Goal: Complete application form: Complete application form

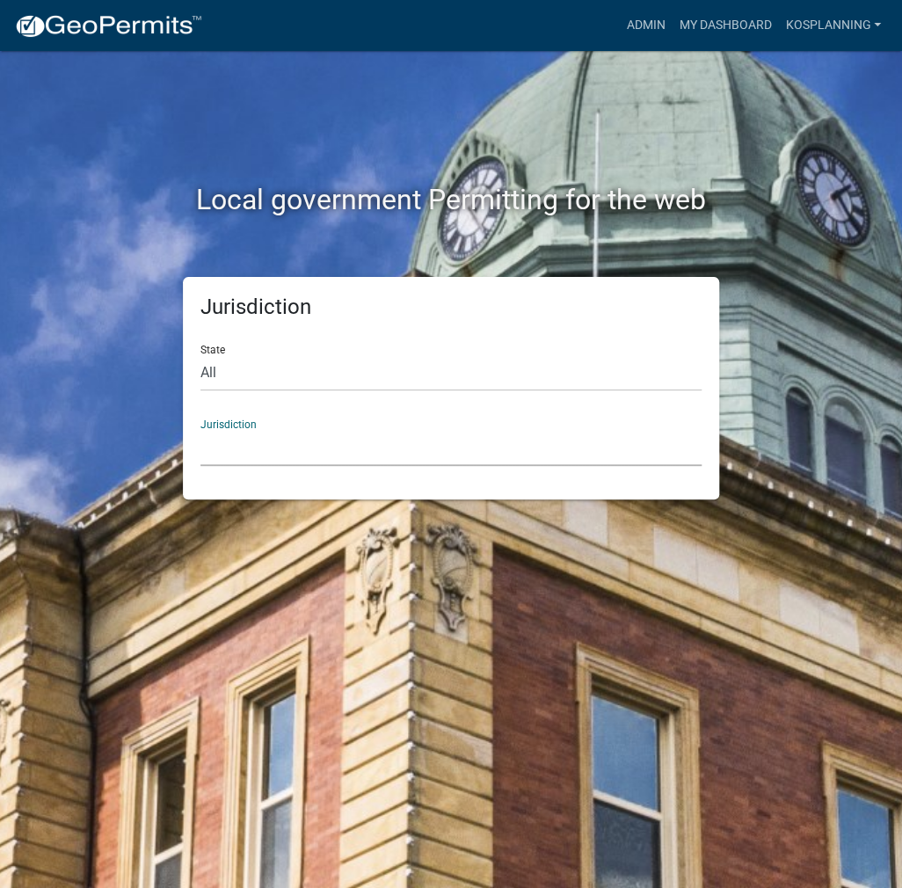
click at [260, 448] on select "[GEOGRAPHIC_DATA], [US_STATE] [GEOGRAPHIC_DATA], [US_STATE][PERSON_NAME][GEOGRA…" at bounding box center [451, 448] width 501 height 36
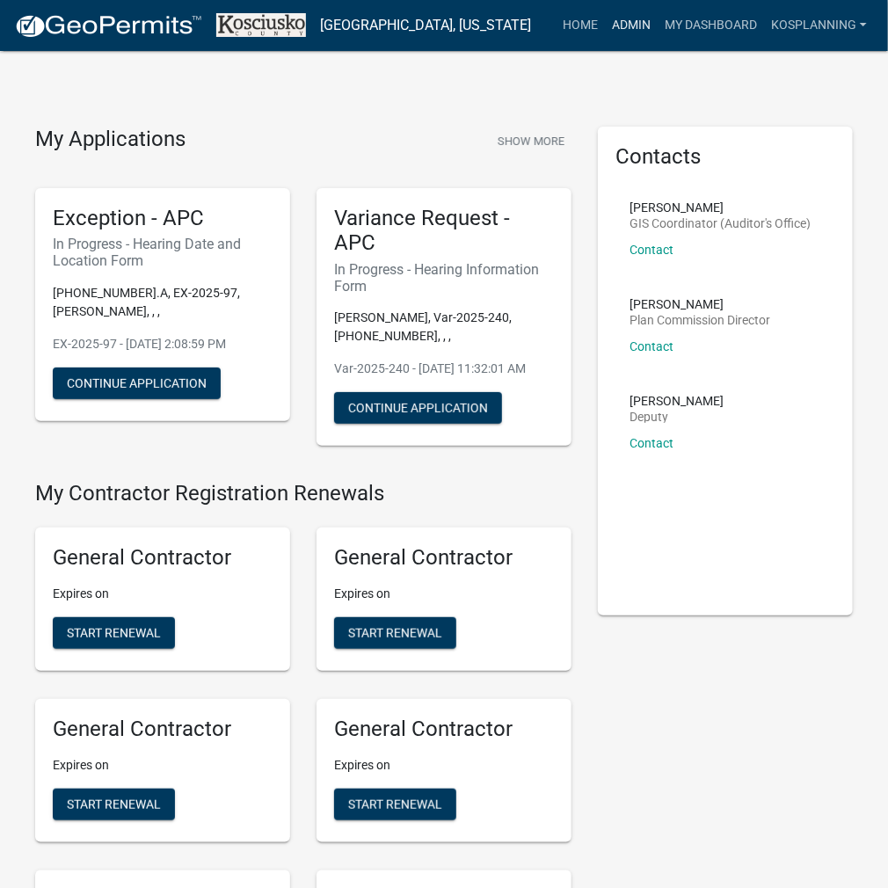
click at [632, 32] on link "Admin" at bounding box center [631, 25] width 53 height 33
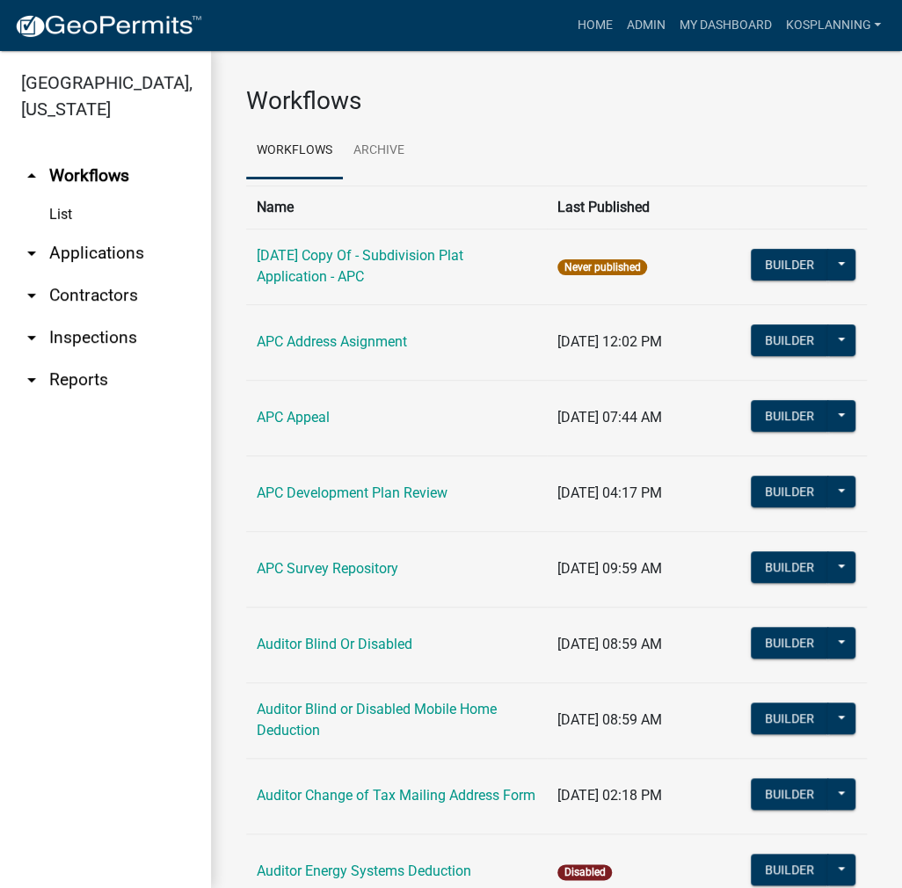
click at [99, 288] on link "arrow_drop_down Contractors" at bounding box center [105, 295] width 211 height 42
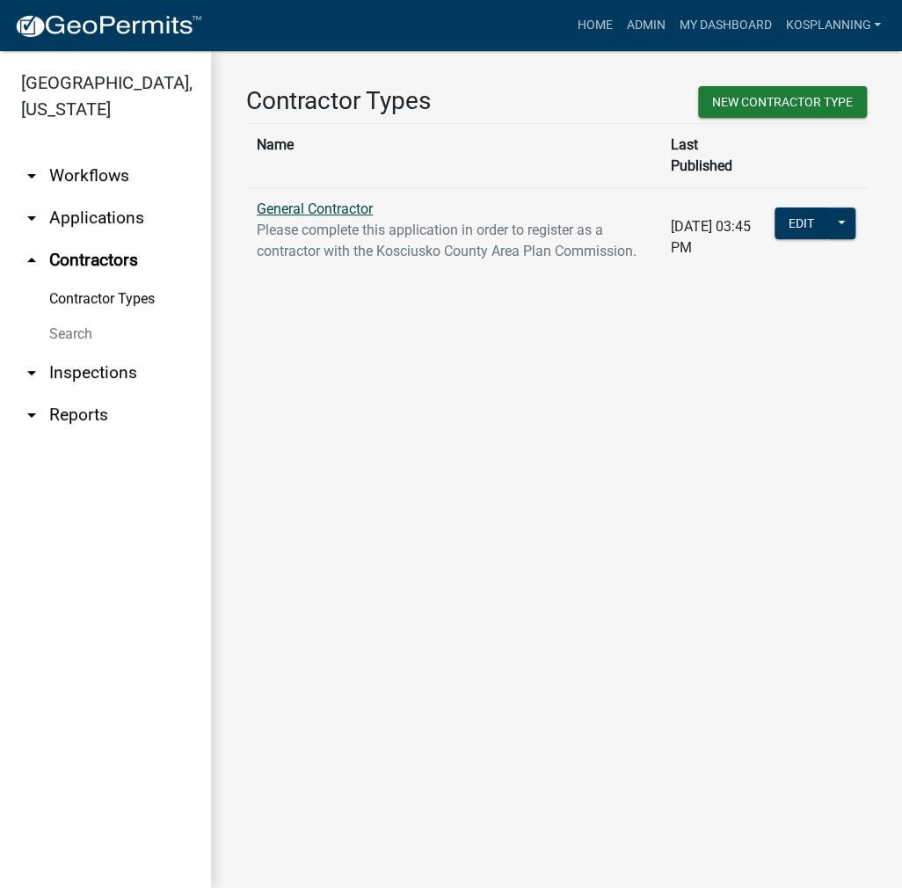
click at [287, 201] on link "General Contractor" at bounding box center [315, 209] width 116 height 17
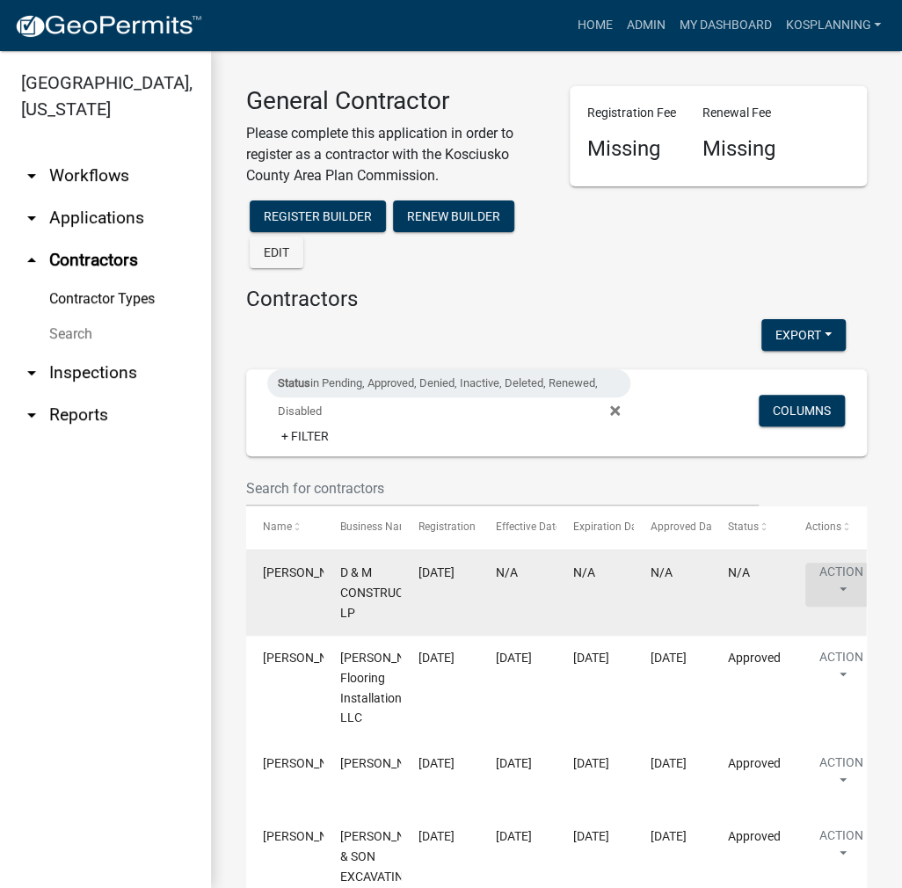
click at [837, 572] on button "Action" at bounding box center [842, 585] width 72 height 44
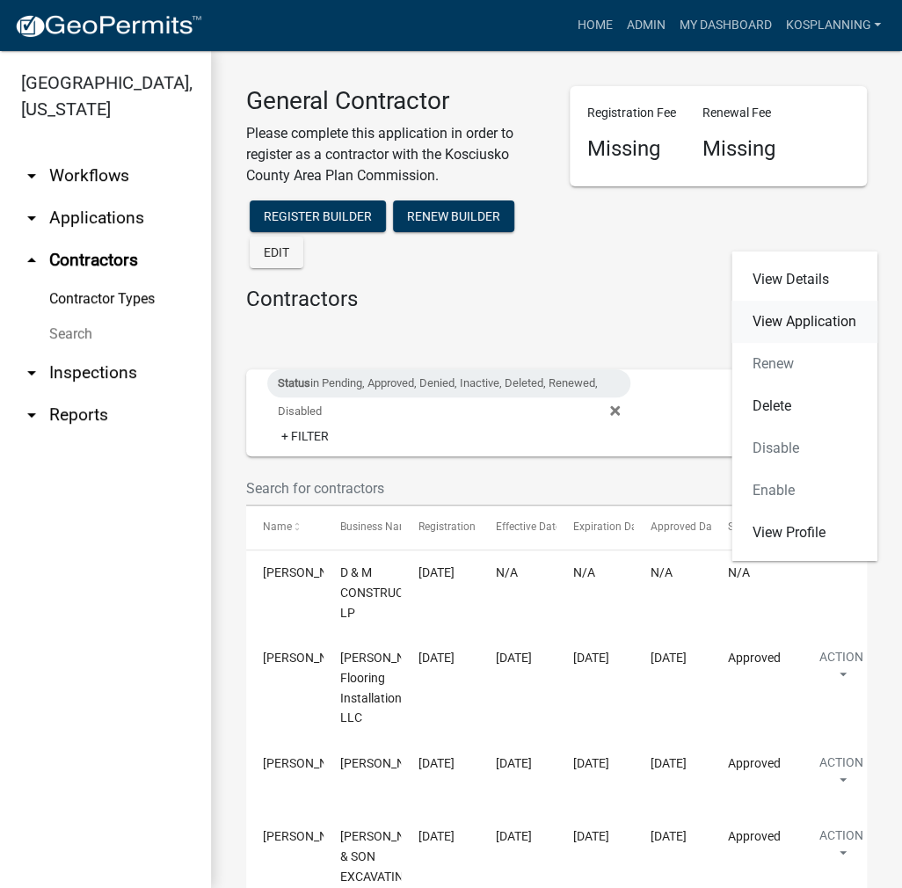
click at [805, 328] on link "View Application" at bounding box center [805, 322] width 146 height 42
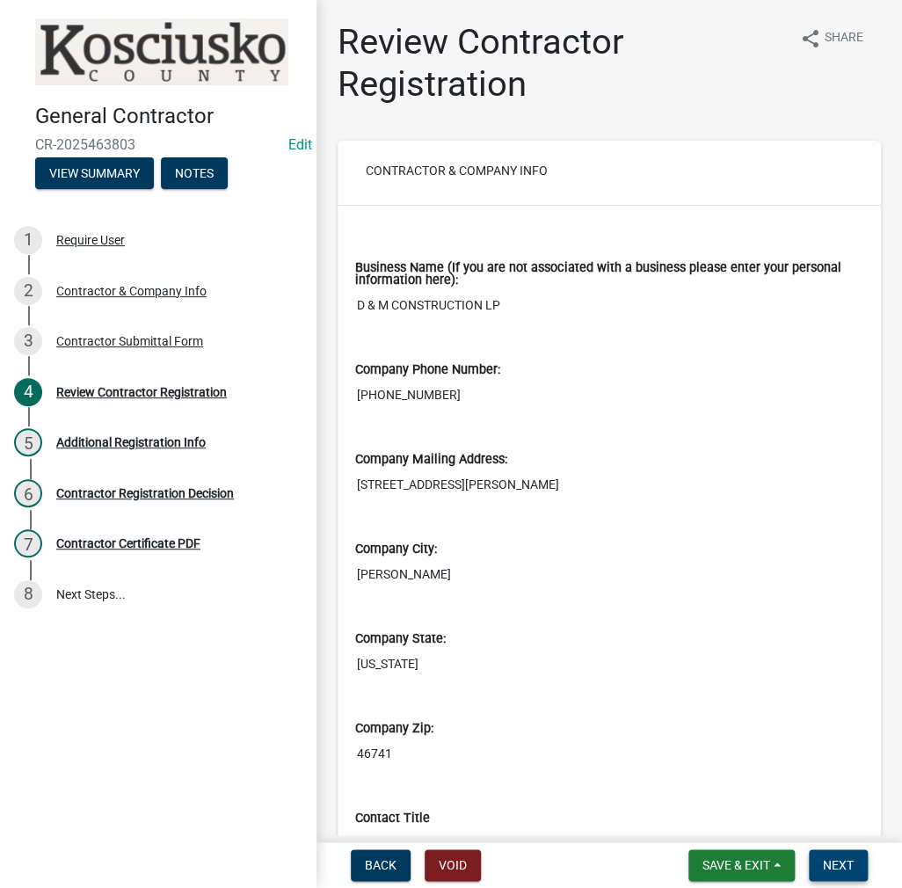
click at [851, 859] on span "Next" at bounding box center [838, 866] width 31 height 14
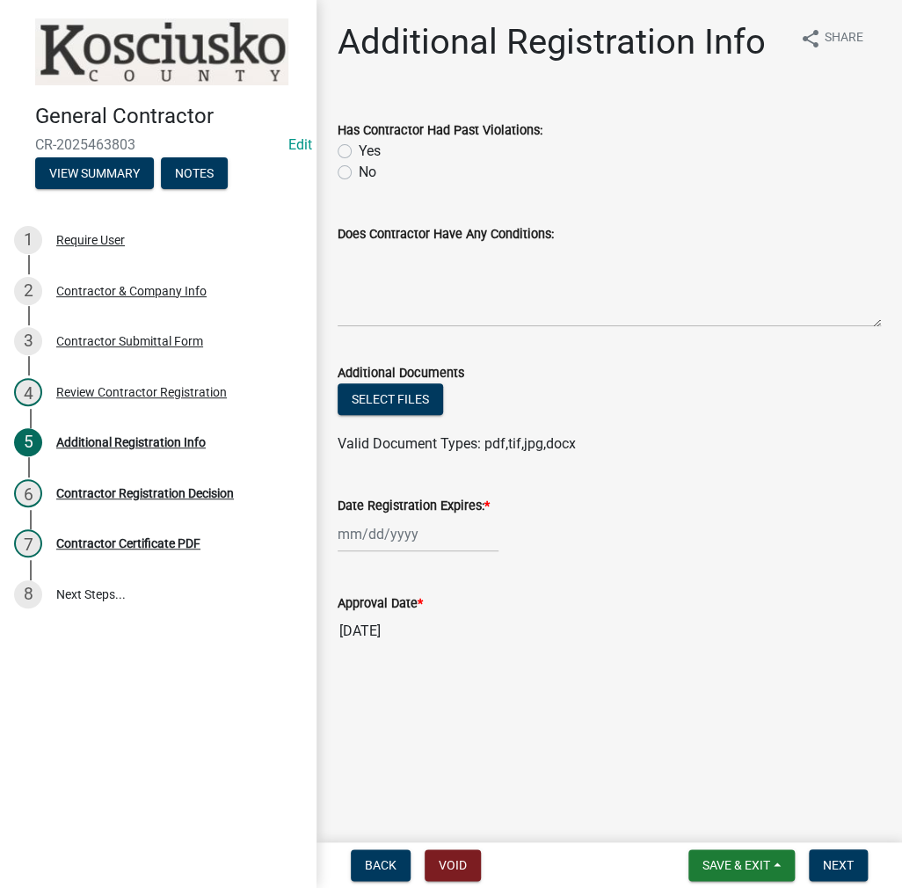
click at [359, 174] on label "No" at bounding box center [368, 172] width 18 height 21
click at [359, 173] on input "No" at bounding box center [364, 167] width 11 height 11
radio input "true"
click at [384, 291] on textarea "Does Contractor Have Any Conditions:" at bounding box center [610, 286] width 544 height 83
type textarea "none"
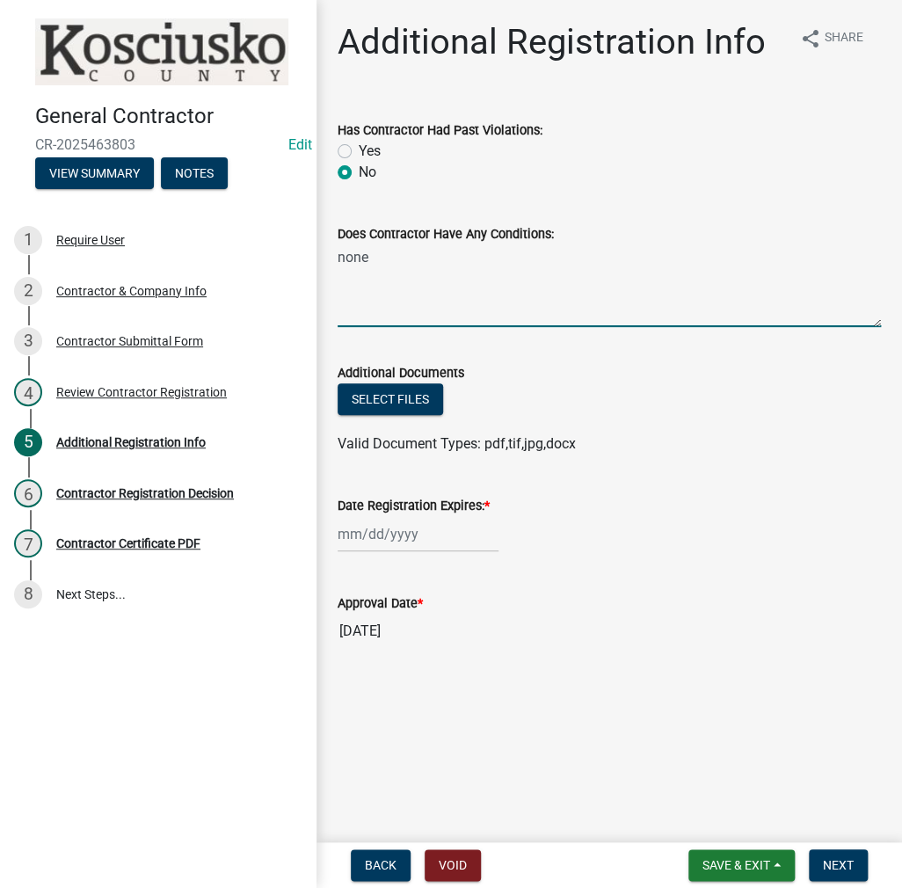
click at [390, 527] on div at bounding box center [418, 534] width 161 height 36
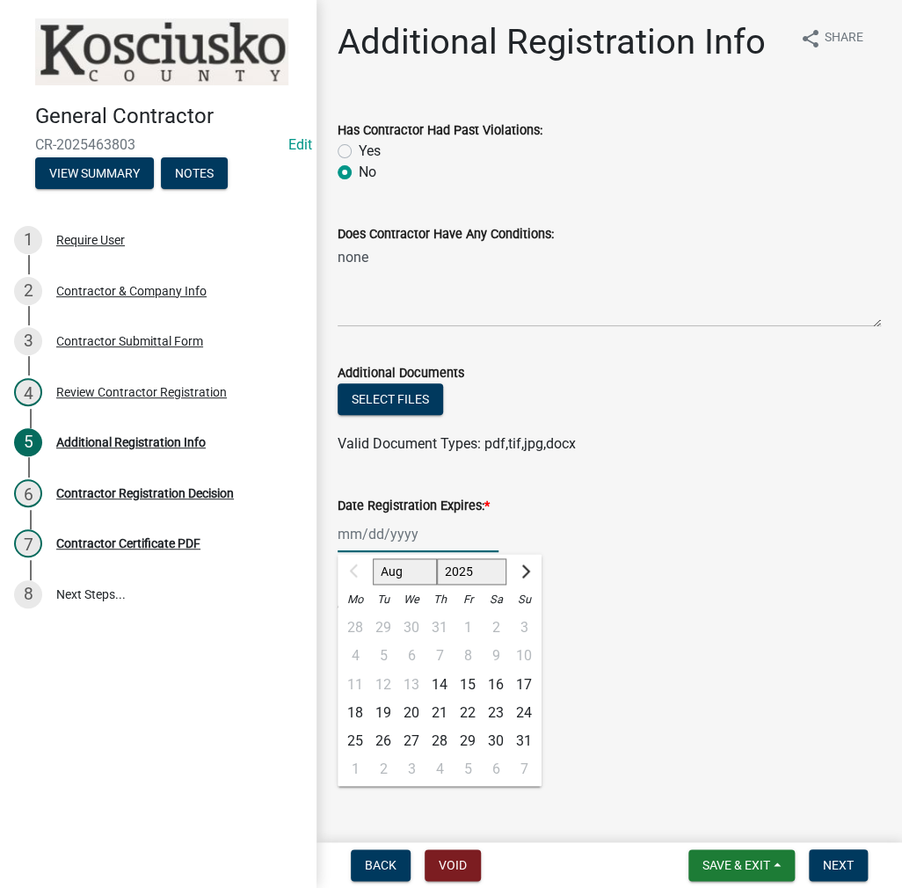
drag, startPoint x: 447, startPoint y: 573, endPoint x: 444, endPoint y: 562, distance: 10.9
click at [447, 573] on select "2025 2026 2027 2028 2029 2030 2031 2032 2033 2034 2035 2036 2037 2038 2039 2040…" at bounding box center [472, 572] width 70 height 26
select select "2026"
click at [437, 559] on select "2025 2026 2027 2028 2029 2030 2031 2032 2033 2034 2035 2036 2037 2038 2039 2040…" at bounding box center [472, 572] width 70 height 26
click at [470, 685] on div "14" at bounding box center [468, 684] width 28 height 28
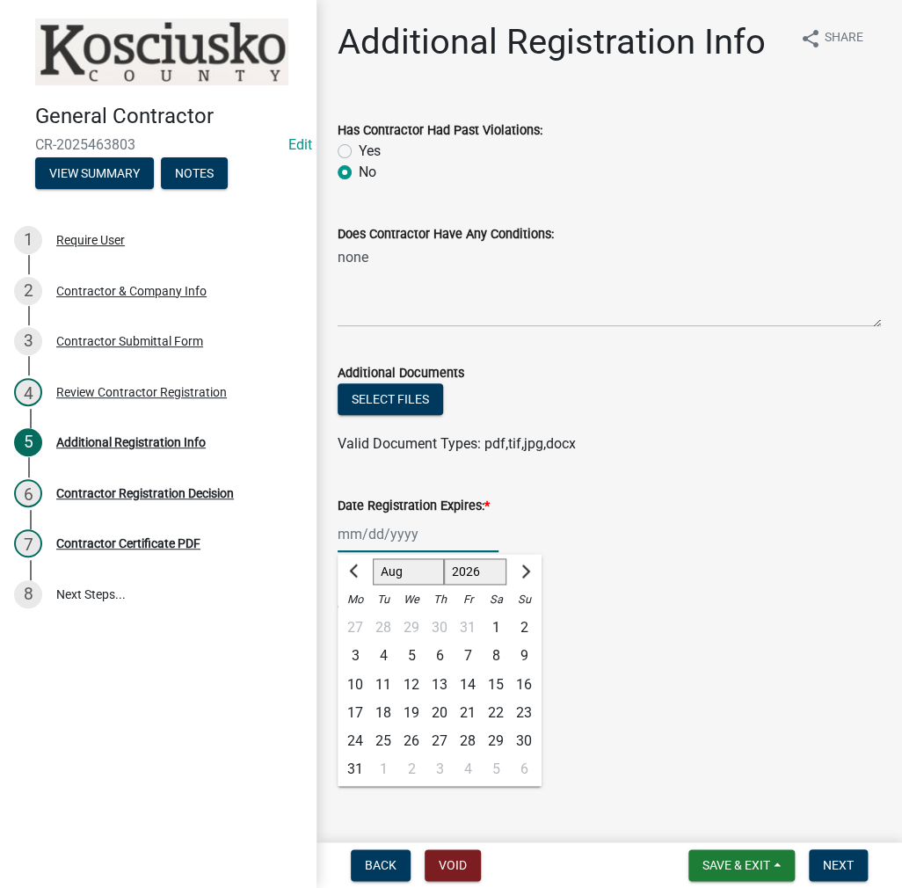
type input "[DATE]"
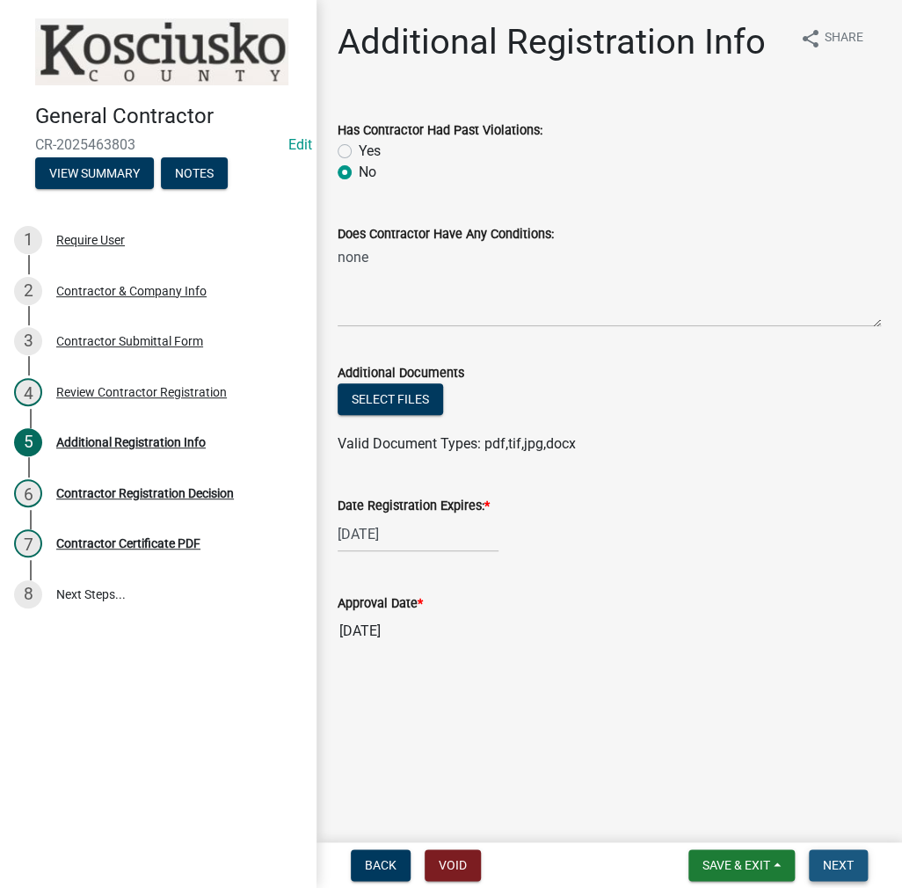
click at [839, 865] on span "Next" at bounding box center [838, 866] width 31 height 14
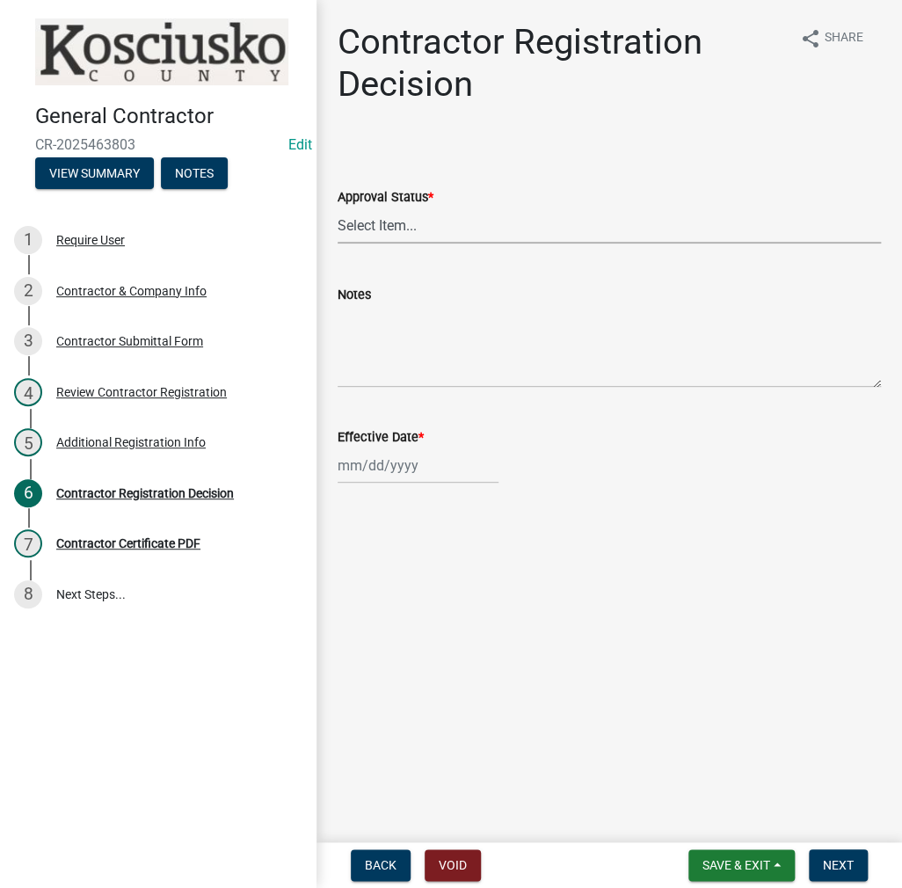
drag, startPoint x: 387, startPoint y: 220, endPoint x: 389, endPoint y: 230, distance: 10.7
click at [387, 220] on select "Select Item... Approved Denied" at bounding box center [610, 226] width 544 height 36
click at [338, 208] on select "Select Item... Approved Denied" at bounding box center [610, 226] width 544 height 36
select select "8e4351d7-4ebf-4714-a7c9-c8187f00e083"
click at [386, 467] on div at bounding box center [418, 466] width 161 height 36
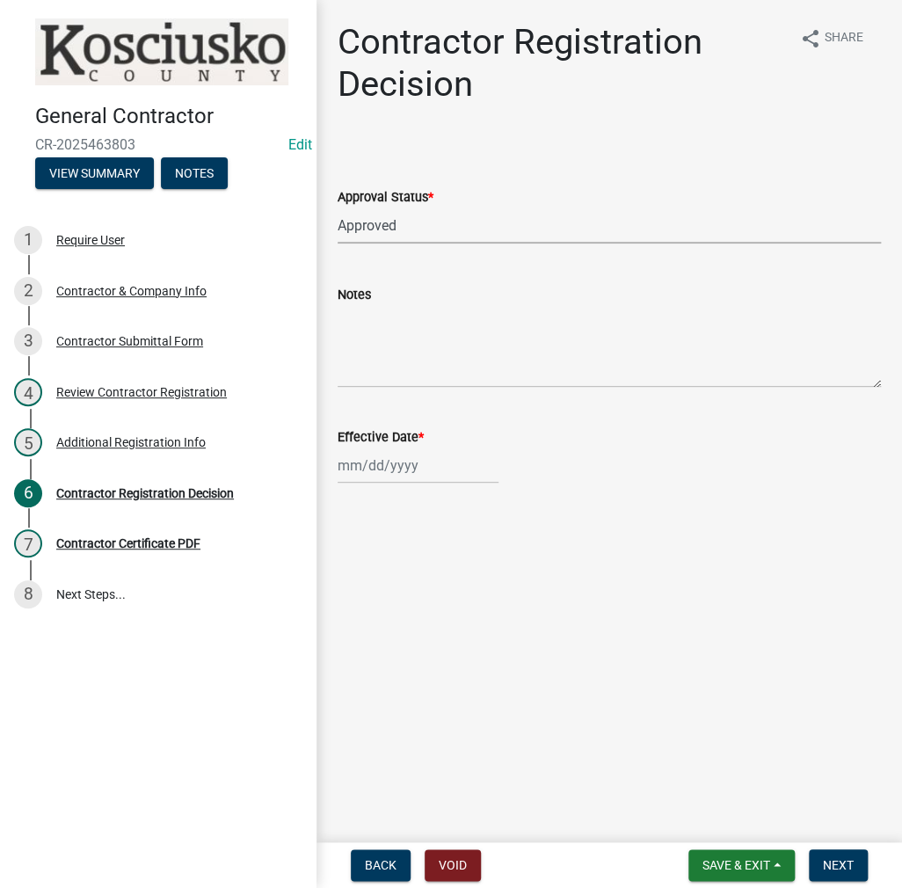
select select "8"
select select "2025"
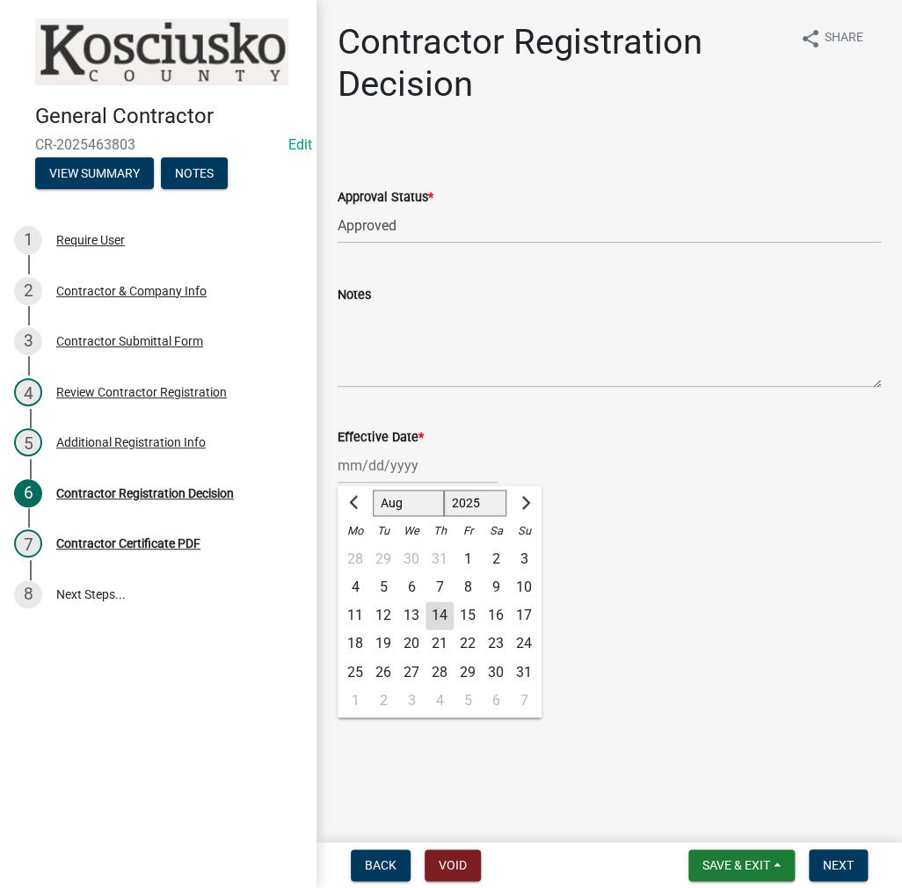
click at [435, 610] on div "14" at bounding box center [440, 616] width 28 height 28
type input "[DATE]"
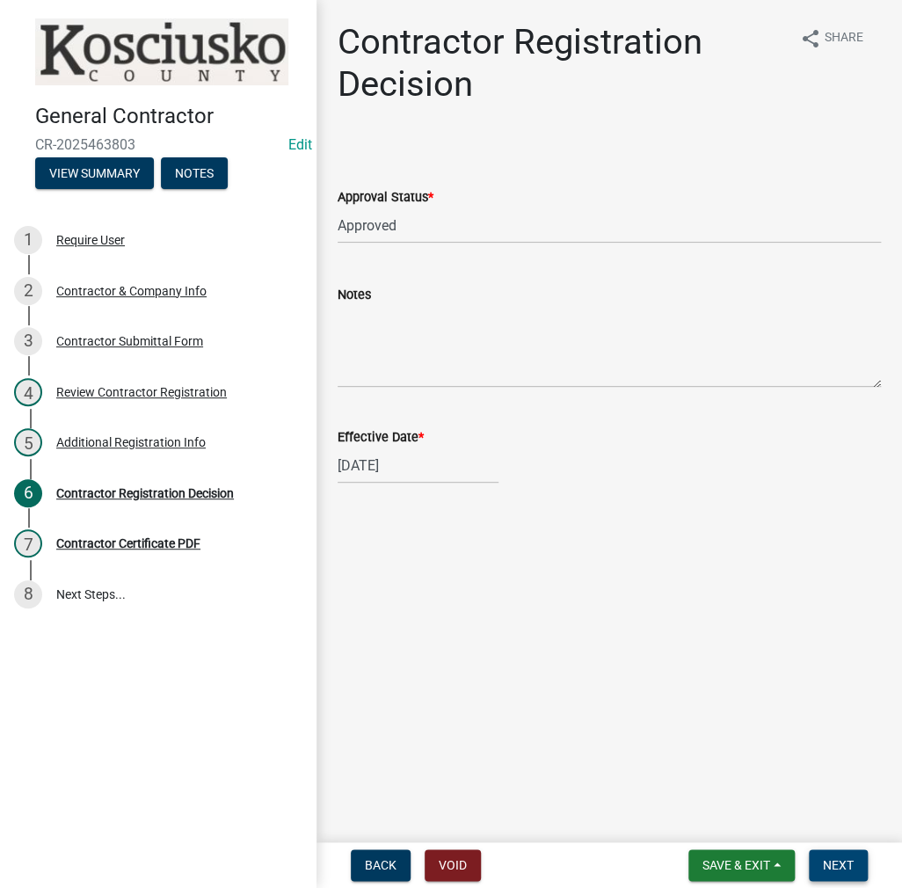
click at [843, 862] on span "Next" at bounding box center [838, 866] width 31 height 14
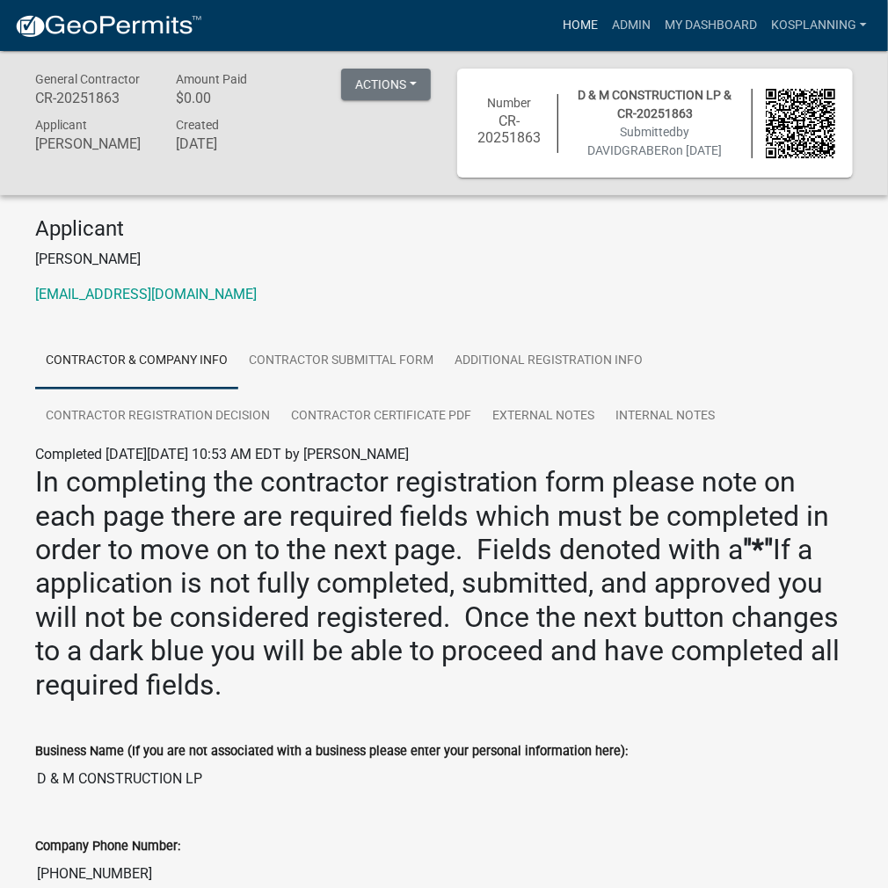
click at [577, 31] on link "Home" at bounding box center [580, 25] width 49 height 33
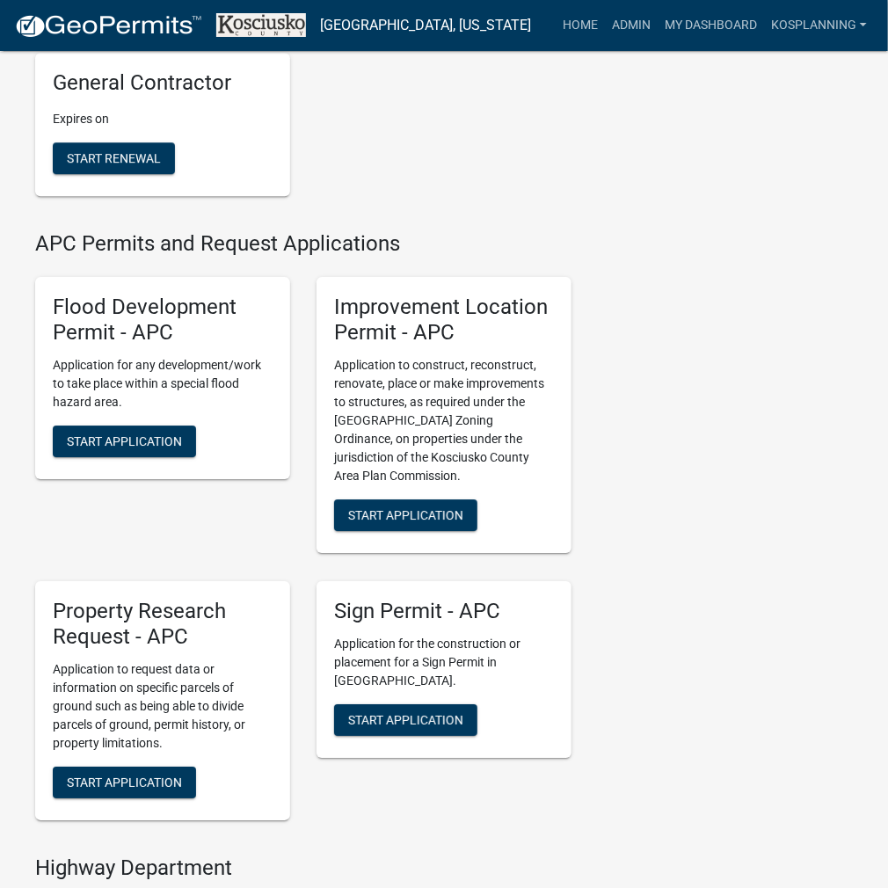
scroll to position [1759, 0]
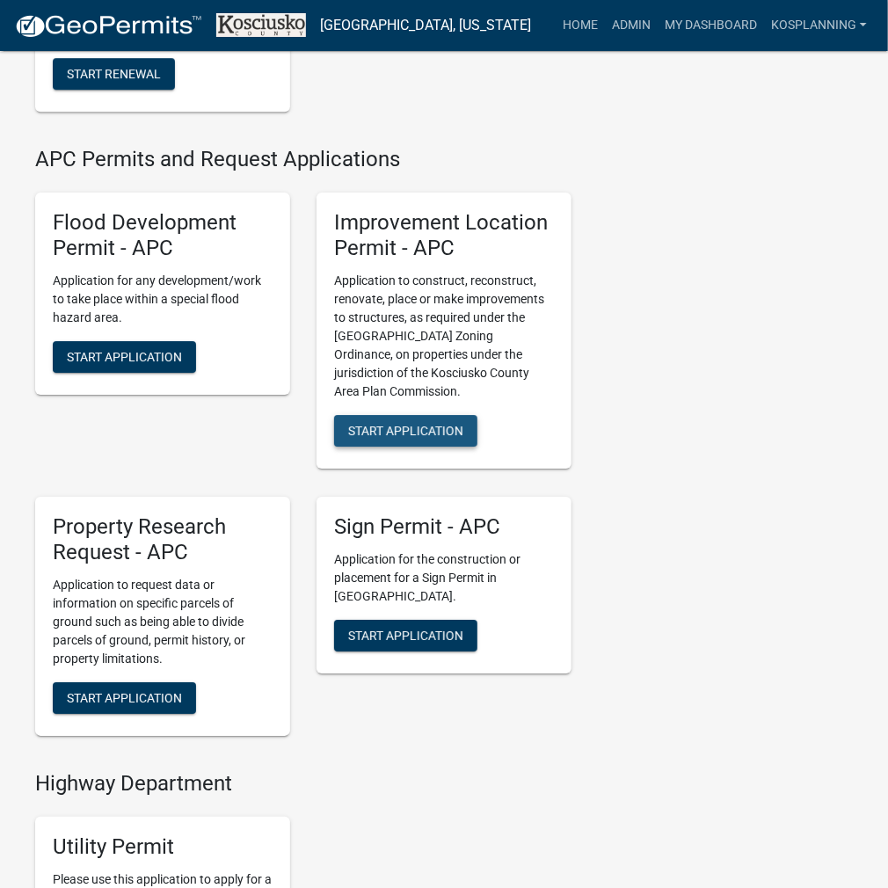
click at [458, 438] on span "Start Application" at bounding box center [405, 431] width 115 height 14
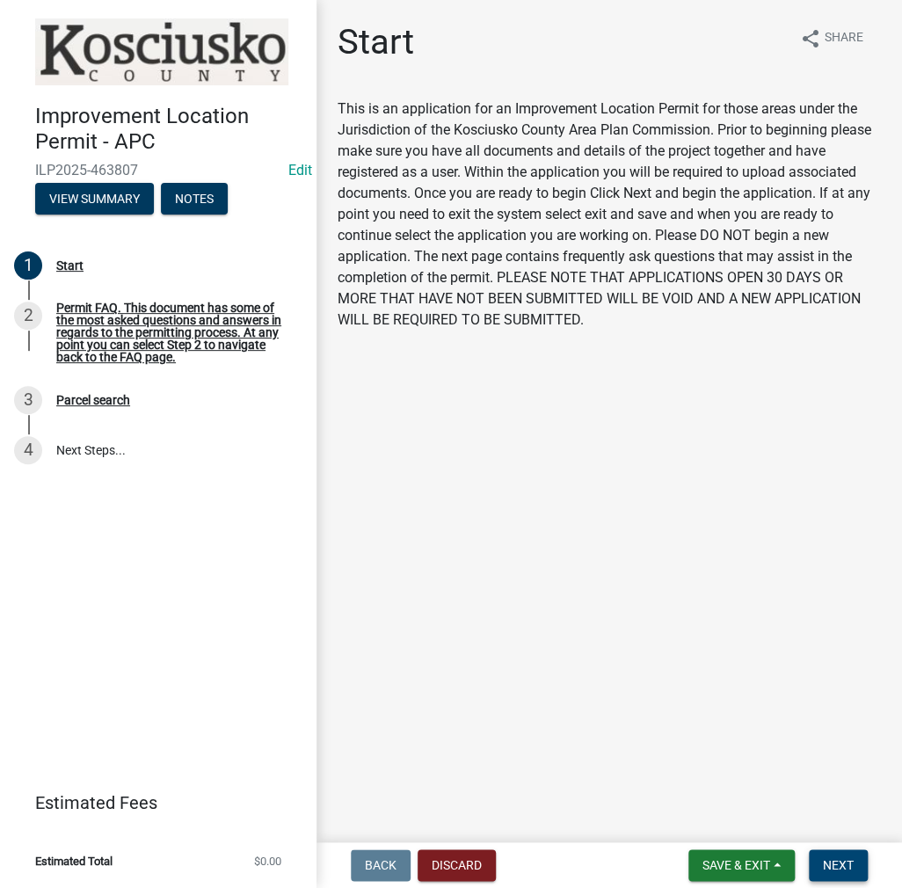
click at [851, 876] on button "Next" at bounding box center [838, 866] width 59 height 32
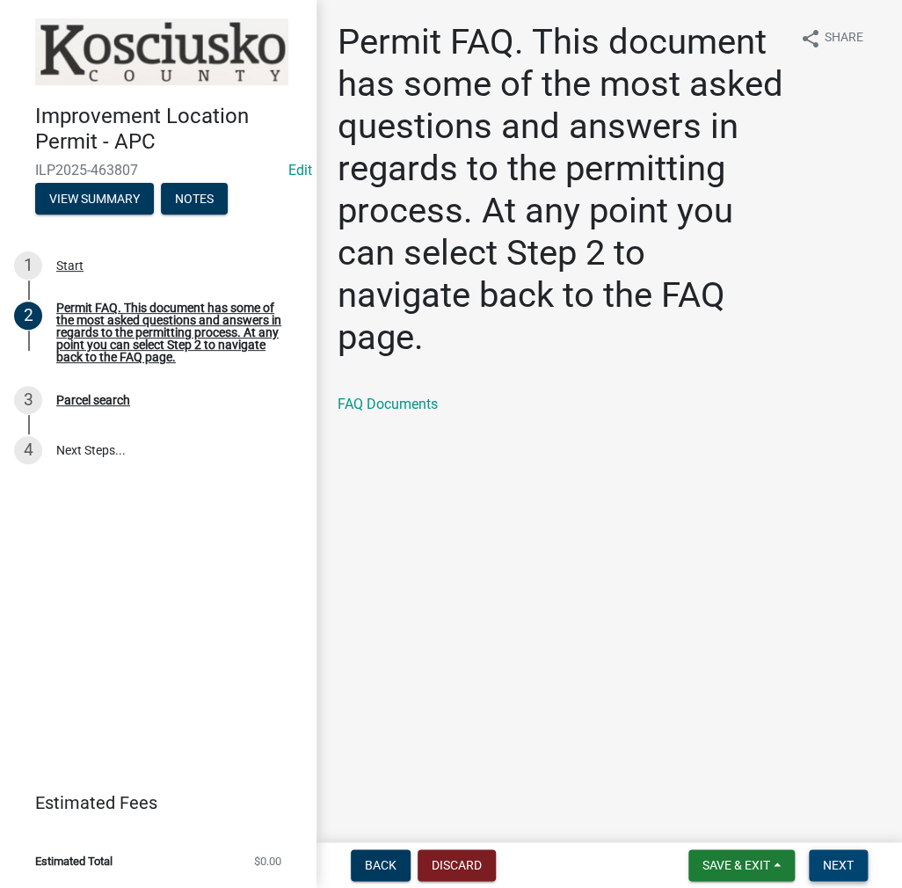
click at [851, 876] on button "Next" at bounding box center [838, 866] width 59 height 32
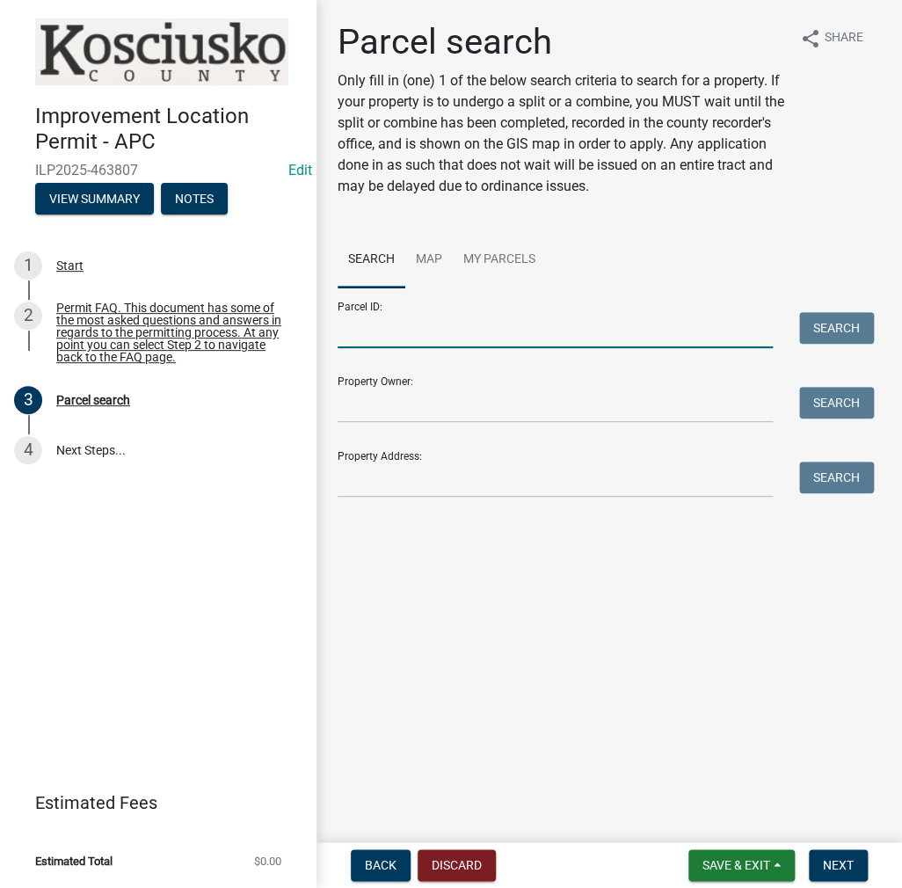
click at [414, 328] on input "Parcel ID:" at bounding box center [555, 330] width 435 height 36
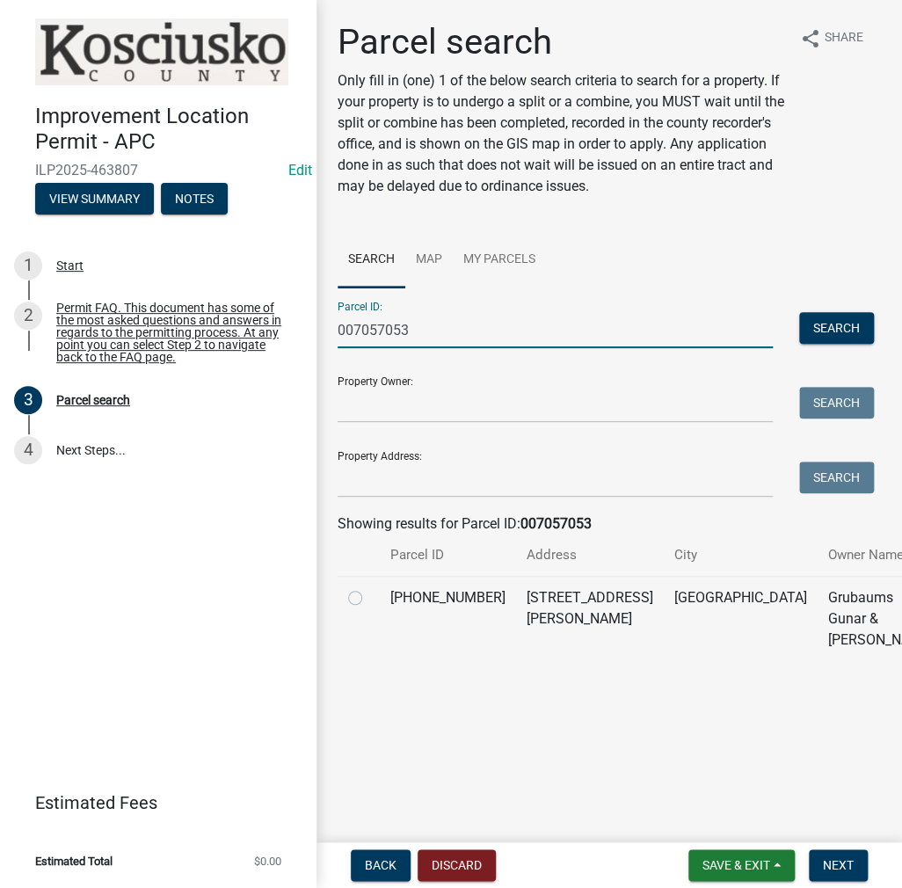
type input "007057053"
click at [369, 588] on label at bounding box center [369, 588] width 0 height 0
click at [369, 599] on input "radio" at bounding box center [374, 593] width 11 height 11
radio input "true"
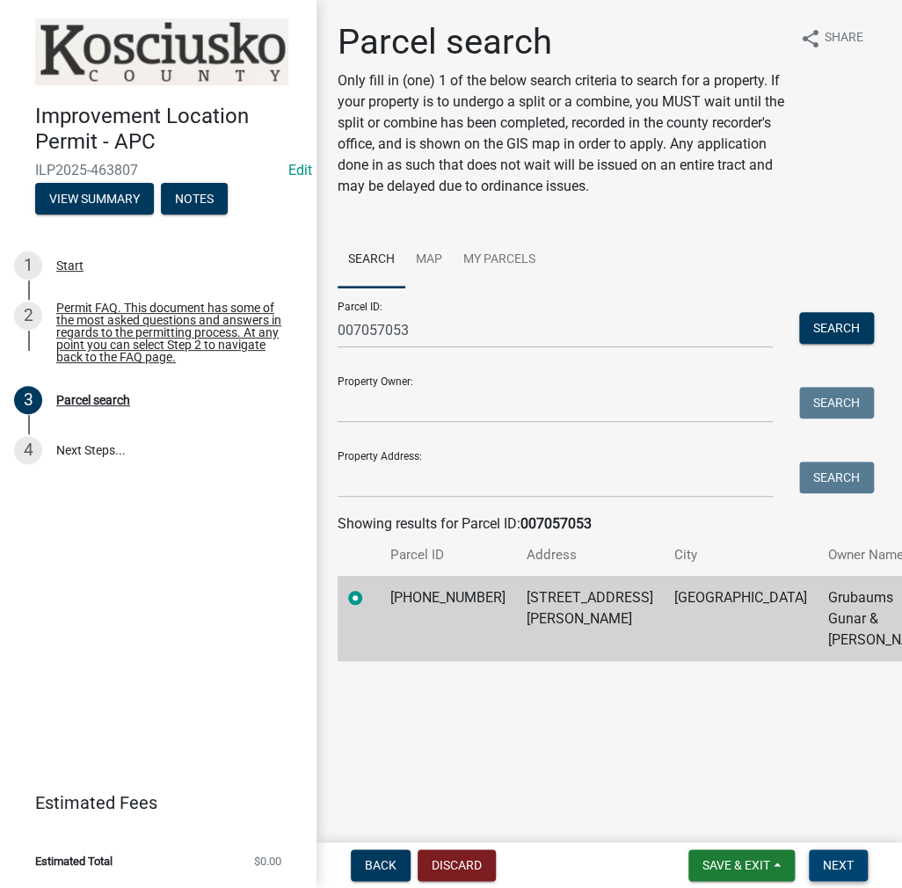
click at [822, 864] on button "Next" at bounding box center [838, 866] width 59 height 32
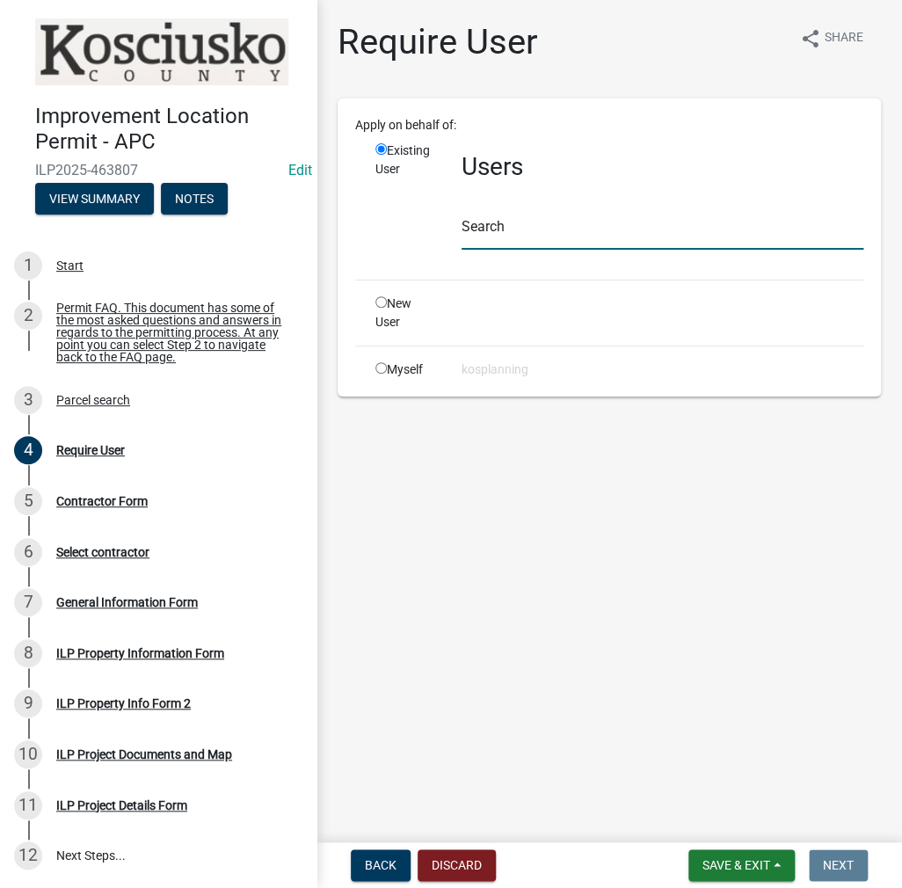
click at [513, 216] on input "text" at bounding box center [663, 232] width 402 height 36
paste input "DAVIDGRABER"
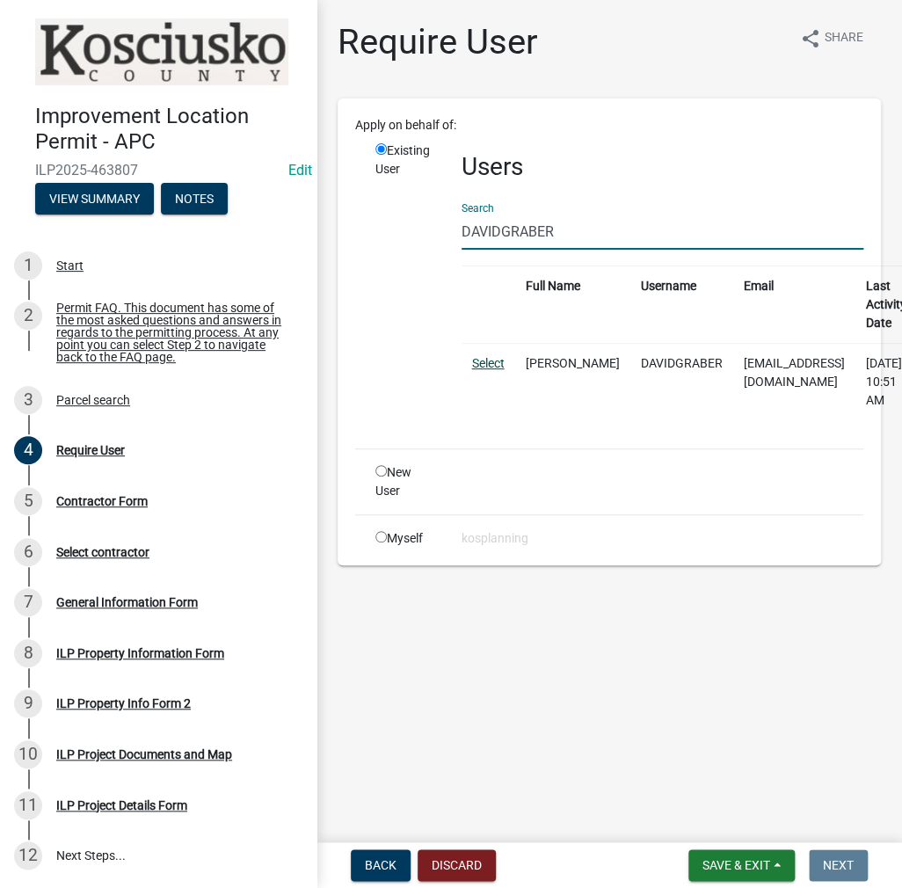
type input "DAVIDGRABER"
click at [494, 364] on link "Select" at bounding box center [488, 363] width 33 height 14
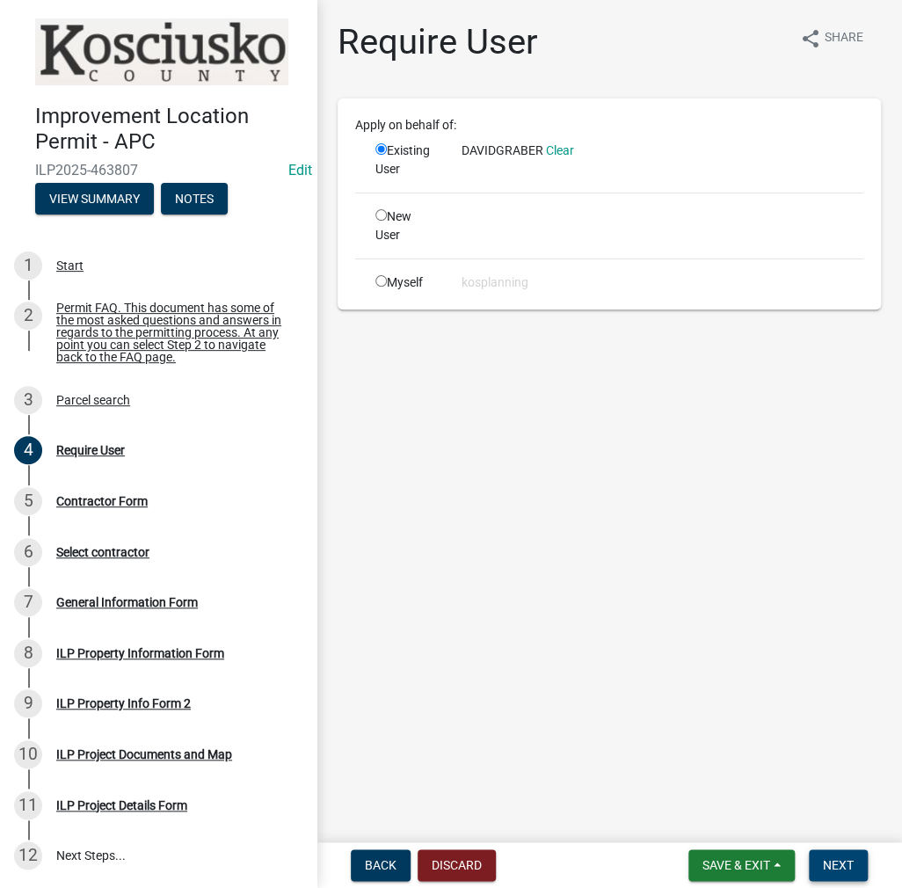
click at [834, 870] on span "Next" at bounding box center [838, 866] width 31 height 14
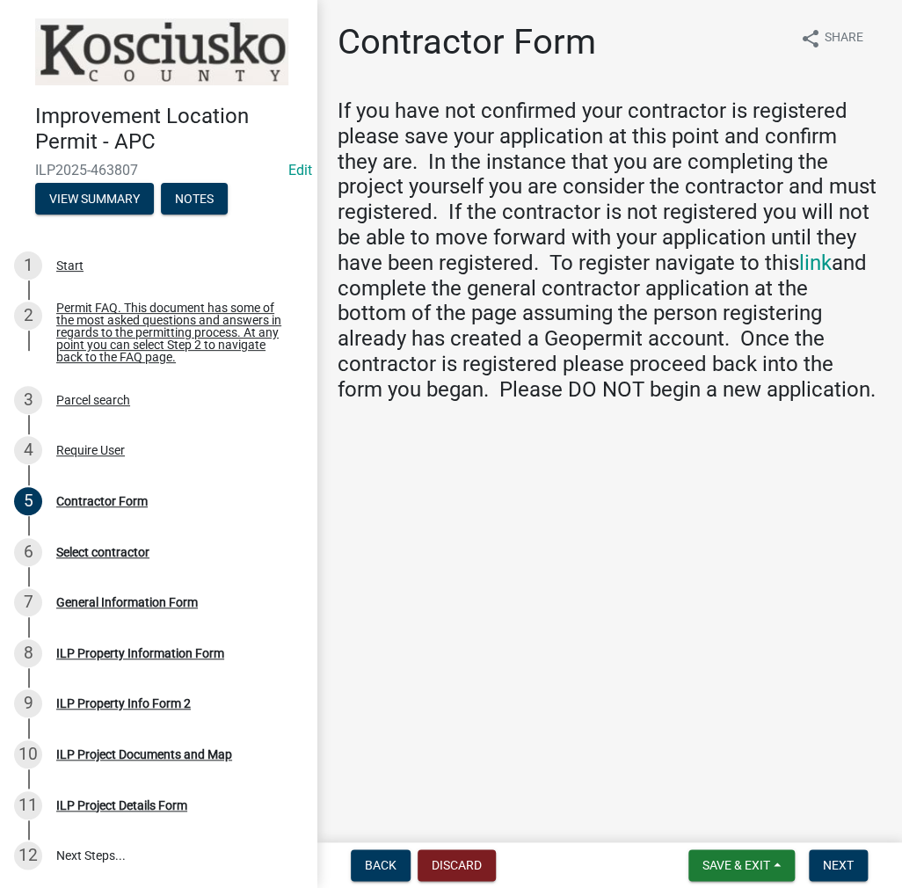
click at [811, 838] on div "Improvement Location Permit - APC ILP2025-463807 Edit View Summary Notes 1 Star…" at bounding box center [451, 444] width 902 height 888
click at [826, 852] on button "Next" at bounding box center [838, 866] width 59 height 32
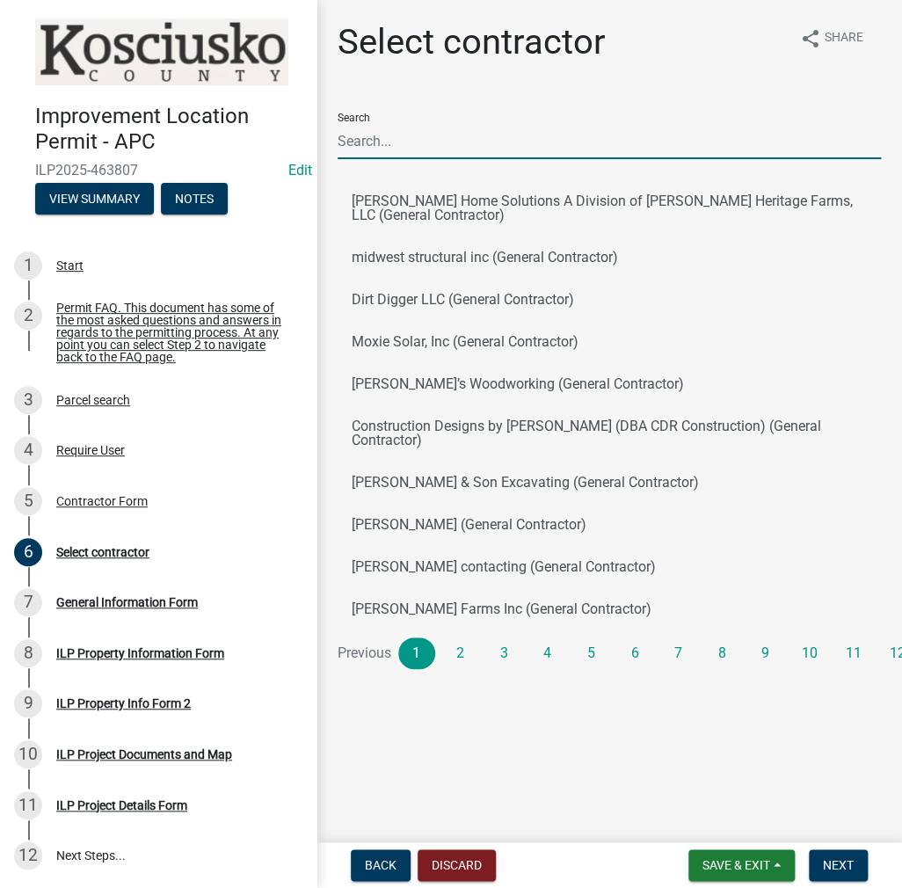
click at [359, 145] on input "Search" at bounding box center [610, 141] width 544 height 36
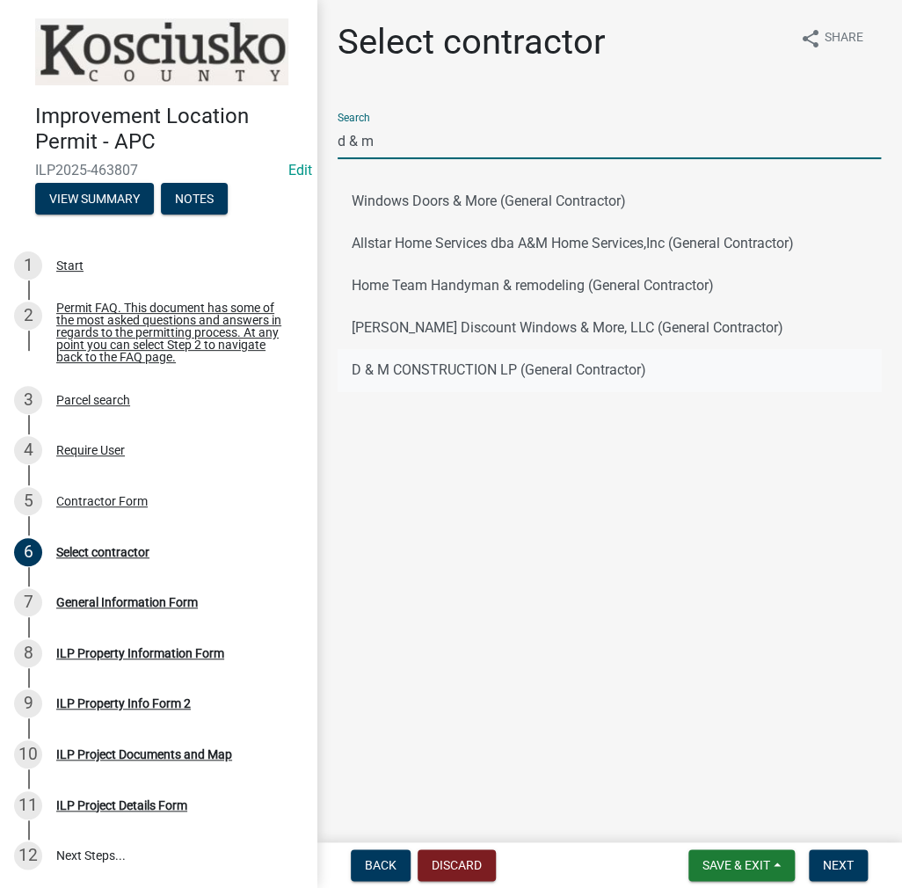
type input "d & m"
click at [442, 382] on button "D & M CONSTRUCTION LP (General Contractor)" at bounding box center [610, 370] width 544 height 42
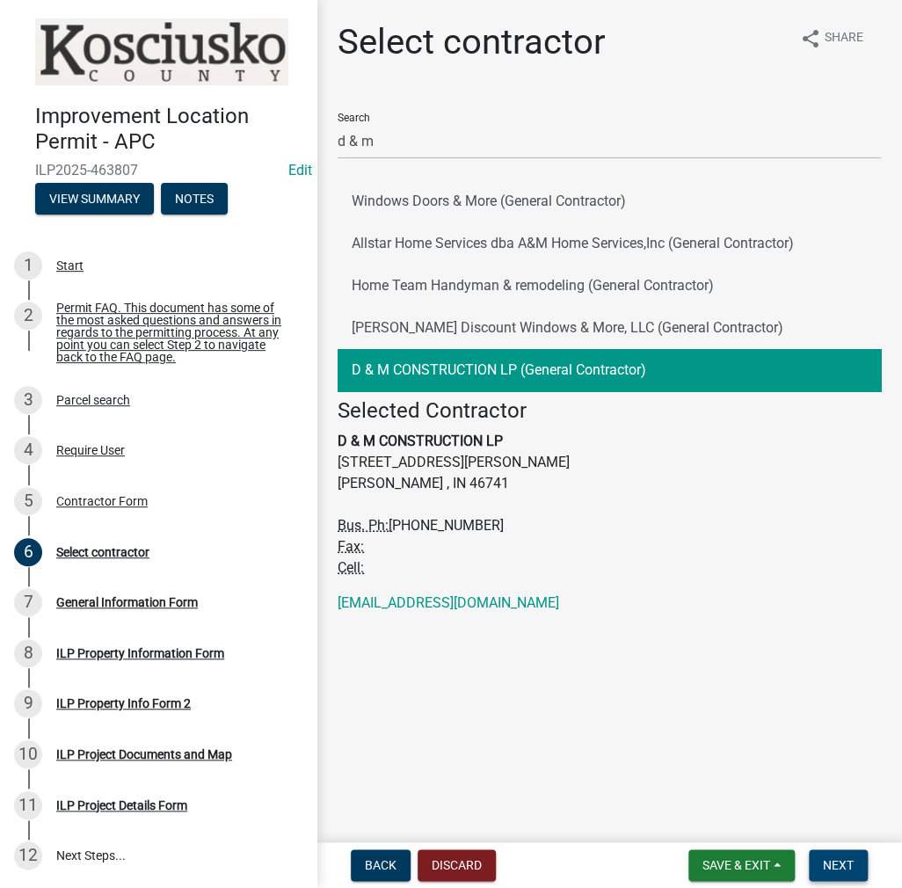
click at [830, 863] on span "Next" at bounding box center [838, 866] width 31 height 14
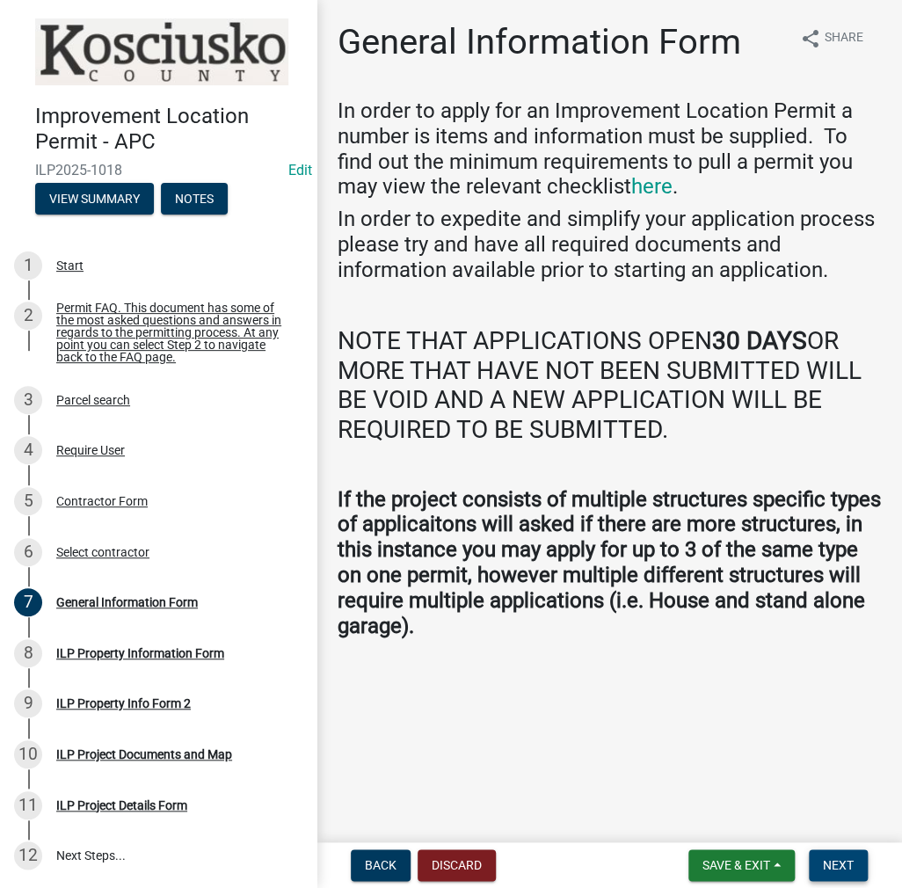
click at [830, 863] on span "Next" at bounding box center [838, 866] width 31 height 14
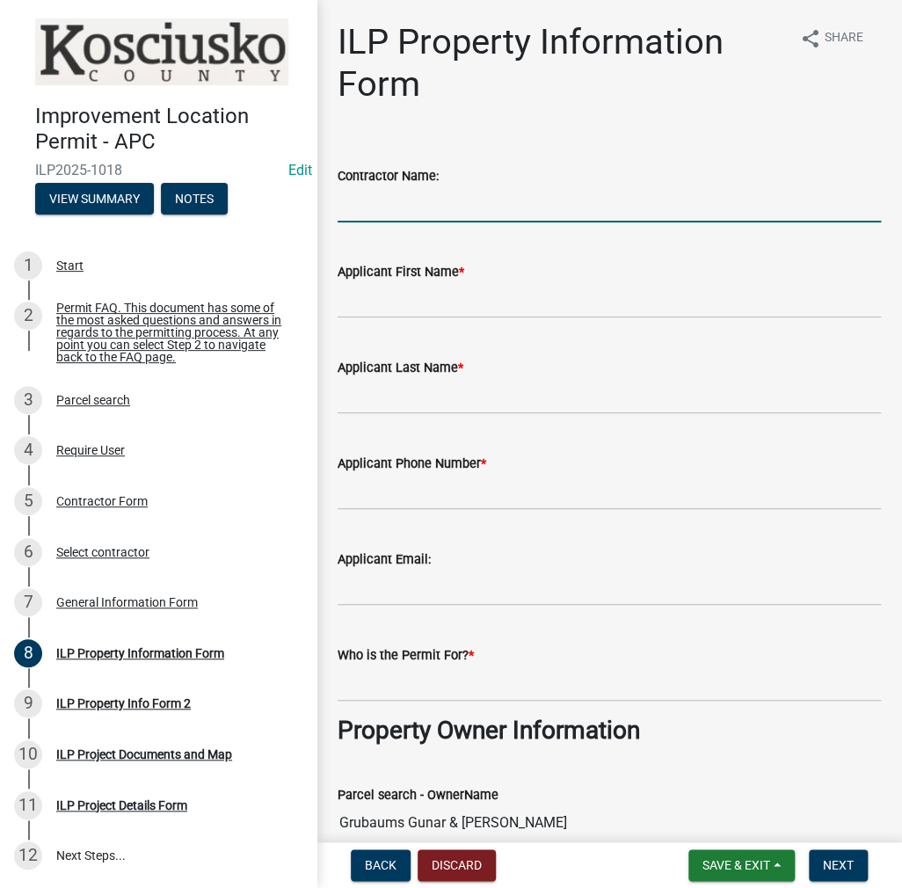
click at [383, 204] on input "Contractor Name:" at bounding box center [610, 204] width 544 height 36
type input "D & M CONSTRUCTION"
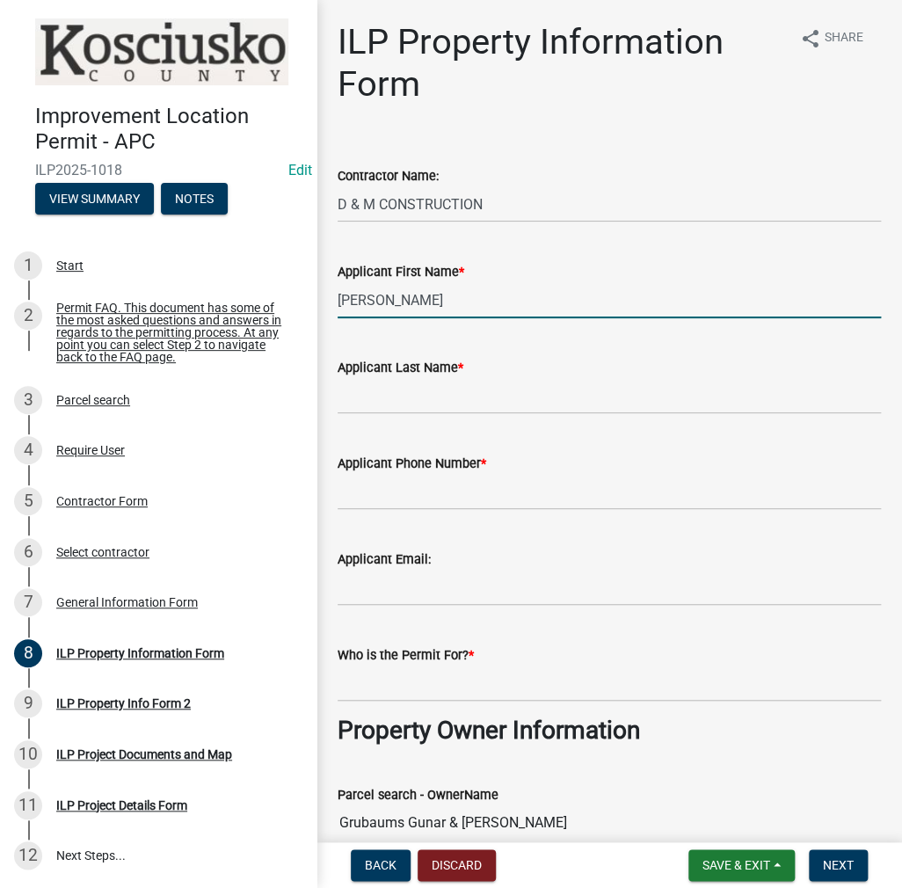
type input "[PERSON_NAME]"
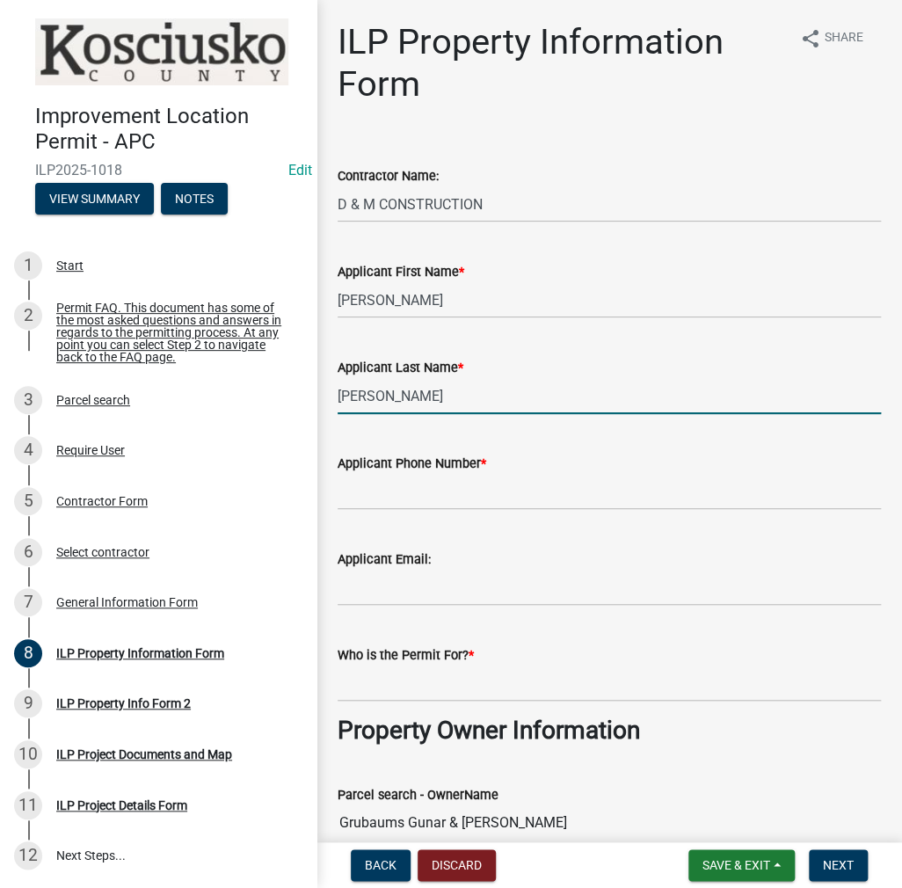
type input "[PERSON_NAME]"
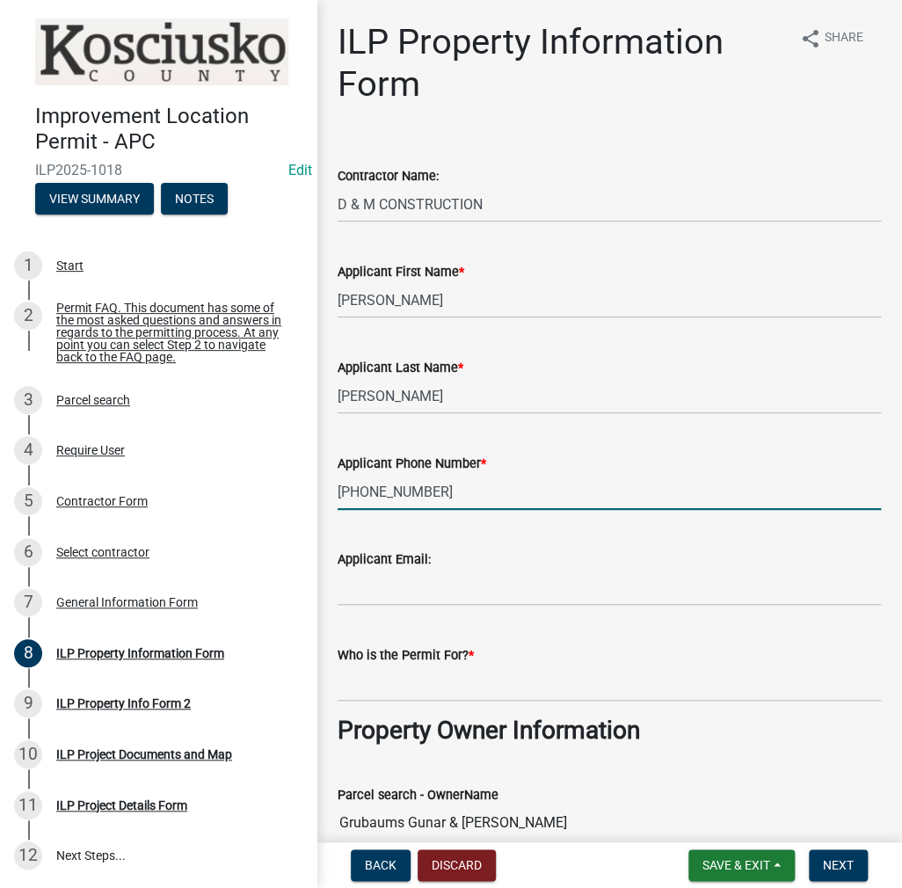
type input "[PHONE_NUMBER]"
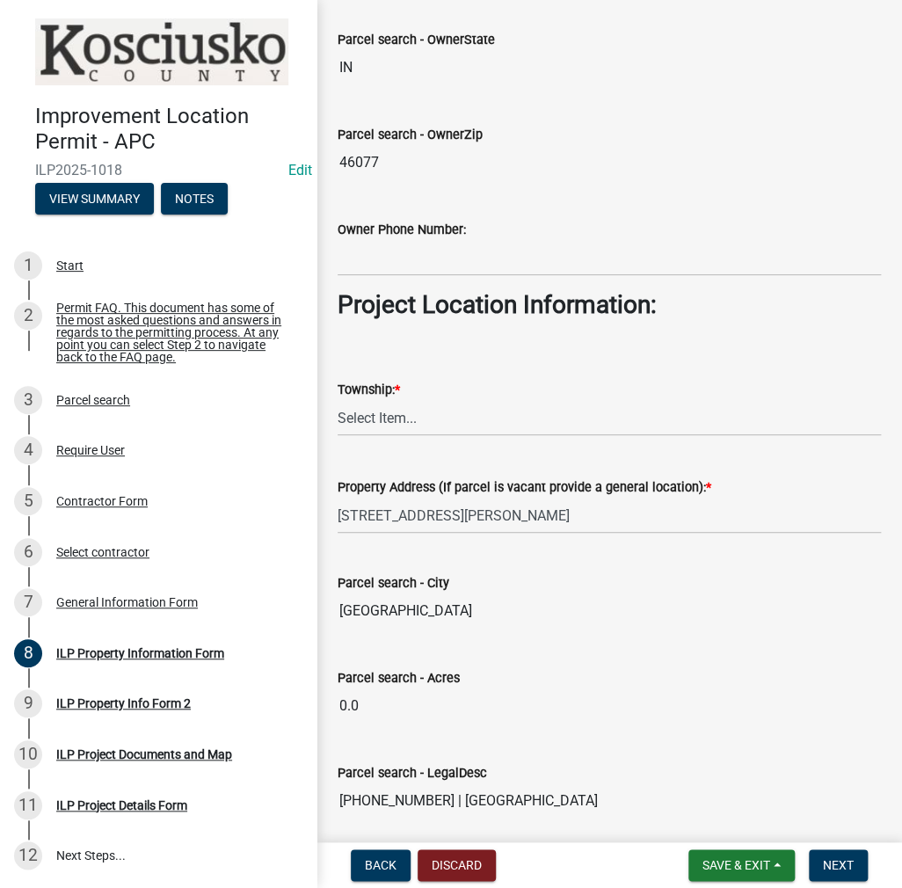
scroll to position [1144, 0]
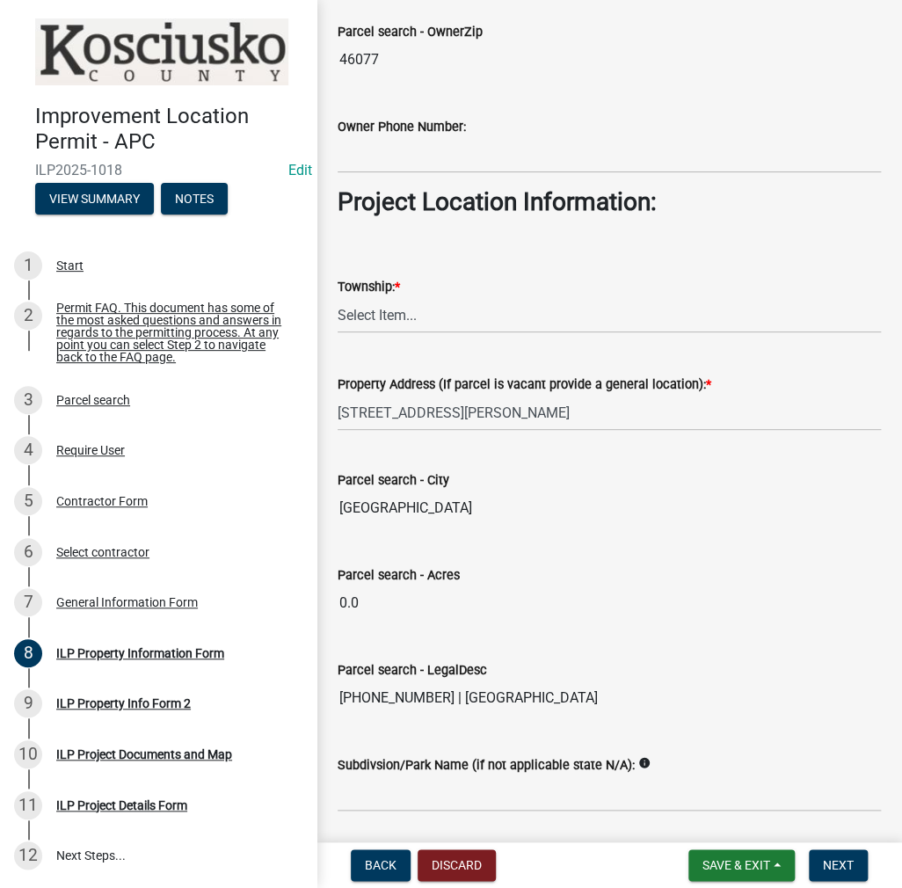
type input "[PERSON_NAME]"
click at [388, 314] on select "Select Item... [PERSON_NAME] - Elkhart Co Clay Etna [GEOGRAPHIC_DATA][PERSON_NA…" at bounding box center [610, 315] width 544 height 36
click at [338, 297] on select "Select Item... [PERSON_NAME] - Elkhart Co Clay Etna [GEOGRAPHIC_DATA][PERSON_NA…" at bounding box center [610, 315] width 544 height 36
select select "57368d26-defc-477e-a8be-5a23ab554a17"
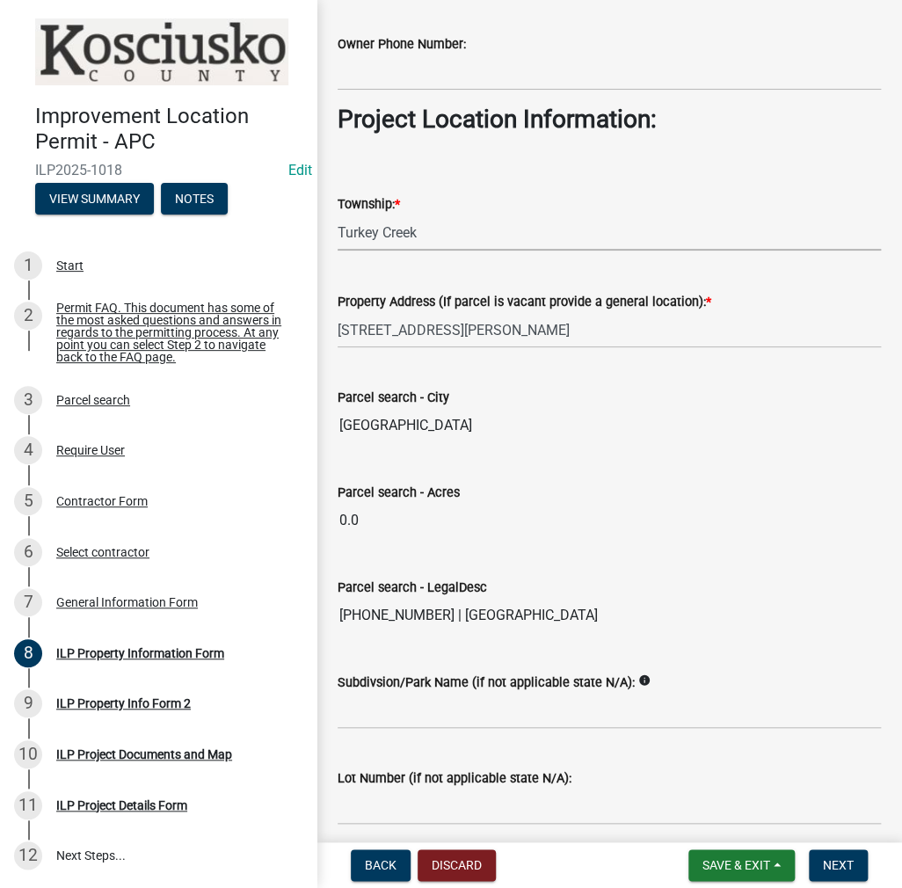
scroll to position [1295, 0]
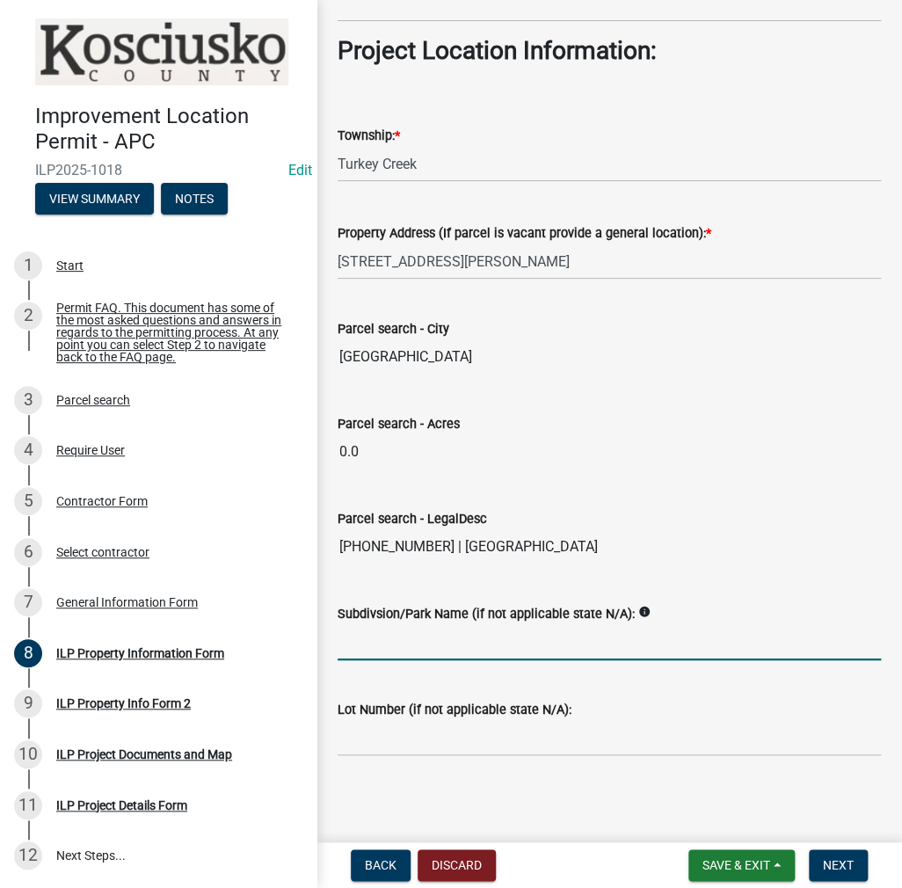
click at [363, 630] on input "Subdivsion/Park Name (if not applicable state N/A):" at bounding box center [610, 643] width 544 height 36
type input "D"
type input "SAND POINT"
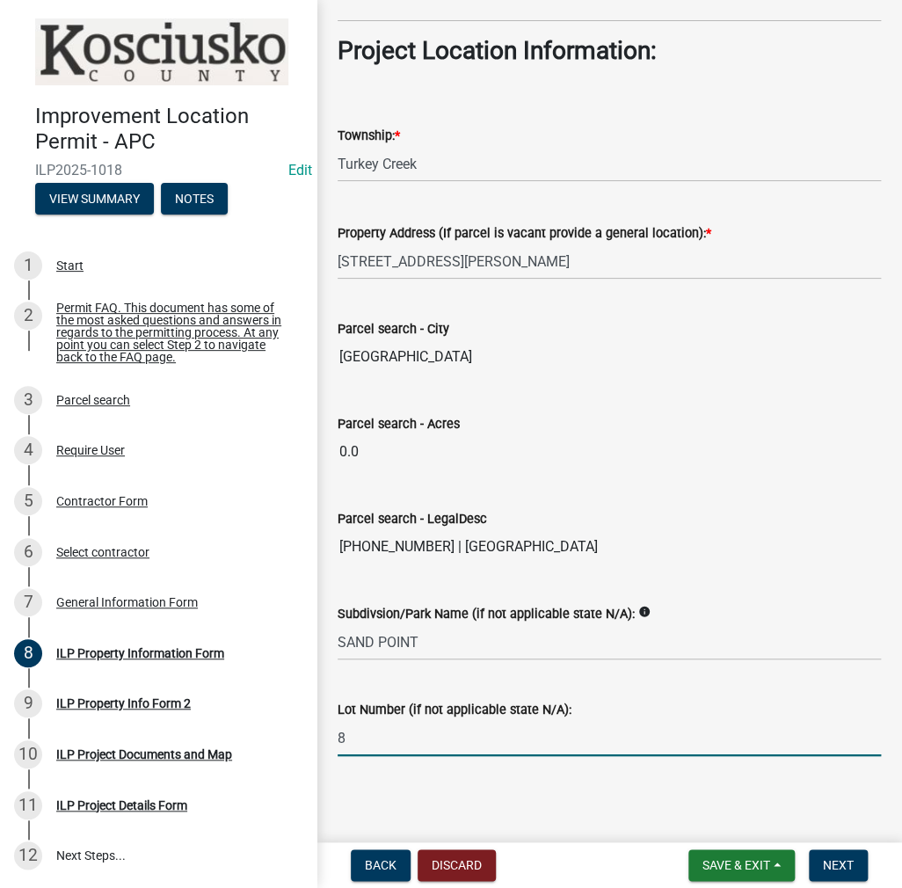
type input "8"
click at [843, 874] on button "Next" at bounding box center [838, 866] width 59 height 32
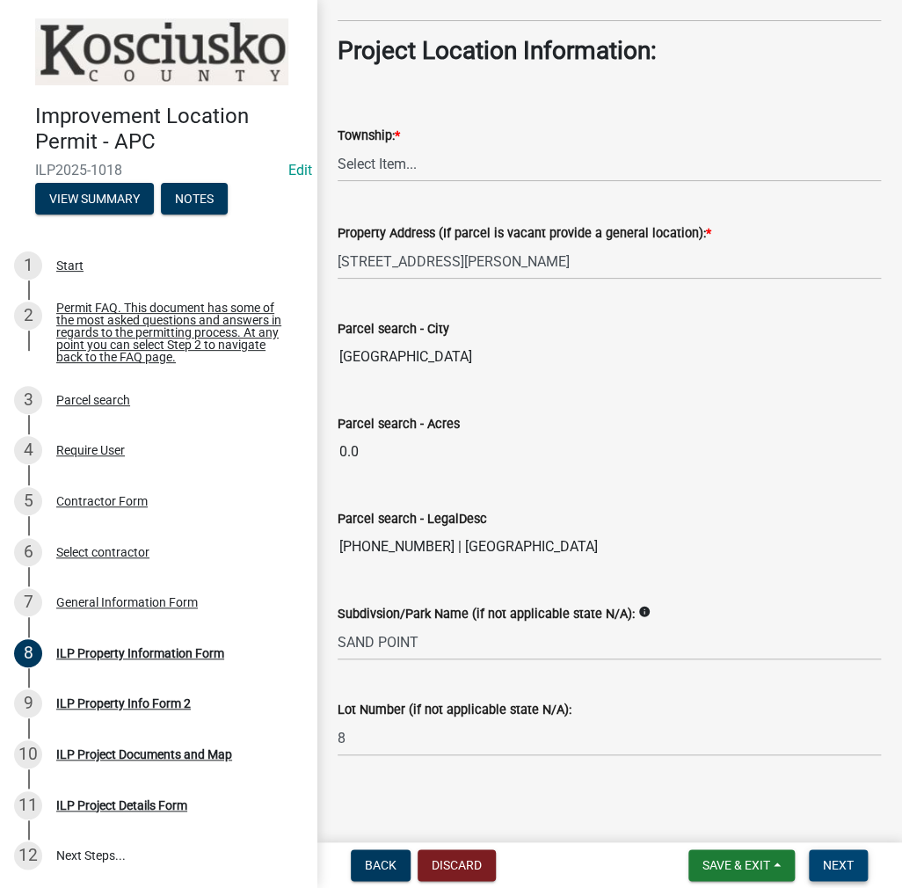
scroll to position [0, 0]
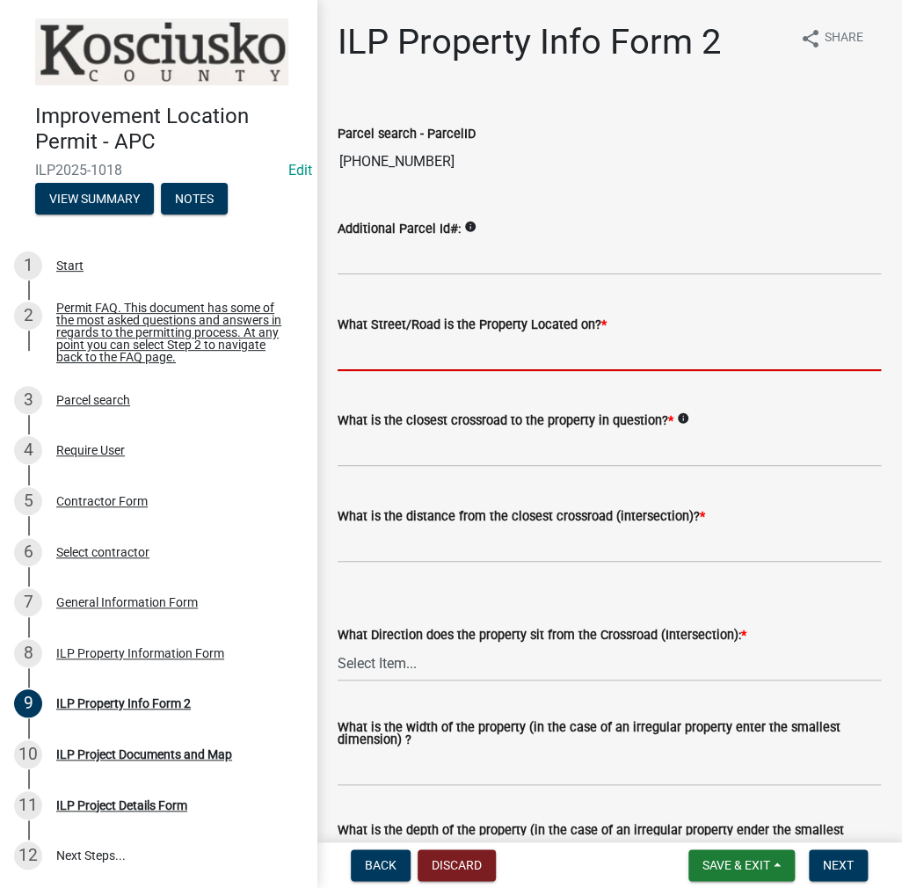
click at [421, 354] on input "What Street/Road is the Property Located on? *" at bounding box center [610, 353] width 544 height 36
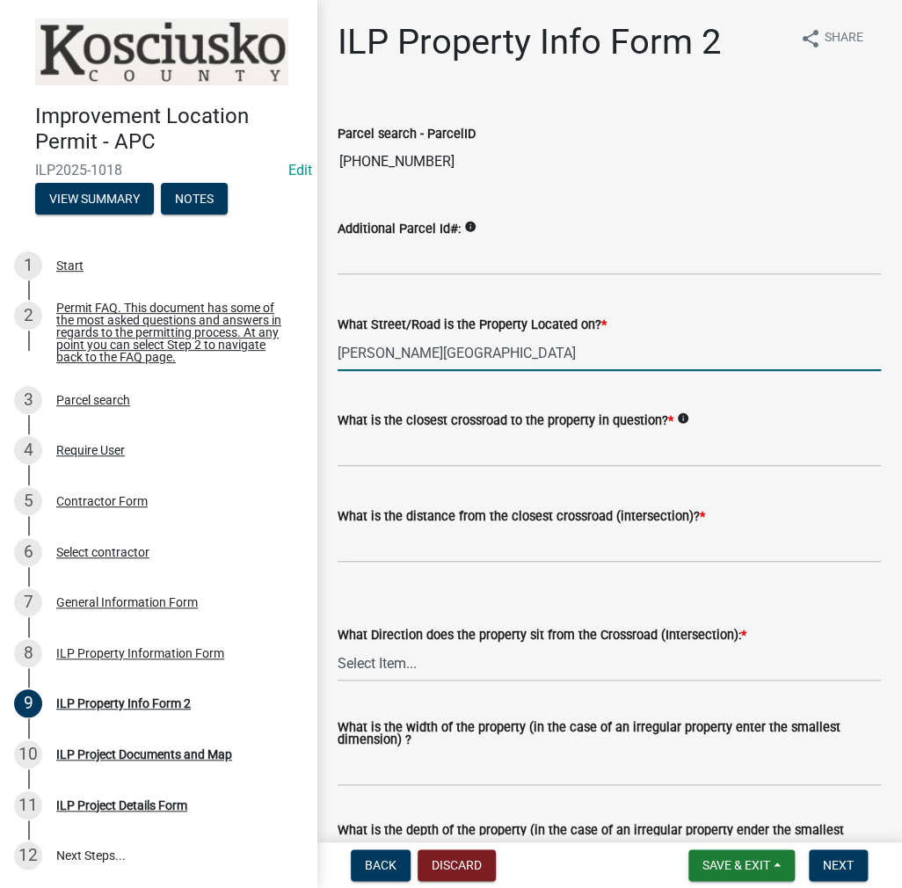
type input "[PERSON_NAME][GEOGRAPHIC_DATA]"
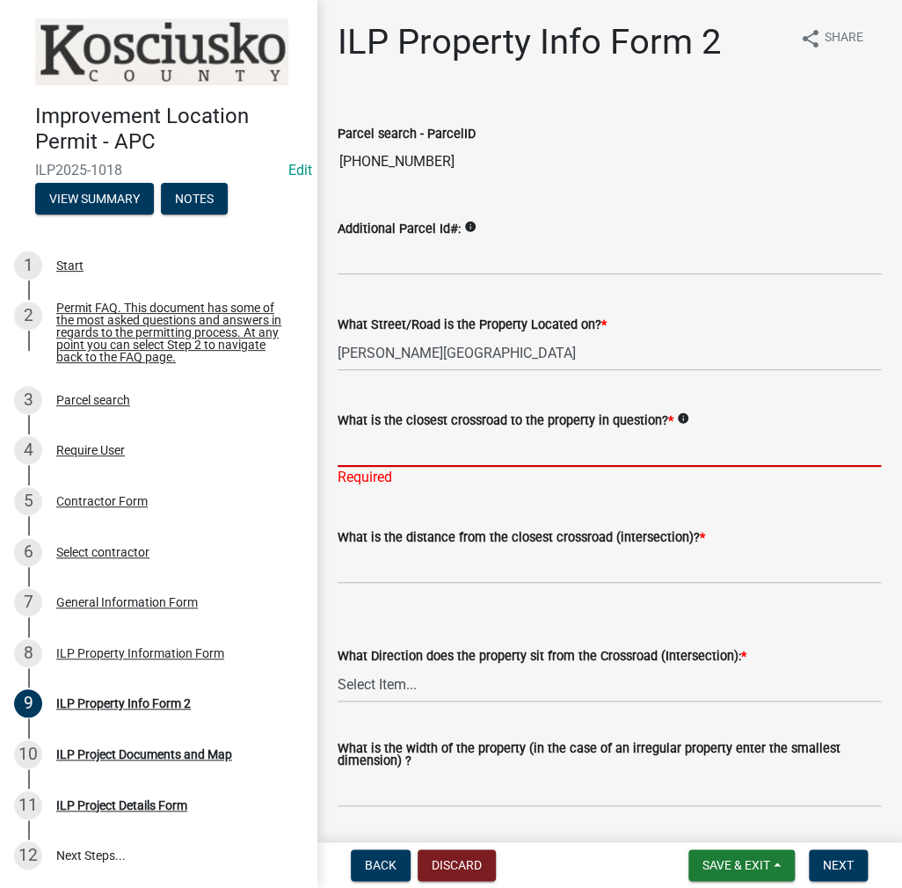
click at [391, 450] on input "What is the closest crossroad to the property in question? *" at bounding box center [610, 449] width 544 height 36
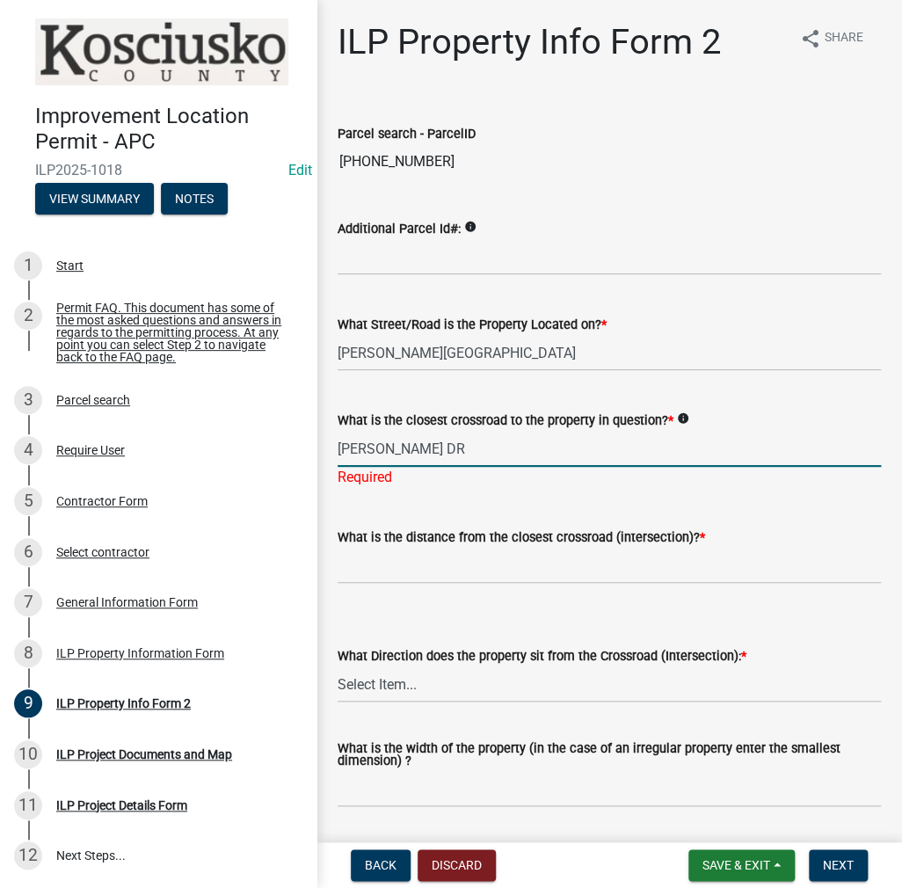
type input "[PERSON_NAME] DR"
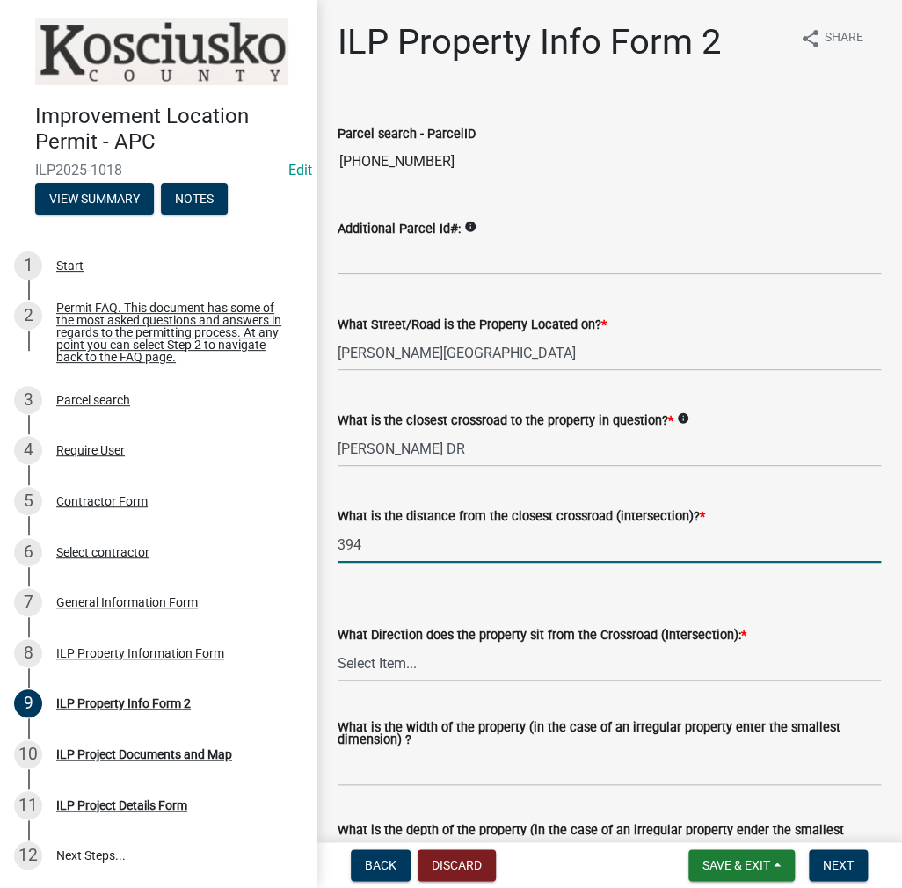
type input "394"
click at [380, 658] on select "Select Item... N NE NW S SE SW E W" at bounding box center [610, 664] width 544 height 36
click at [338, 646] on select "Select Item... N NE NW S SE SW E W" at bounding box center [610, 664] width 544 height 36
select select "6e91c93c-81b9-4f5f-83ef-fc19143fff9c"
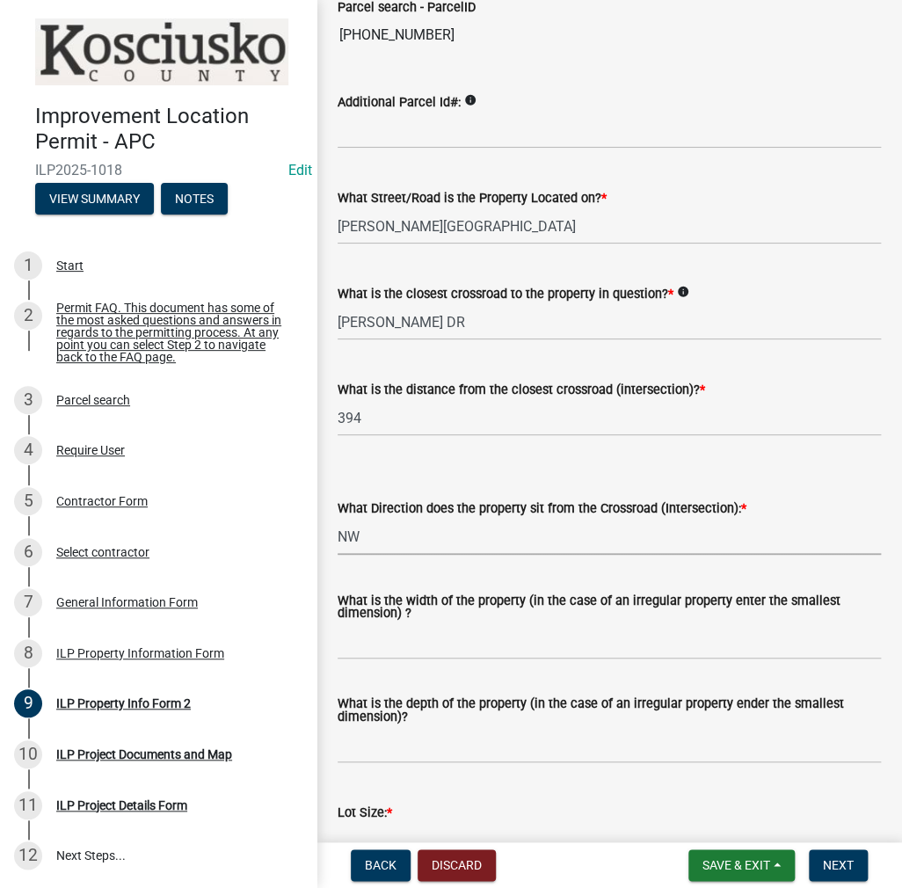
scroll to position [264, 0]
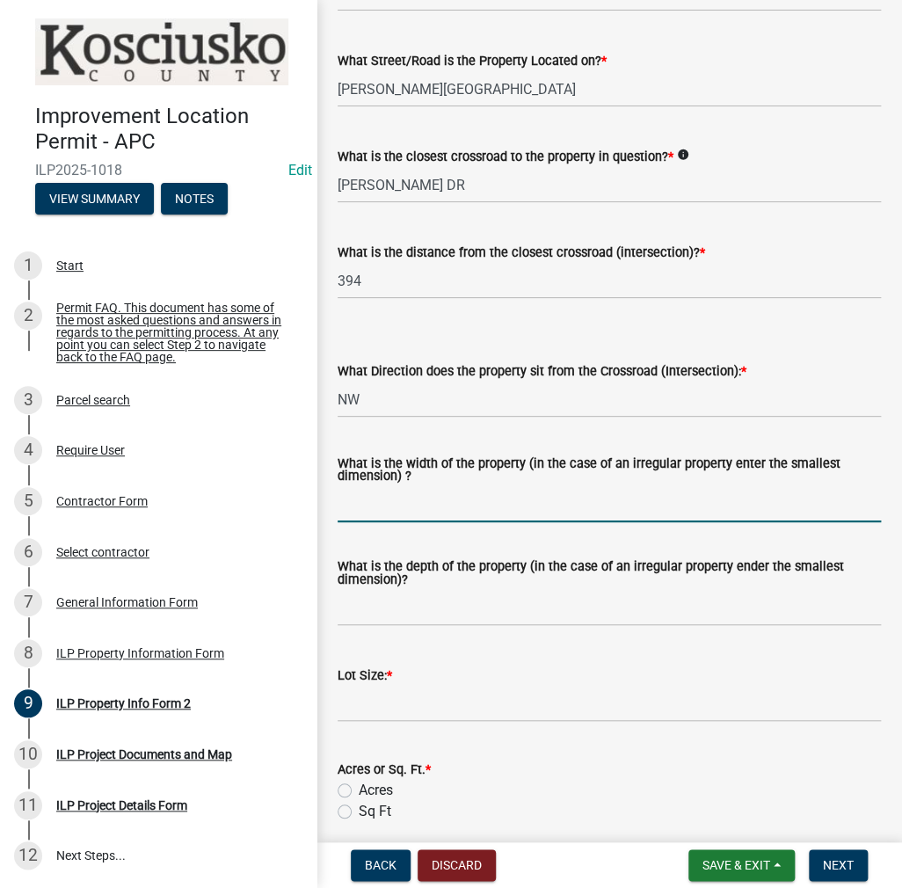
click at [392, 496] on input "What is the width of the property (in the case of an irregular property enter t…" at bounding box center [610, 504] width 544 height 36
type input "57"
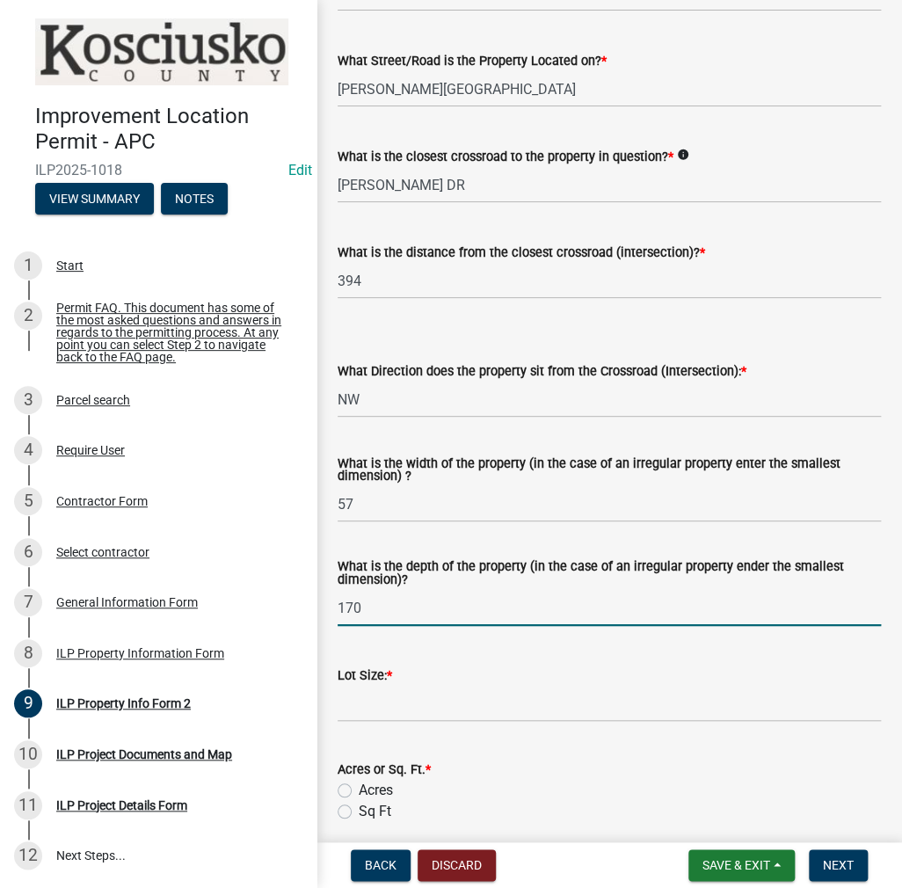
type input "170"
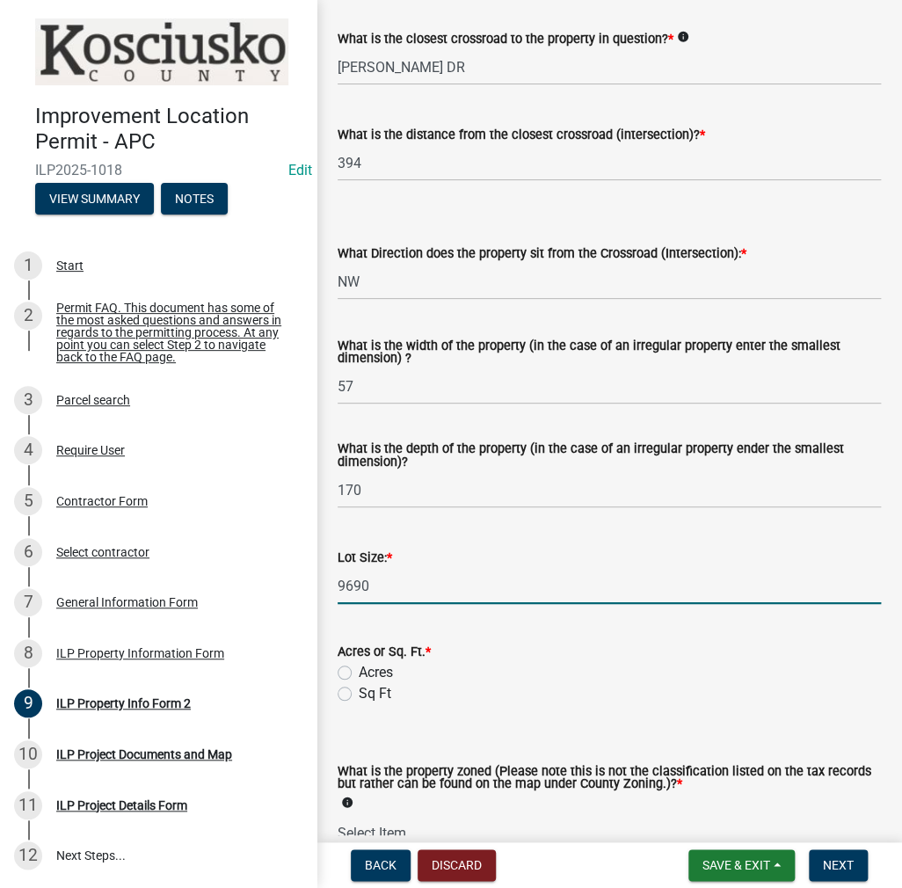
scroll to position [528, 0]
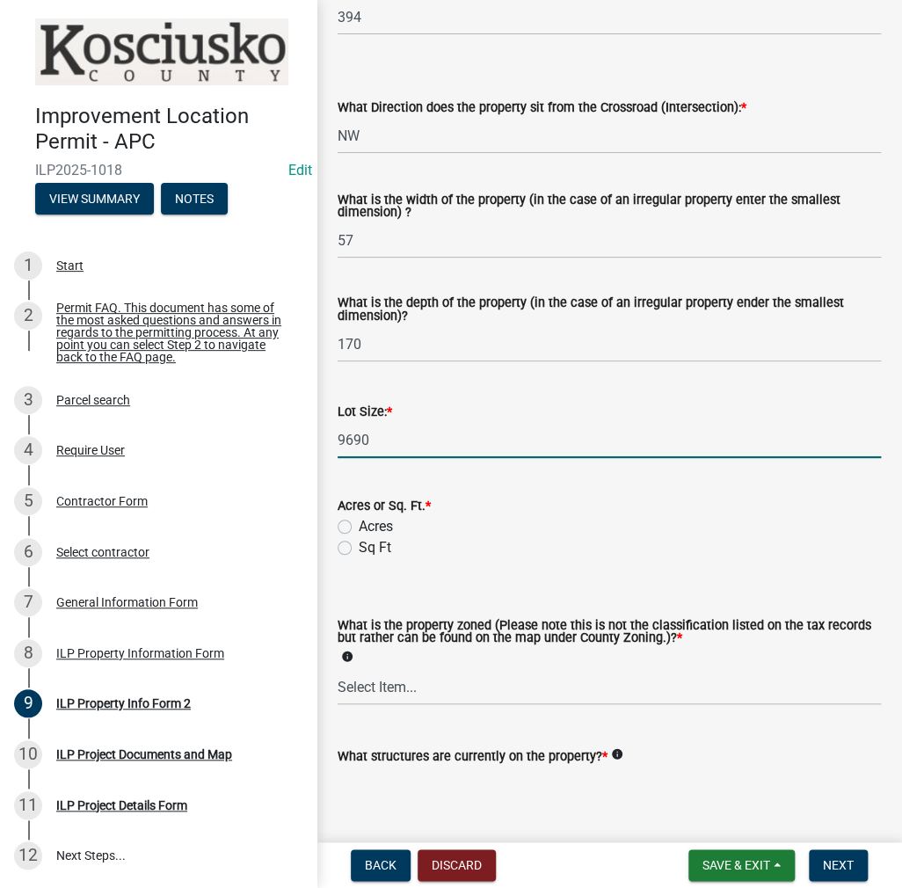
type input "9690"
click at [359, 550] on label "Sq Ft" at bounding box center [375, 547] width 33 height 21
click at [359, 549] on input "Sq Ft" at bounding box center [364, 542] width 11 height 11
radio input "true"
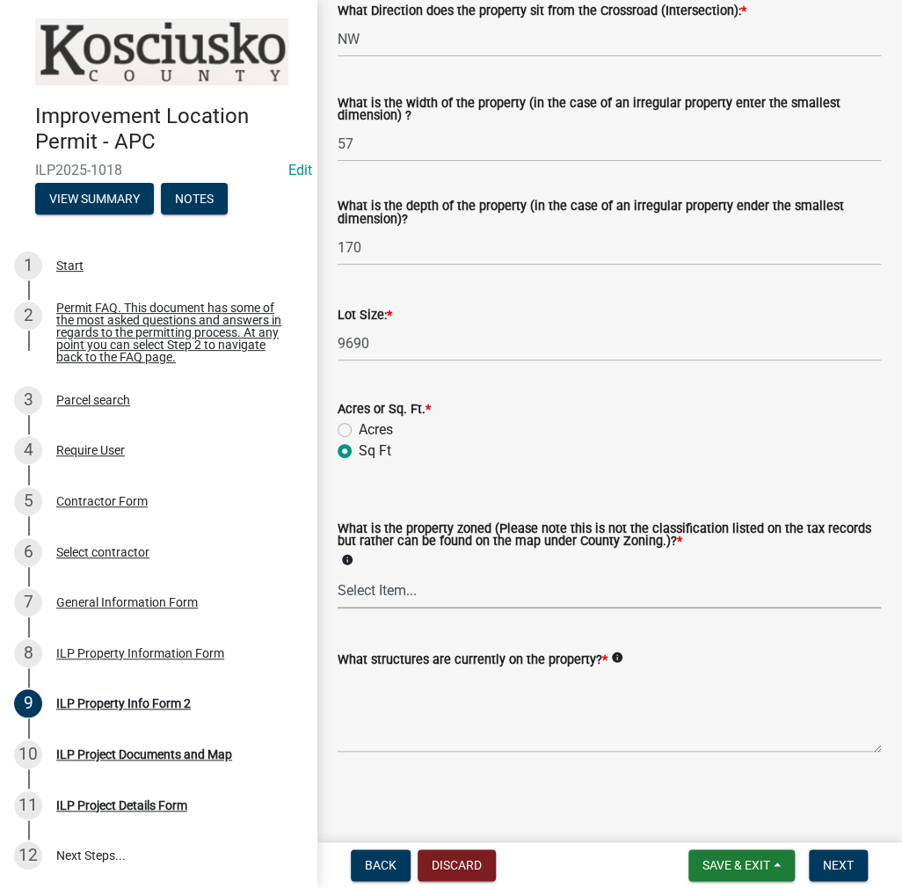
click at [387, 592] on select "Select Item... Agricultural Agricultural 2 Commercial Environmental Industrial …" at bounding box center [610, 591] width 544 height 36
drag, startPoint x: 391, startPoint y: 595, endPoint x: 391, endPoint y: 606, distance: 11.4
click at [391, 595] on select "Select Item... Agricultural Agricultural 2 Commercial Environmental Industrial …" at bounding box center [610, 591] width 544 height 36
click at [338, 573] on select "Select Item... Agricultural Agricultural 2 Commercial Environmental Industrial …" at bounding box center [610, 591] width 544 height 36
select select "1146270b-2111-4e23-bf7f-74ce85cf7041"
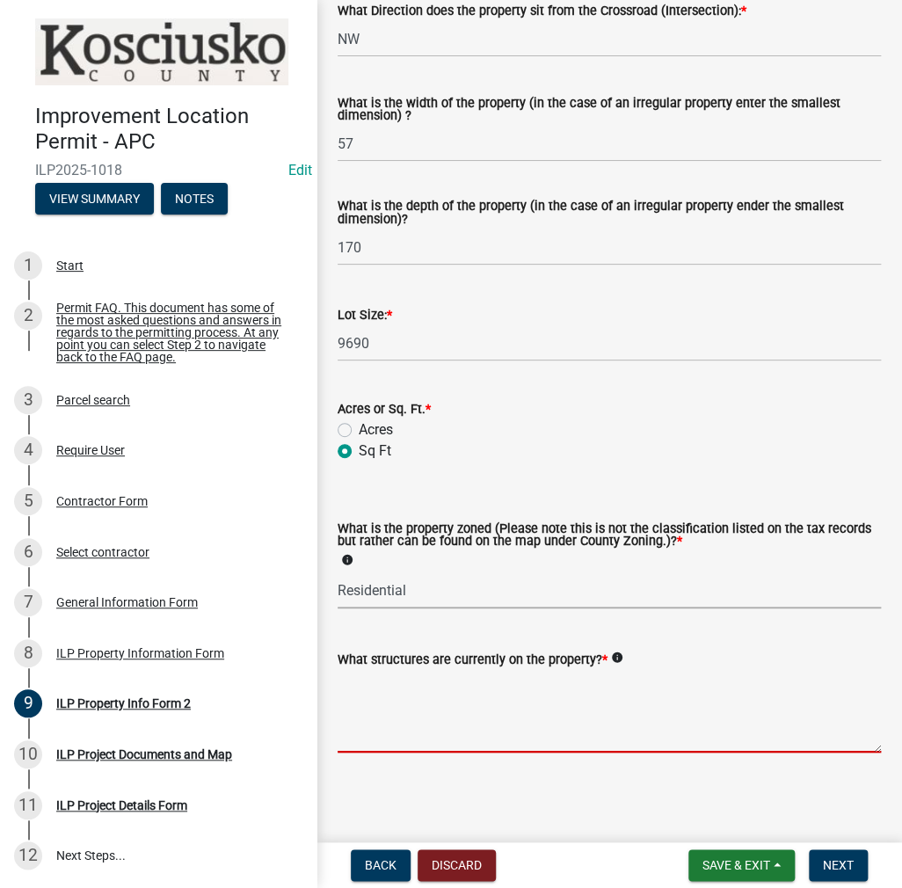
click at [390, 692] on textarea "What structures are currently on the property? *" at bounding box center [610, 711] width 544 height 83
click at [465, 683] on textarea "RESIDENCE" at bounding box center [610, 711] width 544 height 83
type textarea "RESIDENCE & ATTACHED GARAGE"
click at [844, 873] on button "Next" at bounding box center [838, 866] width 59 height 32
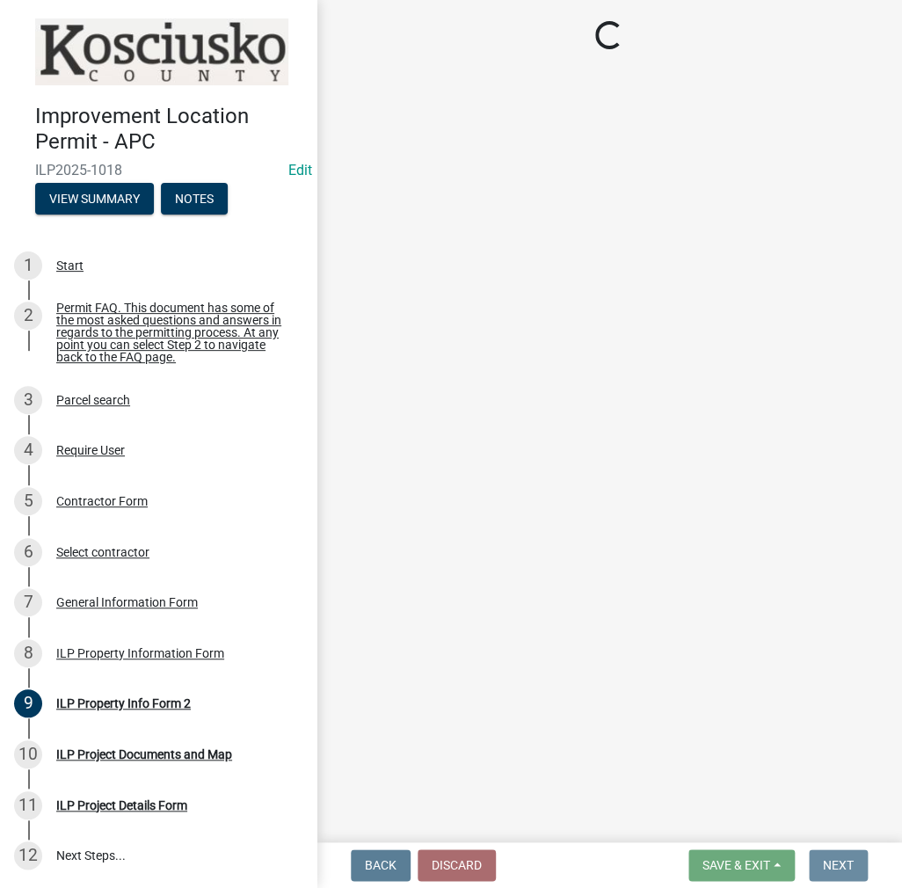
scroll to position [0, 0]
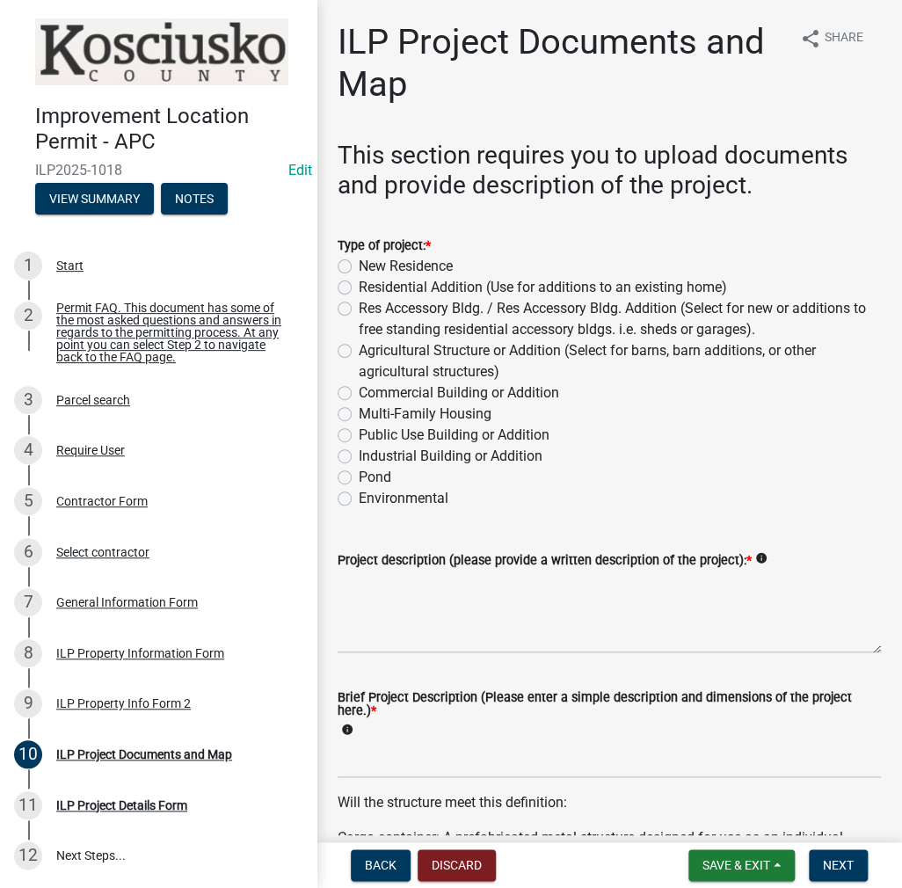
click at [359, 286] on label "Residential Addition (Use for additions to an existing home)" at bounding box center [543, 287] width 369 height 21
click at [359, 286] on input "Residential Addition (Use for additions to an existing home)" at bounding box center [364, 282] width 11 height 11
radio input "true"
drag, startPoint x: 358, startPoint y: 595, endPoint x: 675, endPoint y: 509, distance: 328.0
click at [362, 592] on textarea "Project description (please provide a written description of the project): *" at bounding box center [610, 612] width 544 height 83
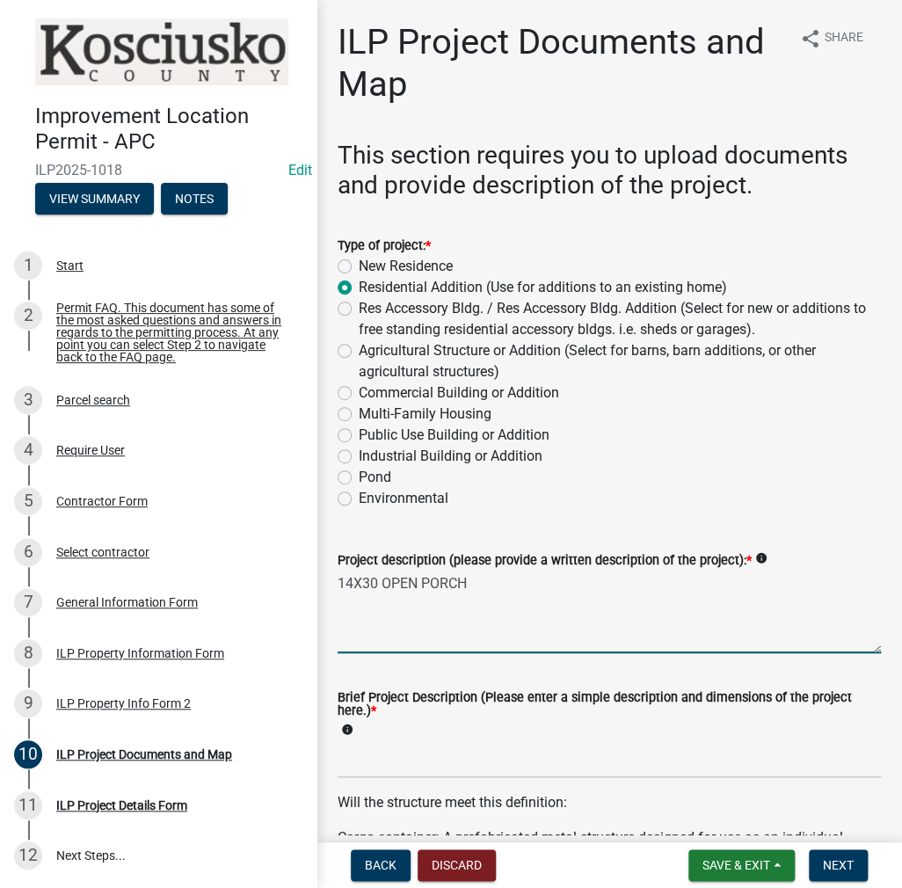
type textarea "14X30 OPEN PORCH"
click at [351, 757] on input "Brief Project Description (Please enter a simple description and dimensions of …" at bounding box center [610, 760] width 544 height 36
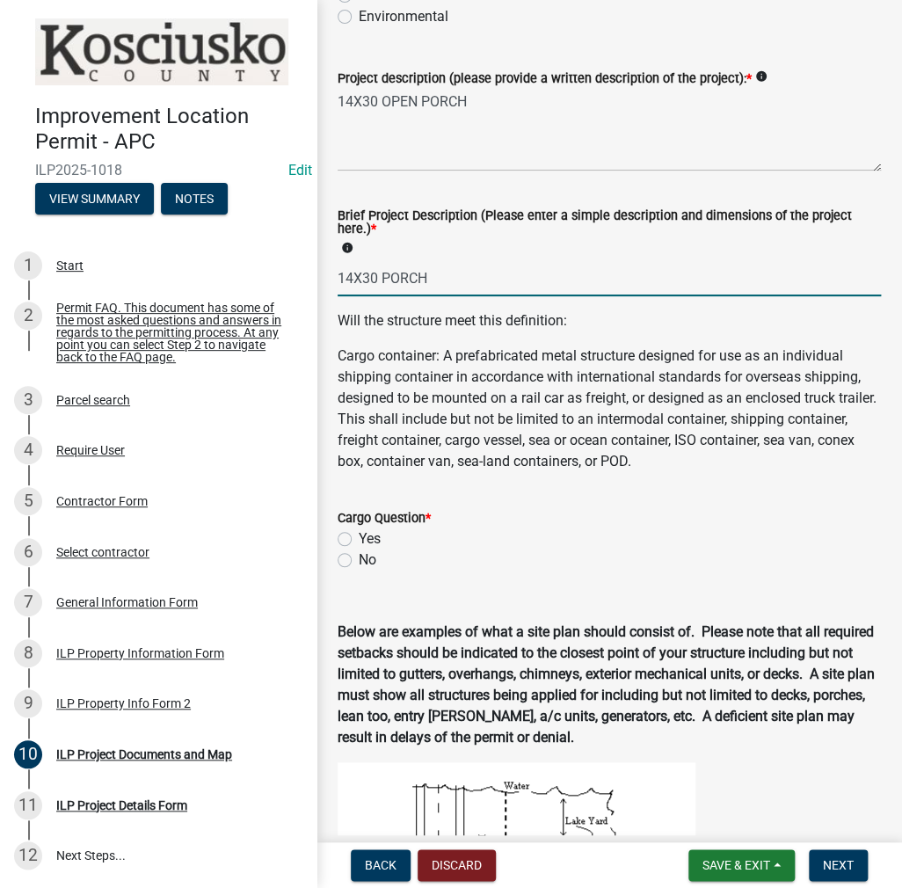
scroll to position [616, 0]
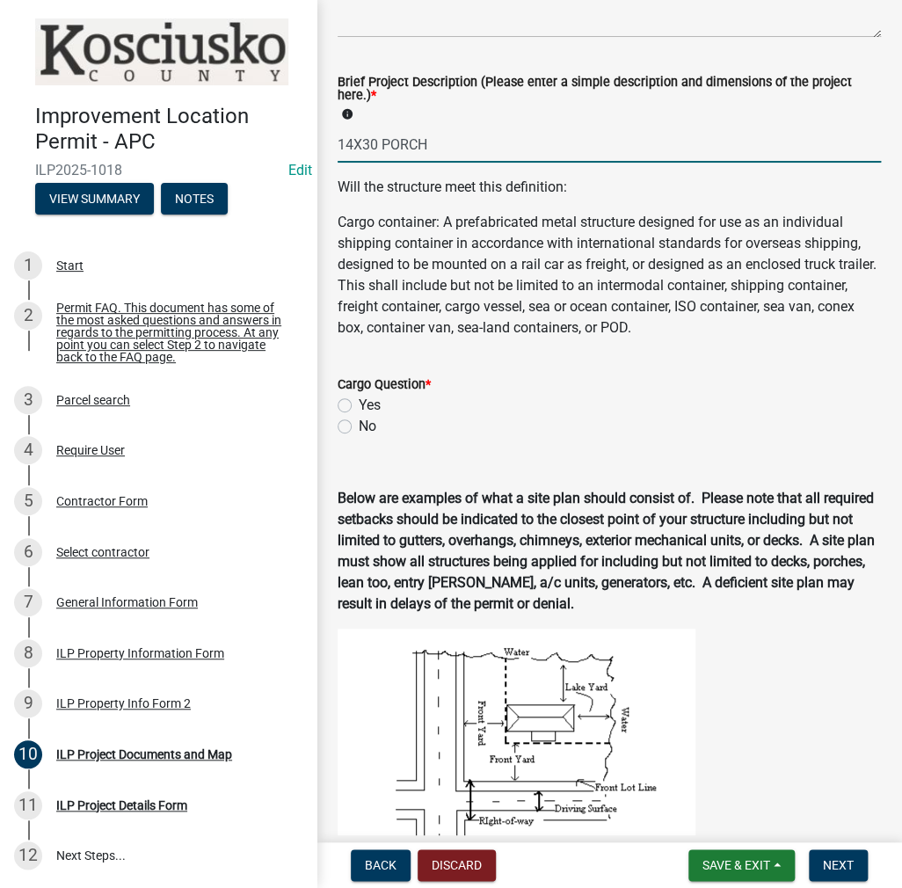
type input "14X30 PORCH"
click at [337, 420] on div "Cargo Question * Yes No" at bounding box center [610, 395] width 570 height 84
click at [359, 427] on label "No" at bounding box center [368, 426] width 18 height 21
click at [359, 427] on input "No" at bounding box center [364, 421] width 11 height 11
radio input "true"
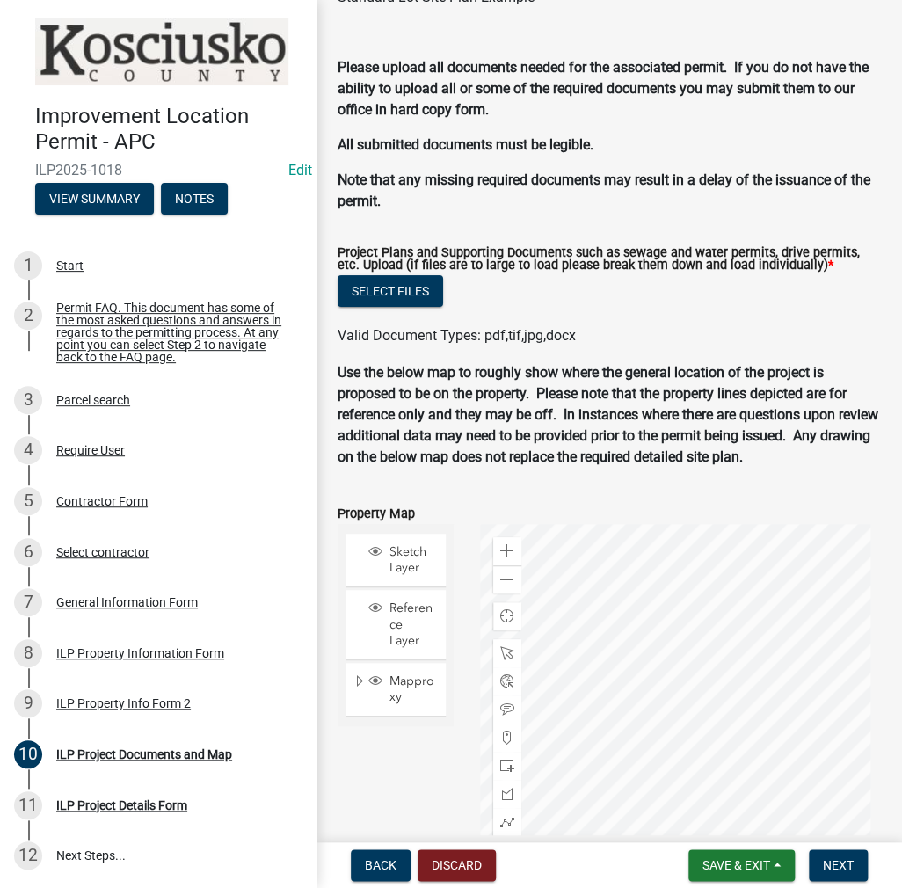
scroll to position [1847, 0]
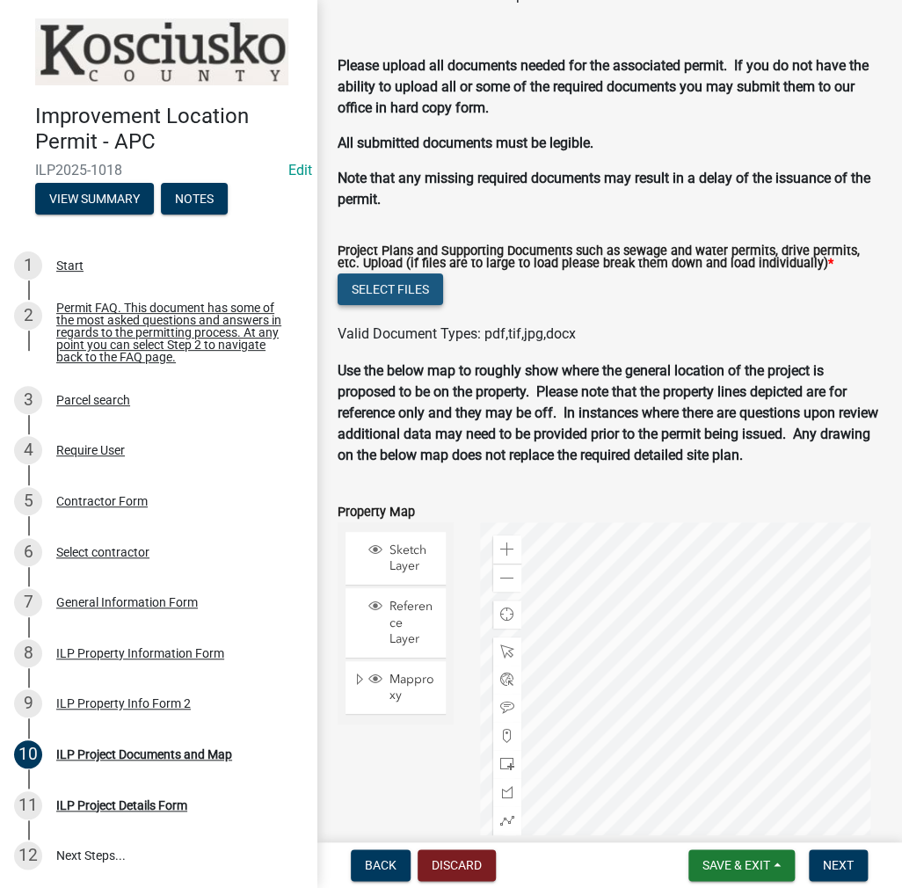
click at [413, 287] on button "Select files" at bounding box center [391, 290] width 106 height 32
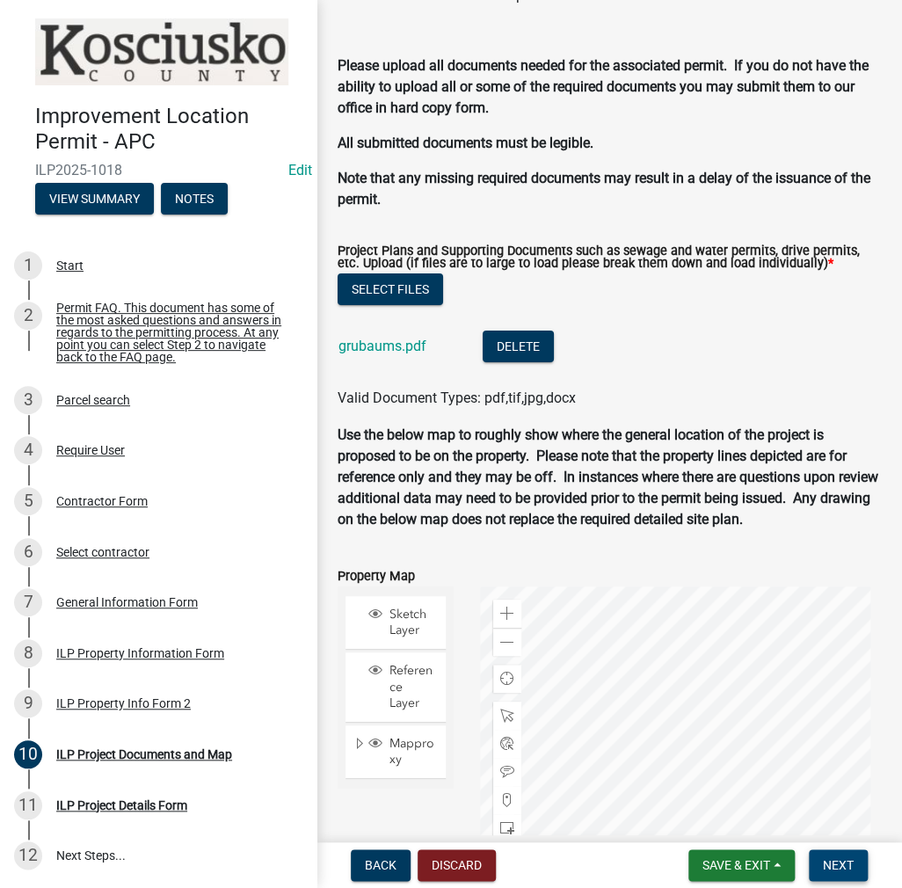
click at [841, 870] on span "Next" at bounding box center [838, 866] width 31 height 14
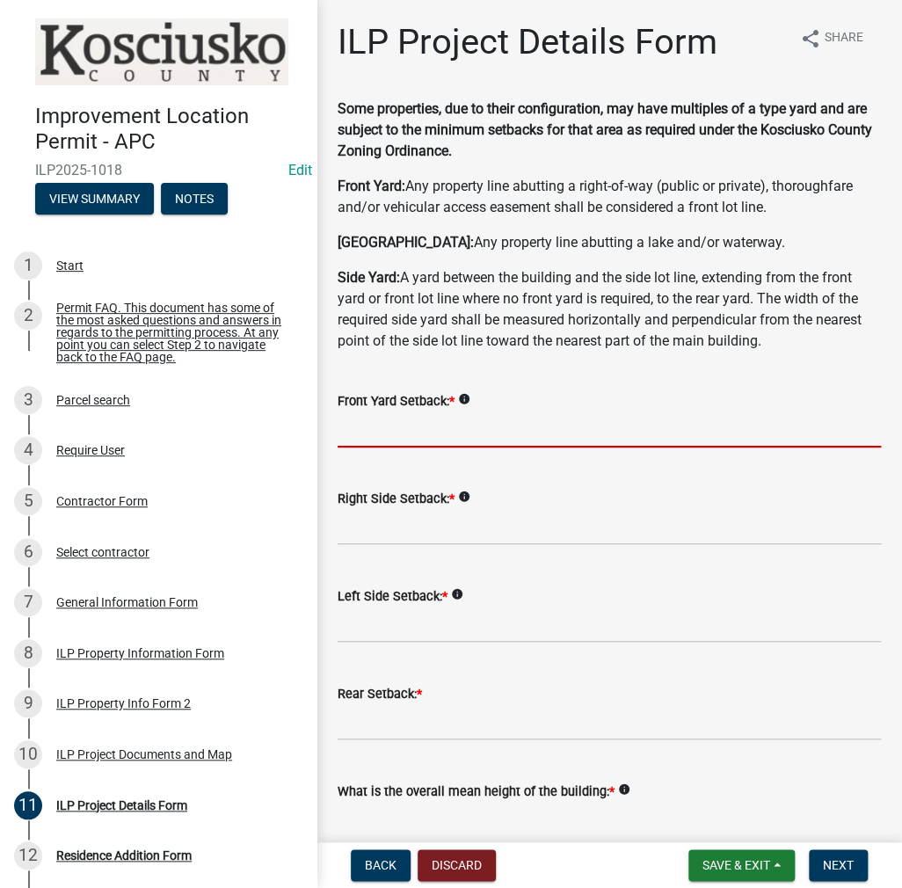
click at [366, 423] on input "text" at bounding box center [610, 430] width 544 height 36
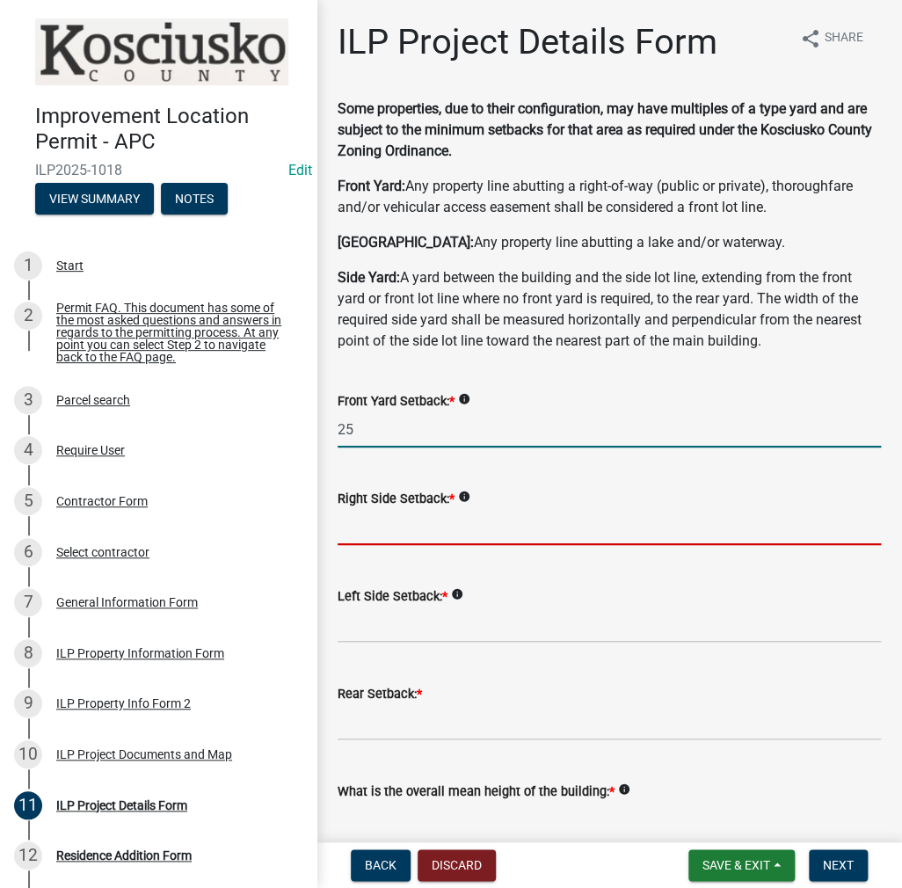
type input "25.0"
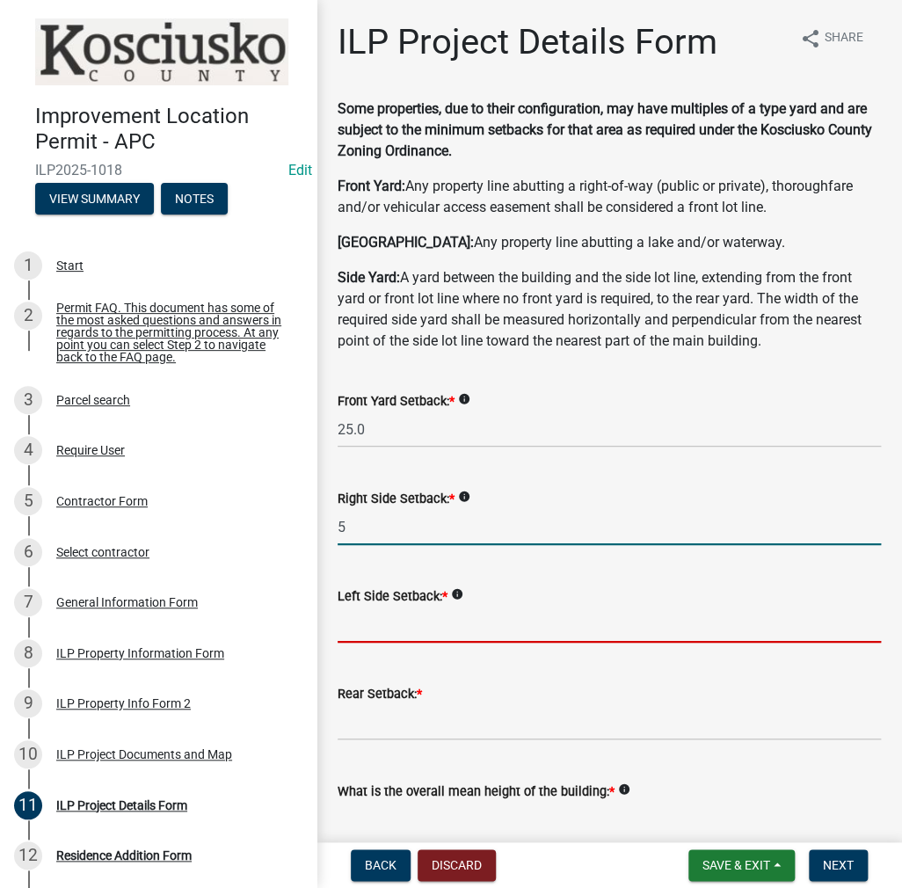
type input "5.0"
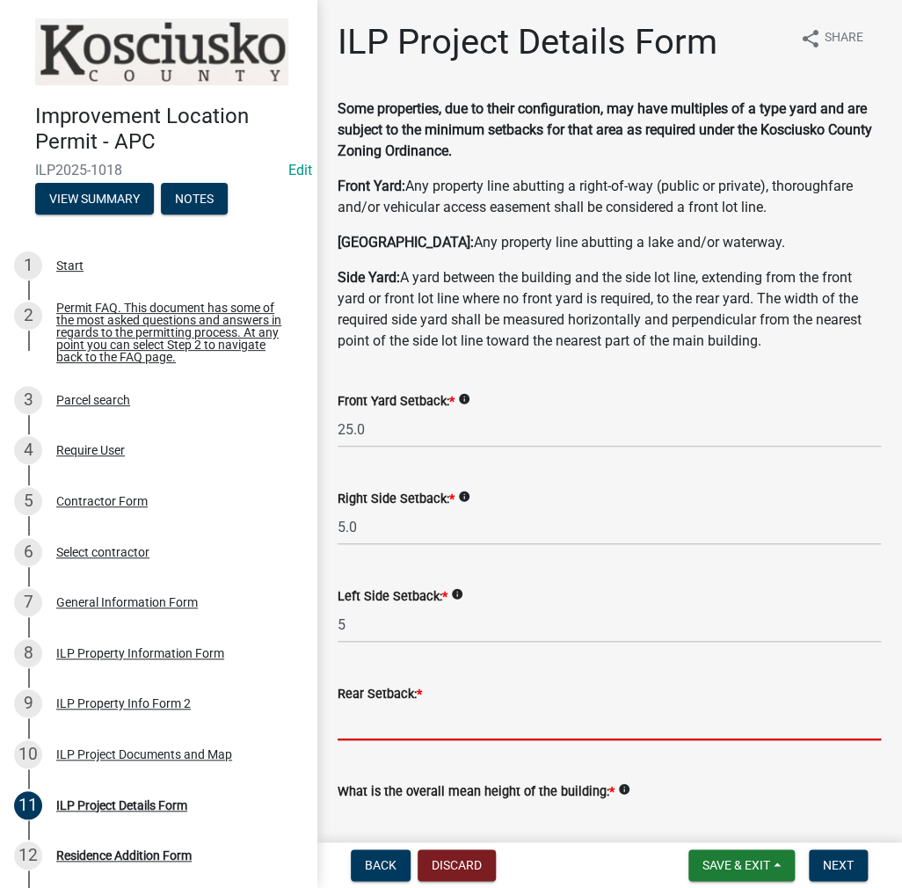
type input "5.0"
type input "26.0"
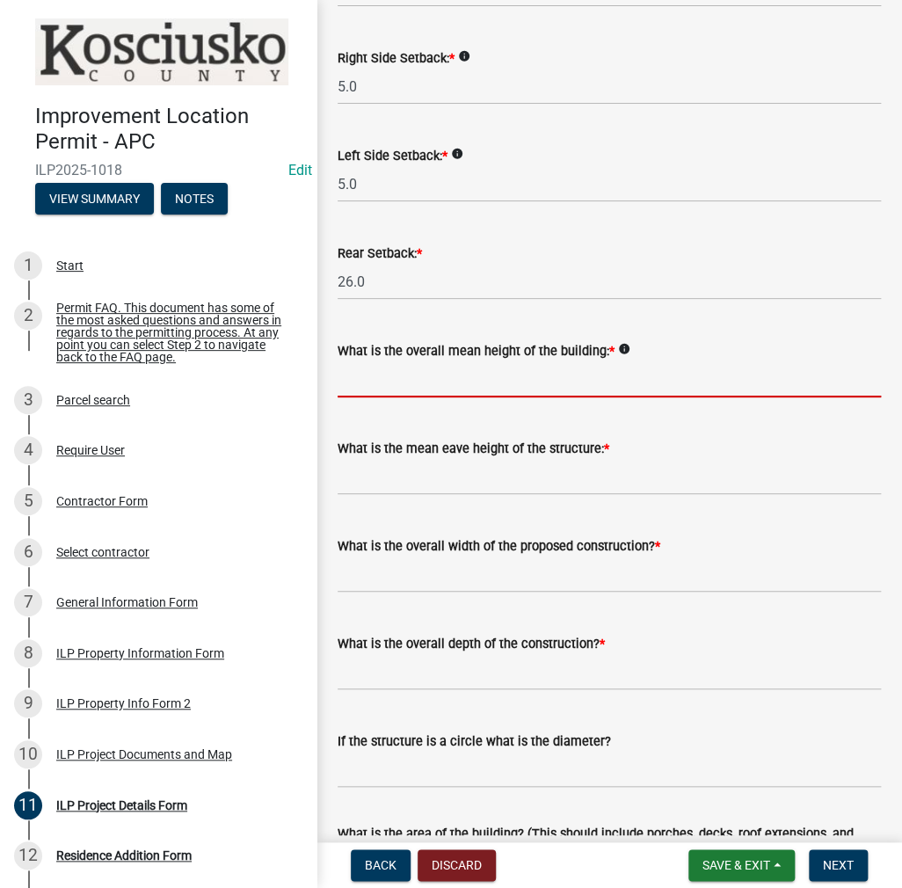
scroll to position [530, 0]
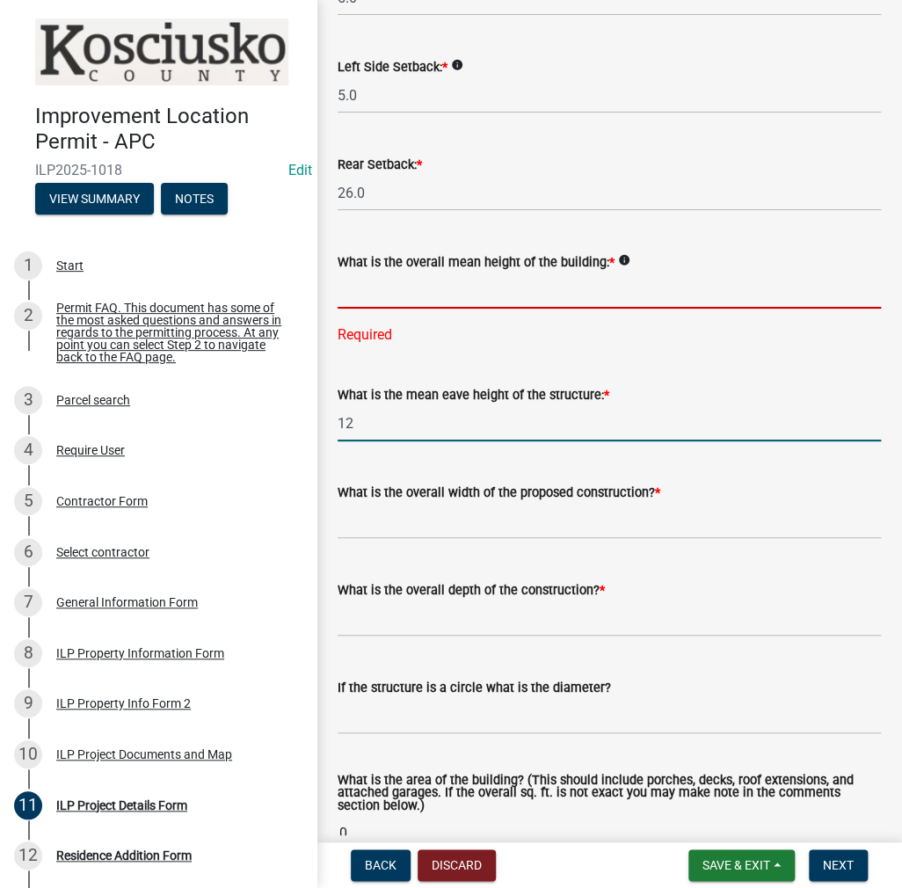
type input "12.0"
click at [338, 286] on input "text" at bounding box center [610, 291] width 544 height 36
type input "12.0"
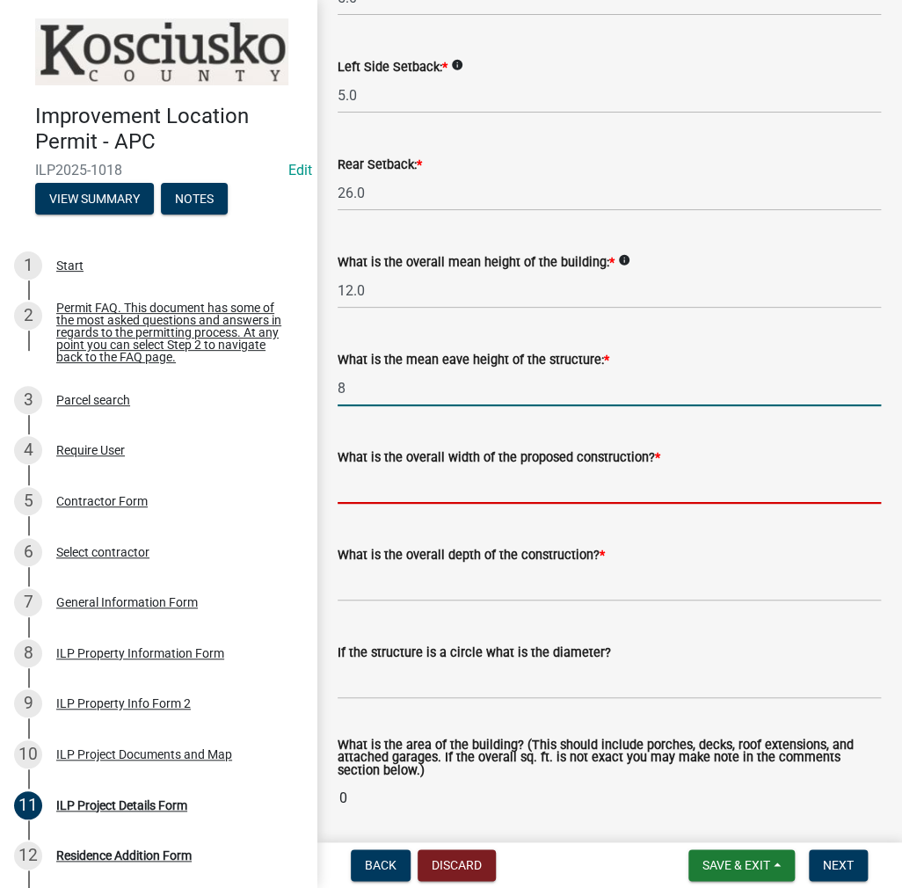
type input "8.0"
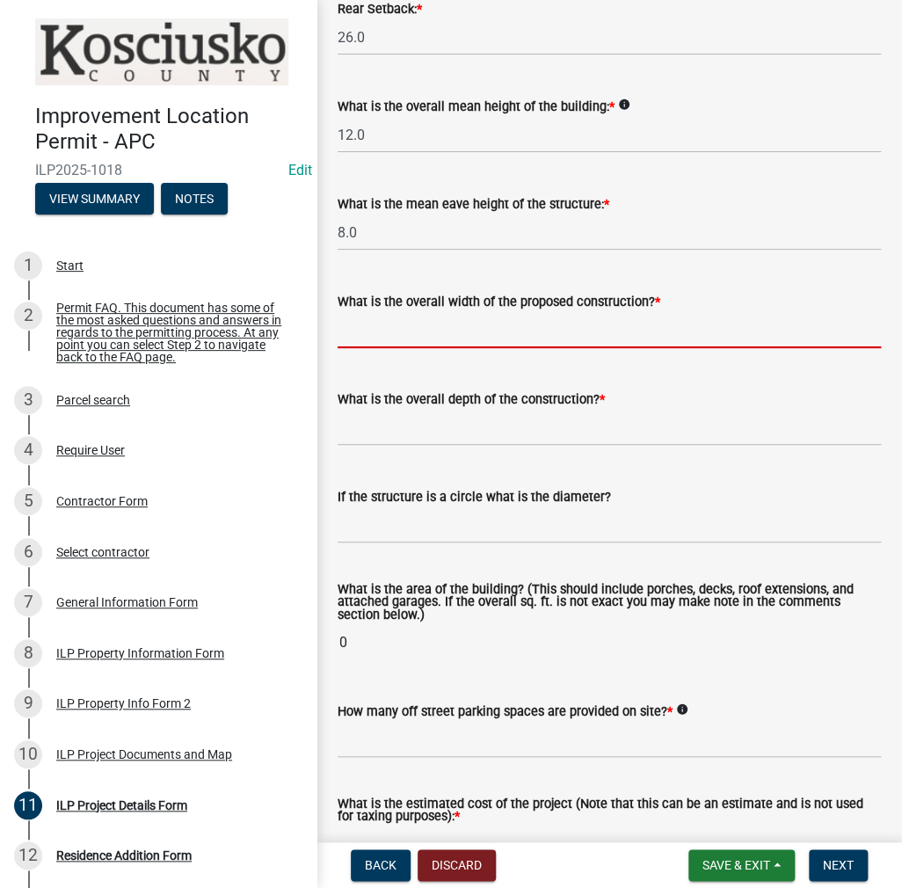
scroll to position [705, 0]
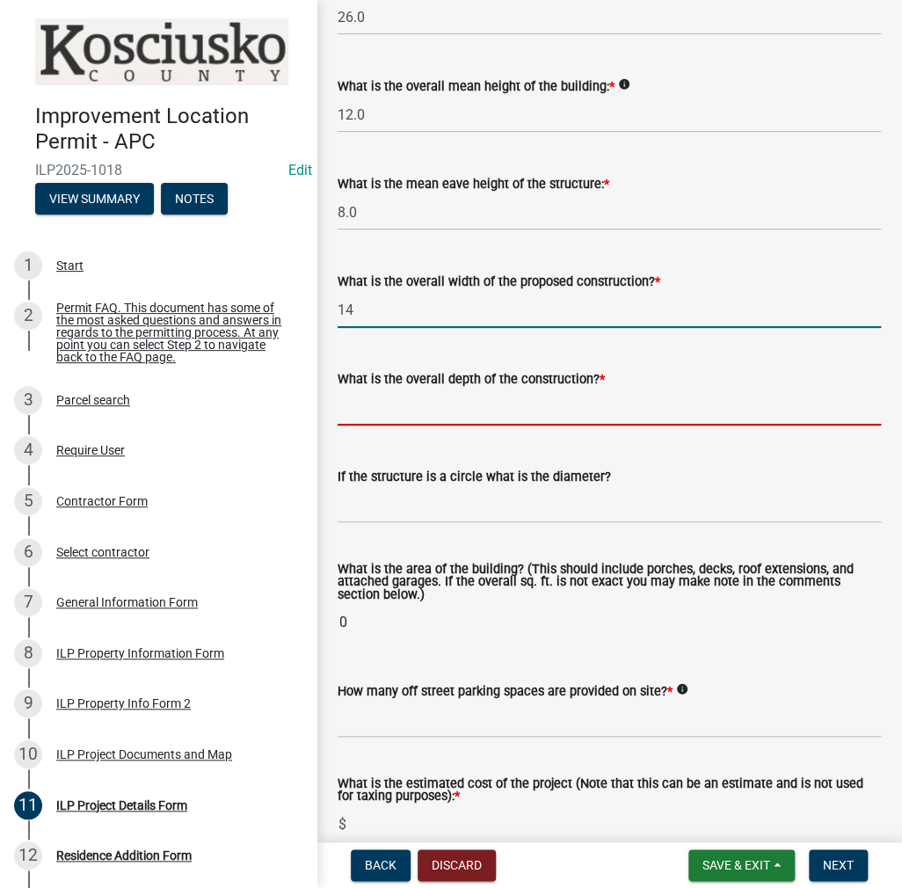
type input "14.00"
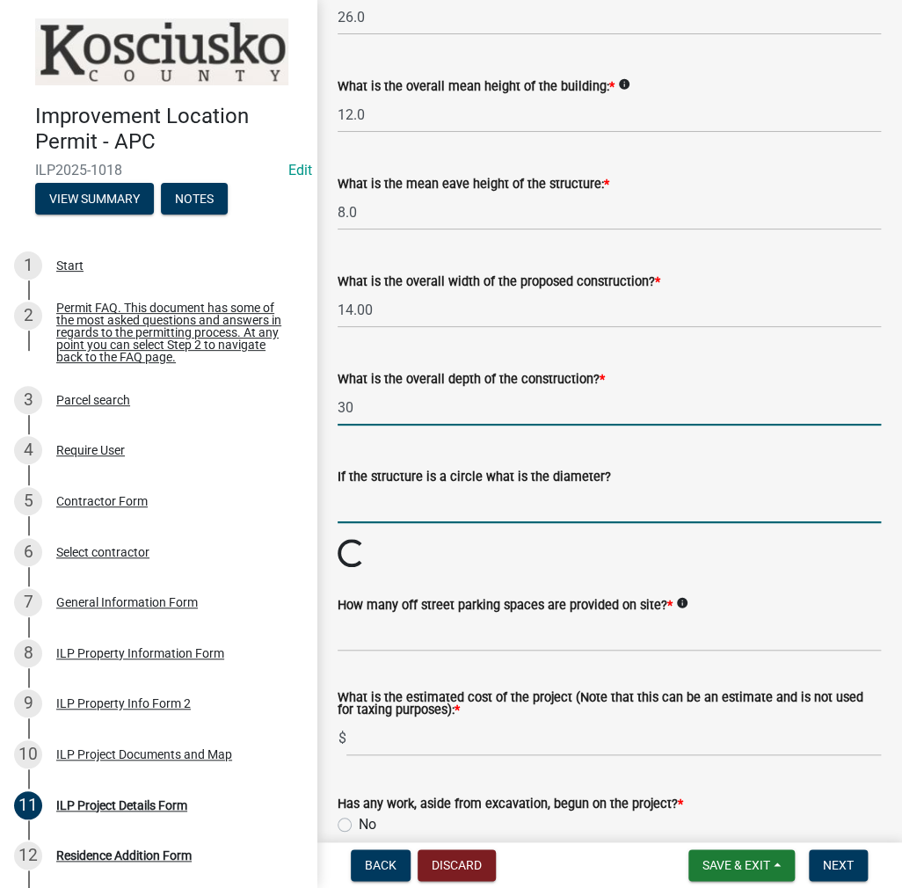
type input "30.00"
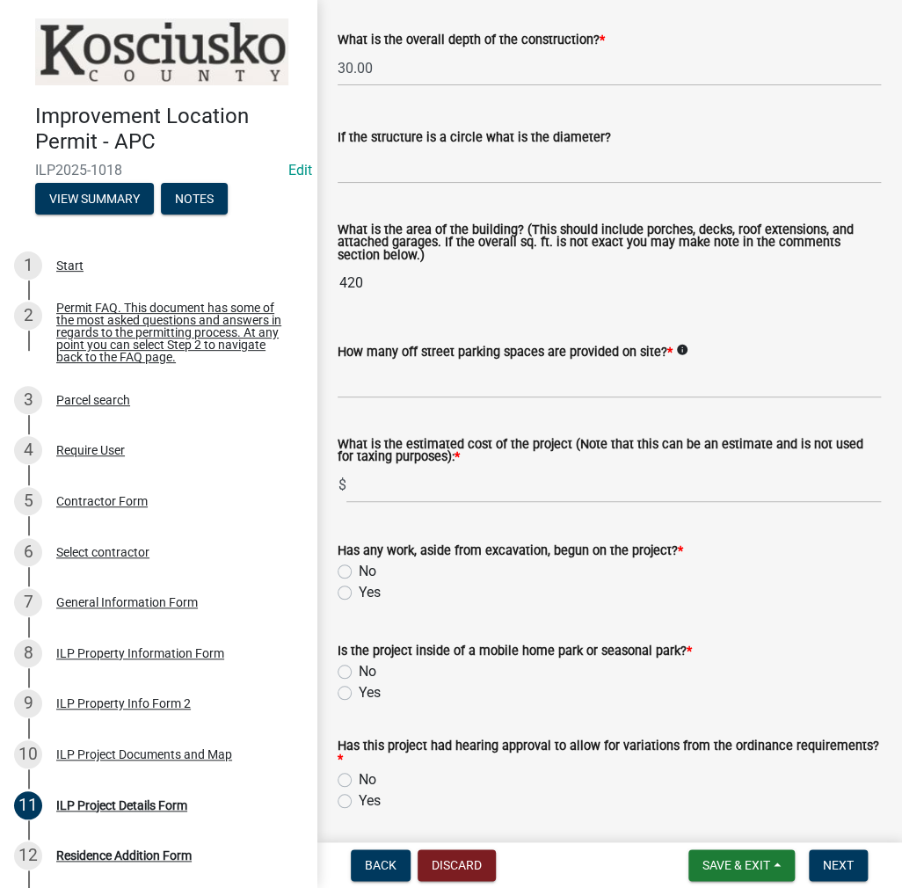
scroll to position [1145, 0]
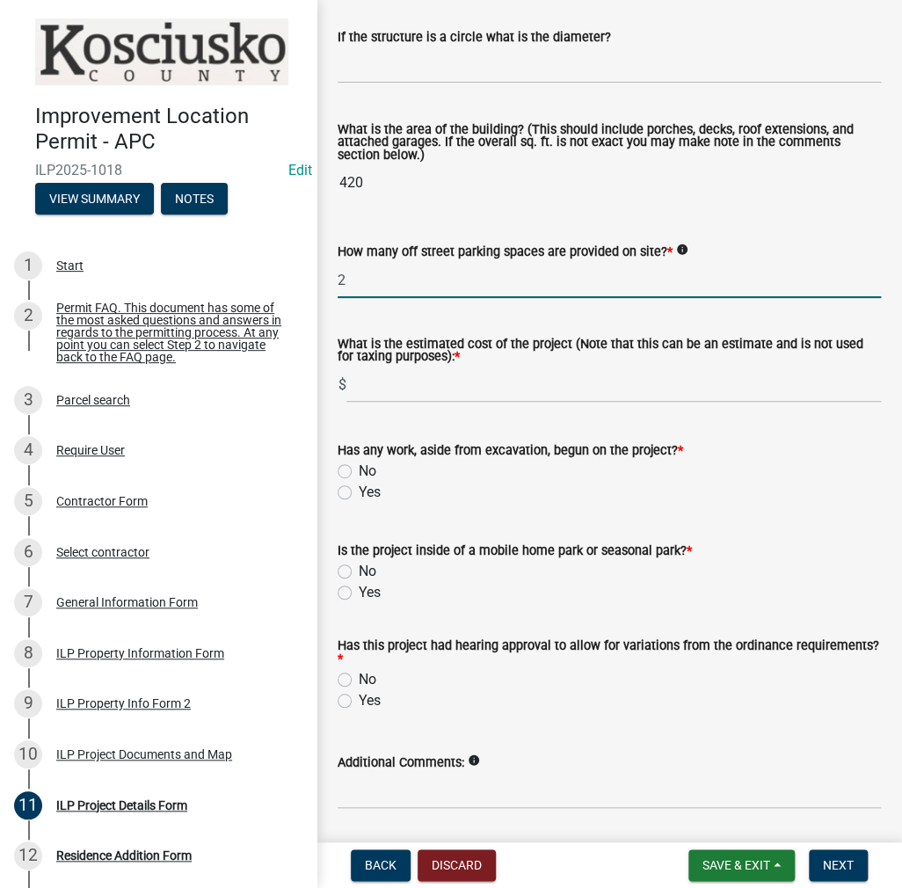
type input "2"
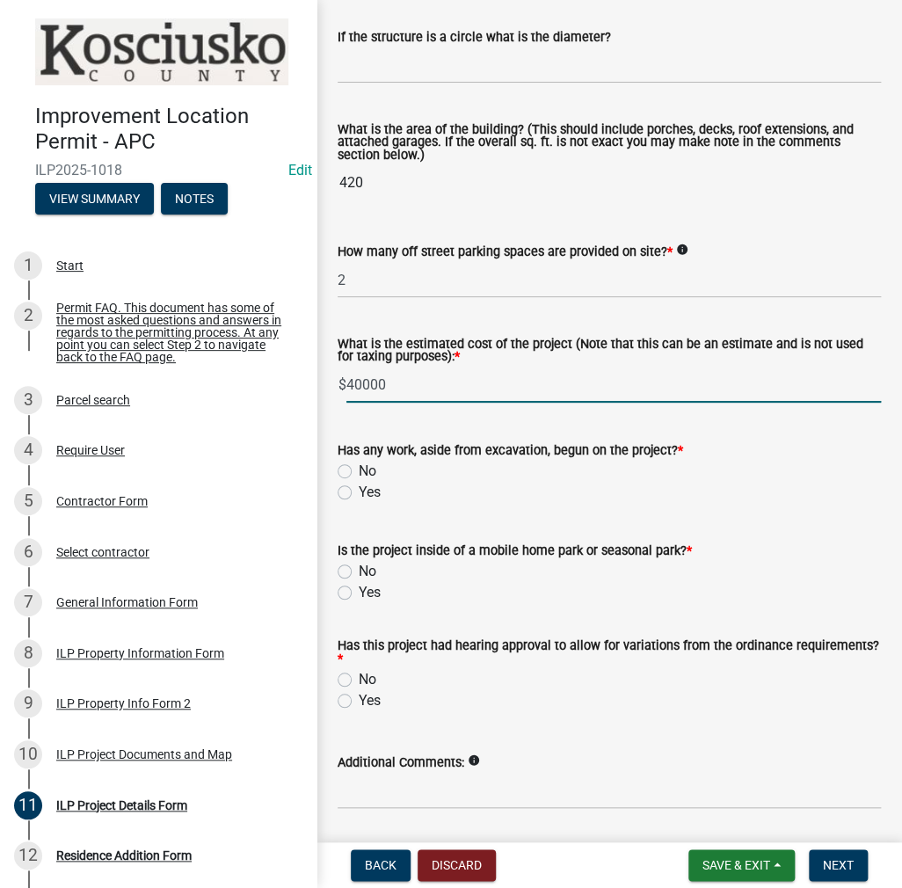
type input "40000"
click at [359, 475] on label "No" at bounding box center [368, 471] width 18 height 21
click at [359, 472] on input "No" at bounding box center [364, 466] width 11 height 11
radio input "true"
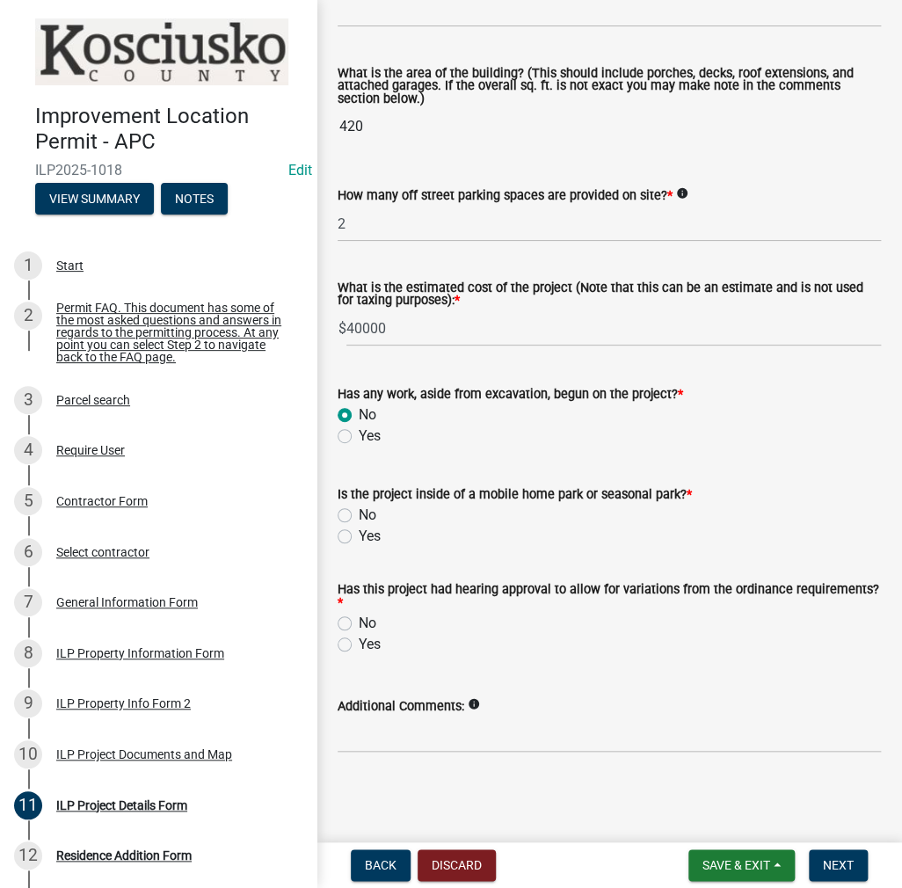
click at [359, 518] on label "No" at bounding box center [368, 515] width 18 height 21
click at [359, 516] on input "No" at bounding box center [364, 510] width 11 height 11
radio input "true"
click at [359, 642] on label "Yes" at bounding box center [370, 644] width 22 height 21
click at [359, 642] on input "Yes" at bounding box center [364, 639] width 11 height 11
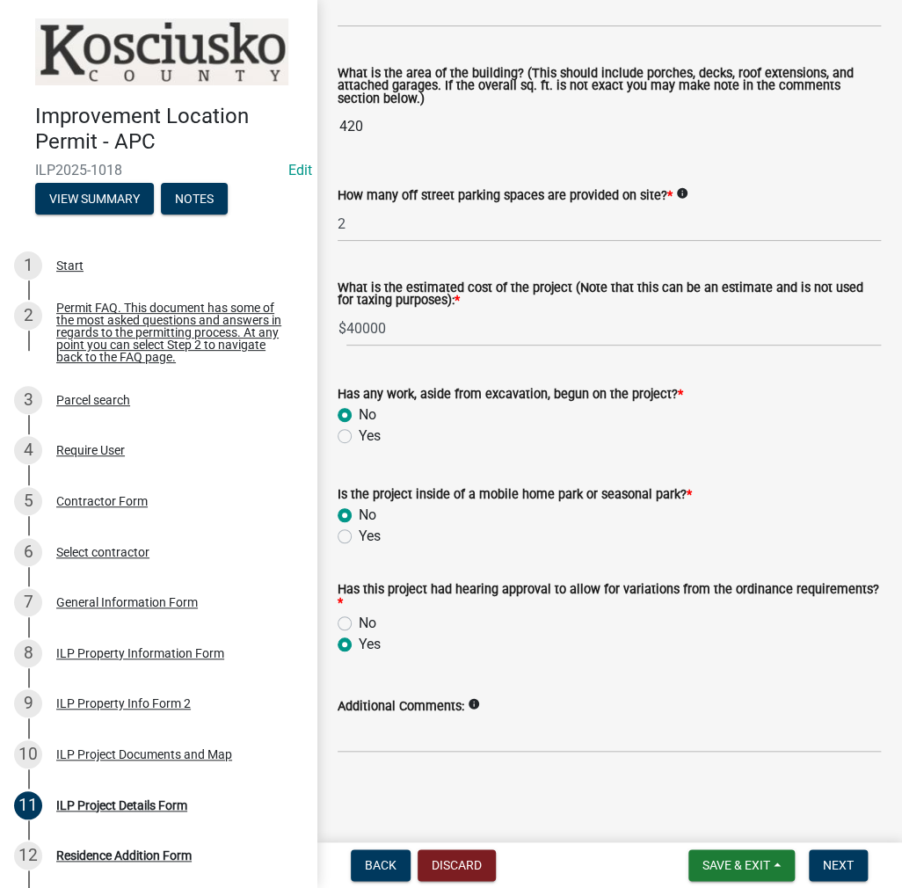
radio input "true"
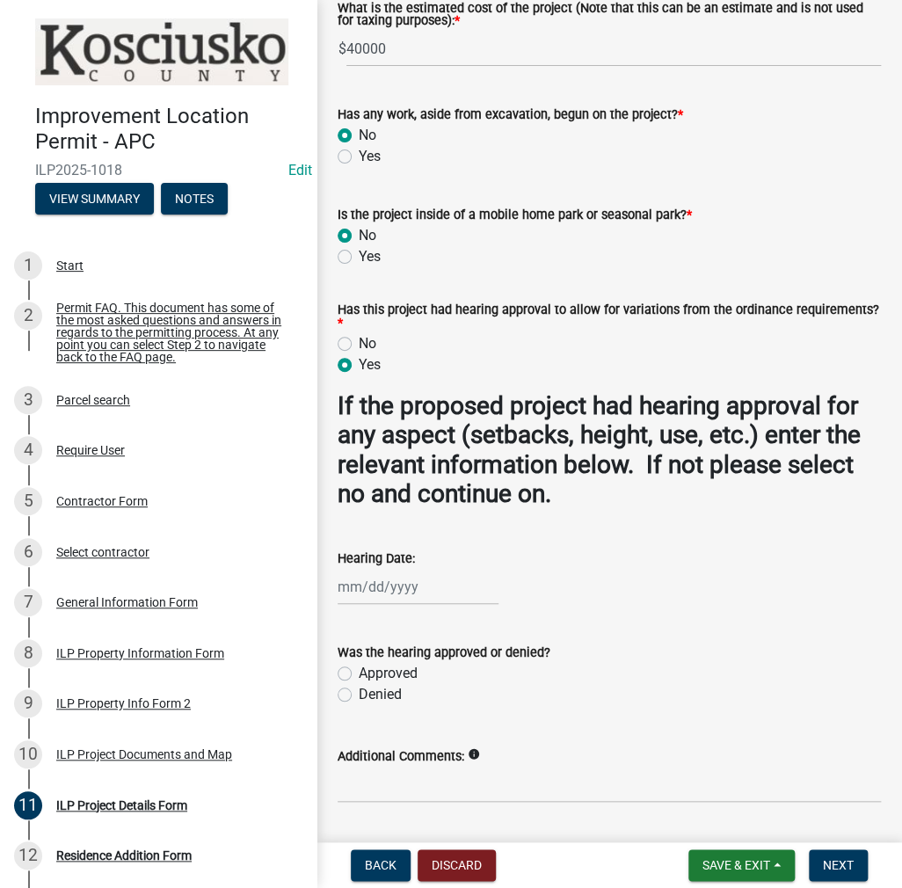
scroll to position [1531, 0]
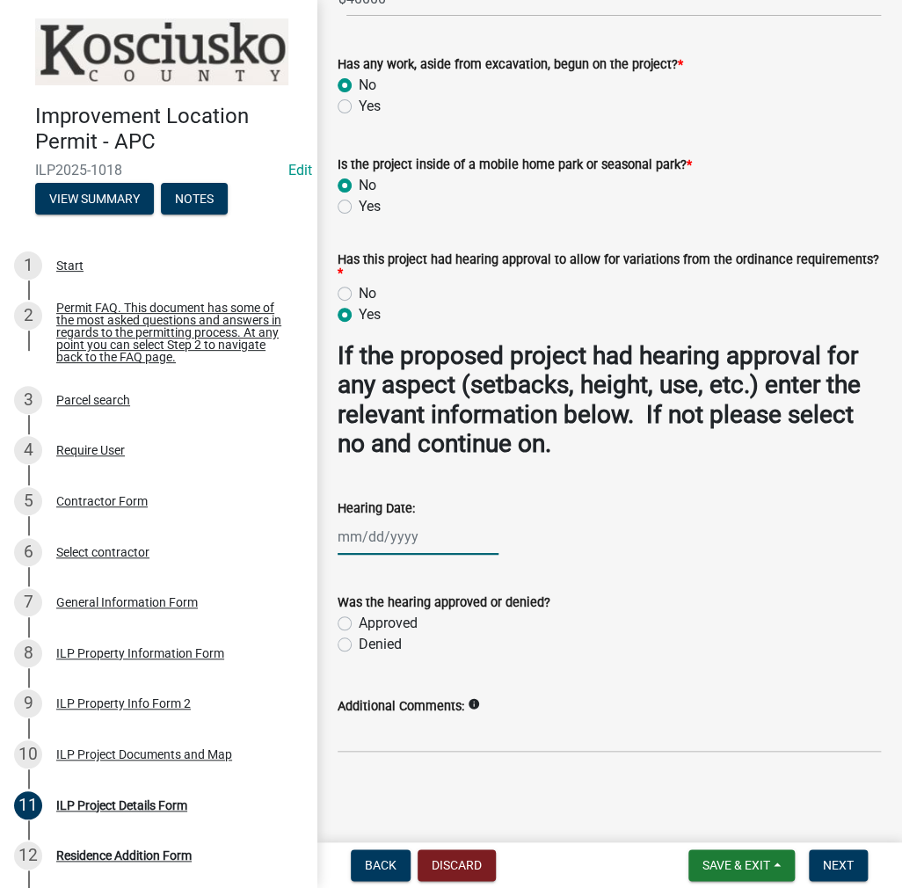
select select "8"
select select "2025"
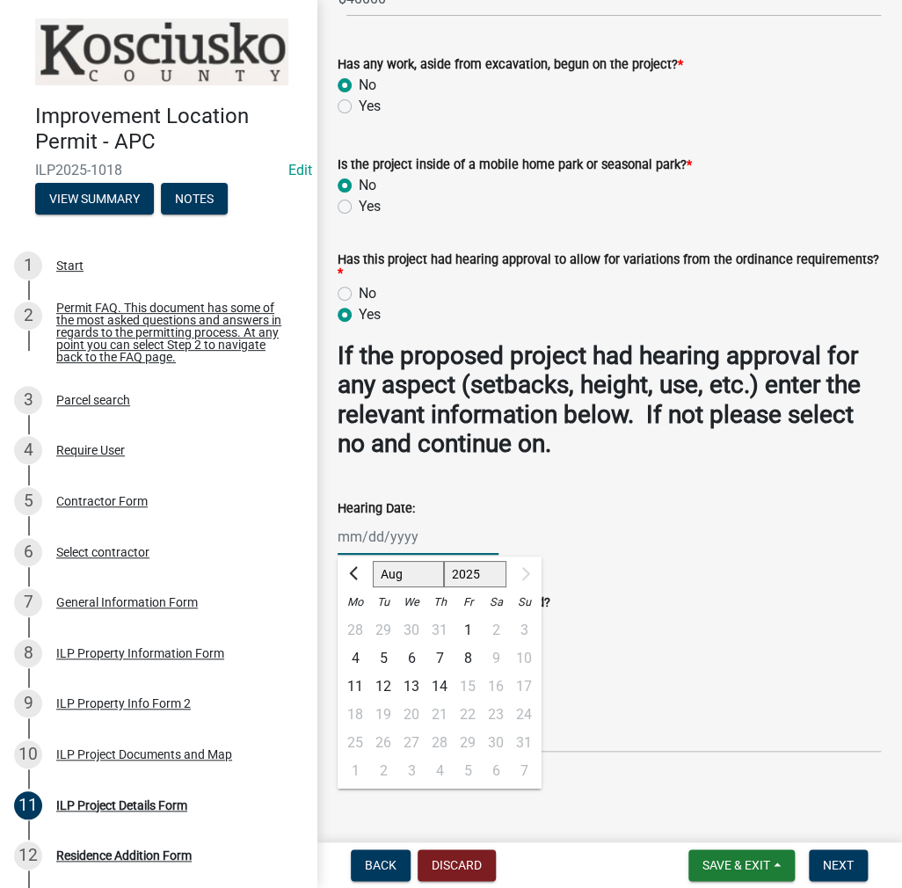
click at [420, 537] on div "[PERSON_NAME] Feb Mar Apr [PERSON_NAME][DATE] [DATE] 1526 1527 1528 1529 1530 1…" at bounding box center [418, 537] width 161 height 36
click at [352, 574] on span "Previous month" at bounding box center [355, 573] width 13 height 13
select select "7"
click at [353, 655] on div "7" at bounding box center [355, 659] width 28 height 28
type input "[DATE]"
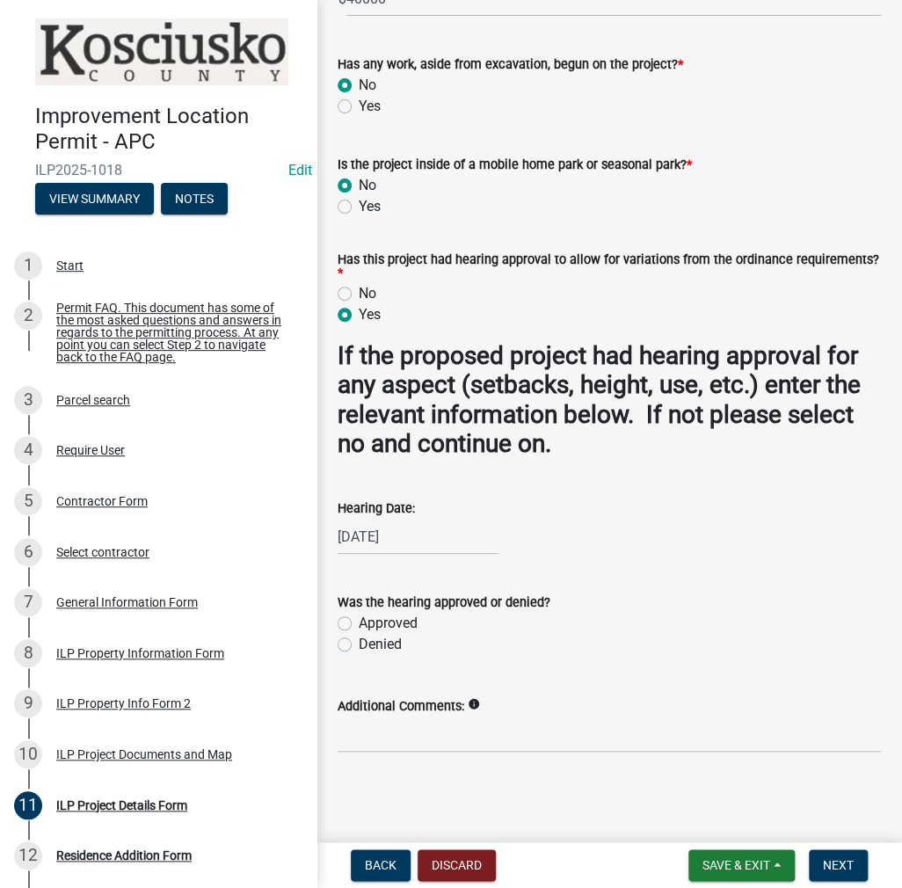
click at [359, 626] on label "Approved" at bounding box center [388, 623] width 59 height 21
click at [359, 625] on input "Approved" at bounding box center [364, 618] width 11 height 11
radio input "true"
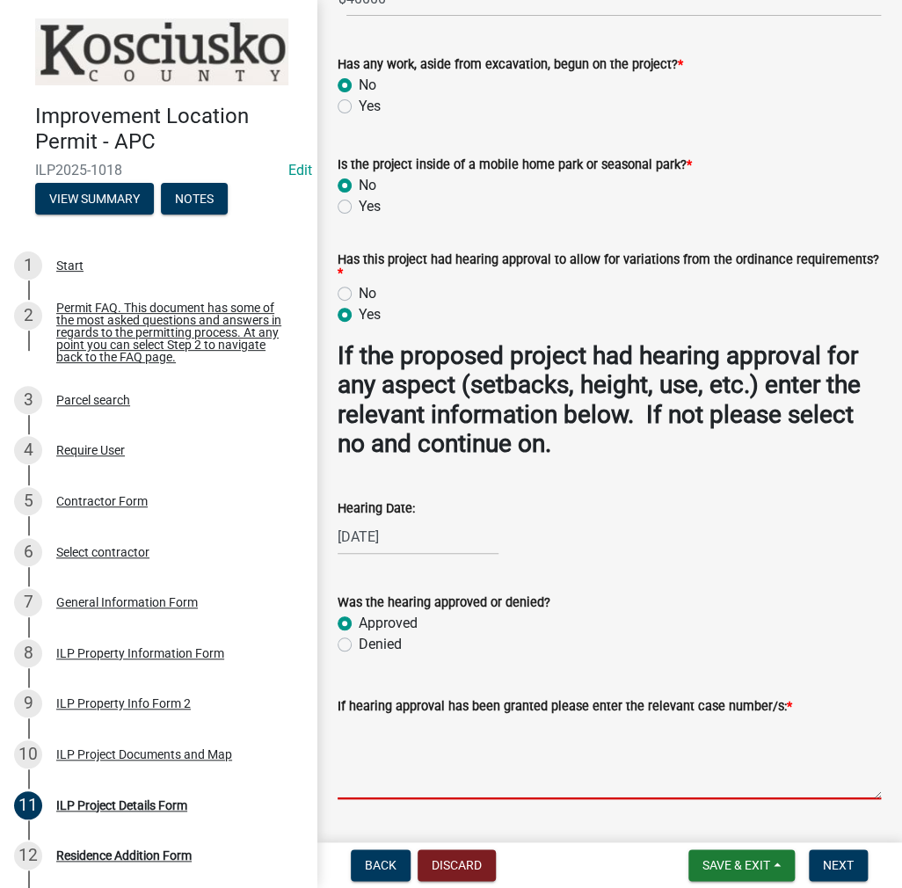
click at [377, 764] on textarea "If hearing approval has been granted please enter the relevant case number/s: *" at bounding box center [610, 758] width 544 height 83
type textarea "VAR2025-172"
click at [835, 861] on span "Next" at bounding box center [838, 866] width 31 height 14
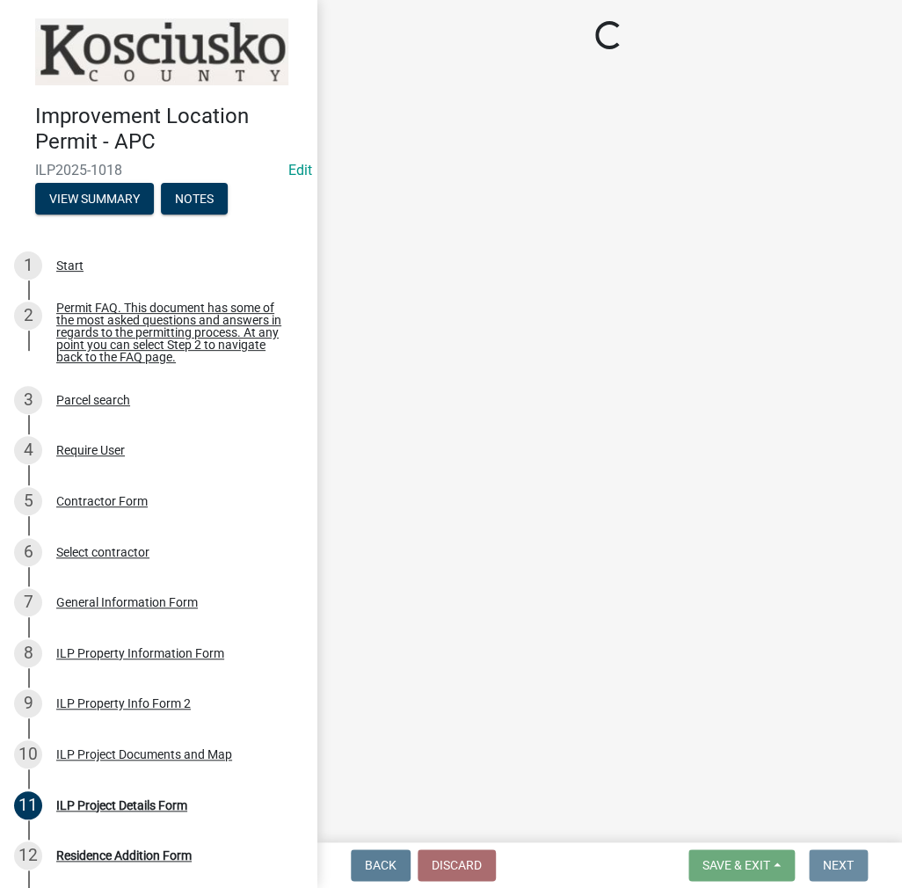
scroll to position [0, 0]
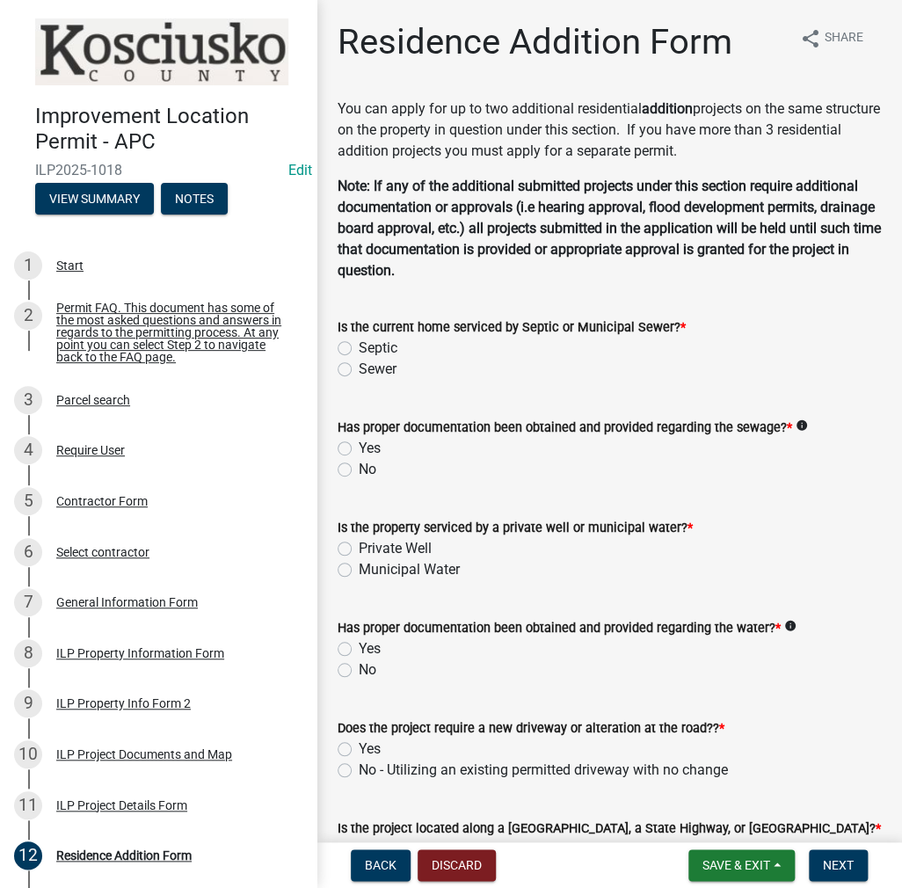
click at [359, 363] on label "Sewer" at bounding box center [378, 369] width 38 height 21
click at [359, 363] on input "Sewer" at bounding box center [364, 364] width 11 height 11
radio input "true"
click at [359, 449] on label "Yes" at bounding box center [370, 448] width 22 height 21
click at [359, 449] on input "Yes" at bounding box center [364, 443] width 11 height 11
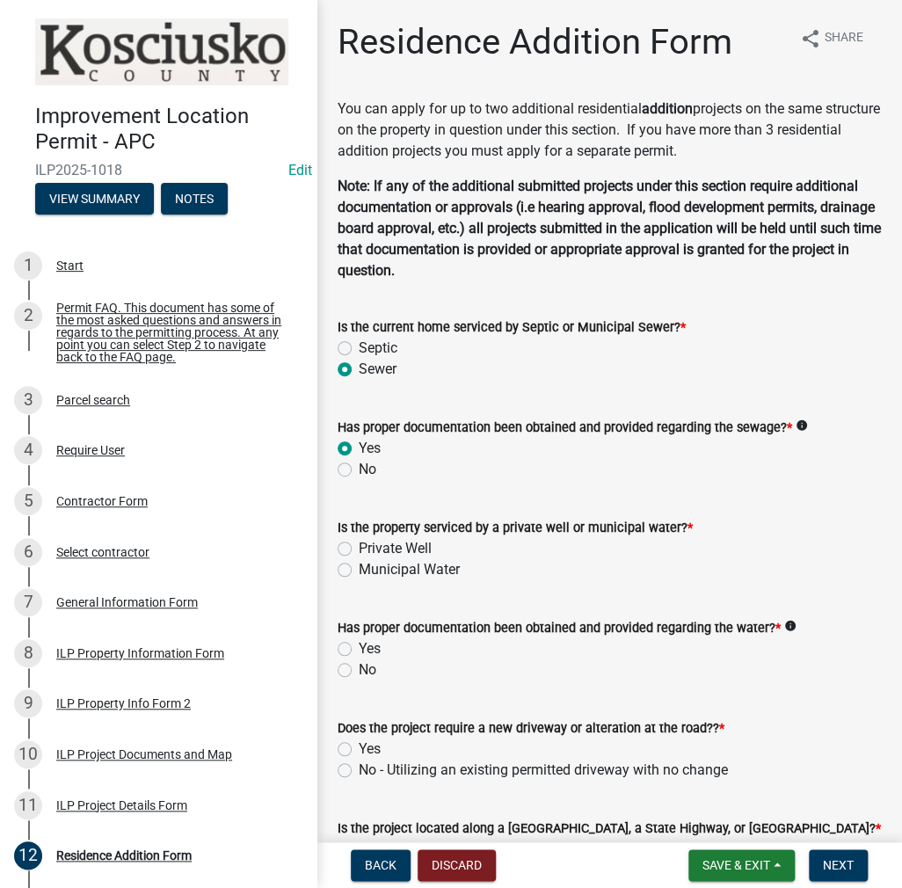
radio input "true"
click at [359, 548] on label "Private Well" at bounding box center [395, 548] width 73 height 21
click at [359, 548] on input "Private Well" at bounding box center [364, 543] width 11 height 11
radio input "true"
click at [359, 648] on label "Yes" at bounding box center [370, 649] width 22 height 21
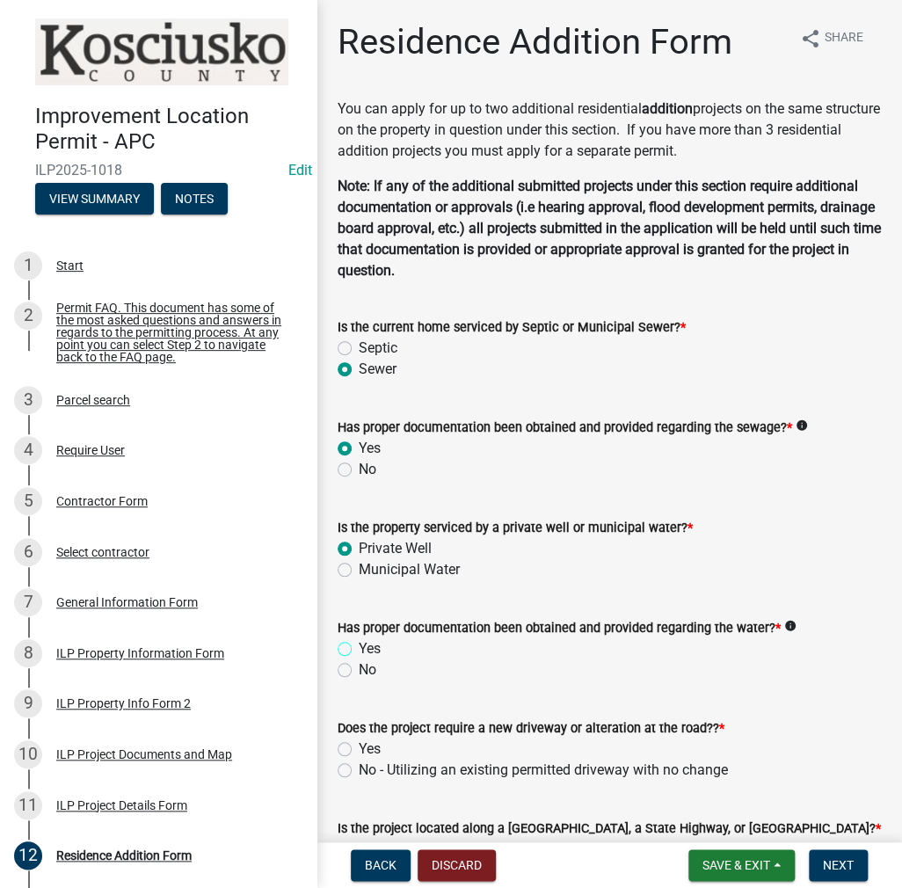
click at [359, 648] on input "Yes" at bounding box center [364, 644] width 11 height 11
radio input "true"
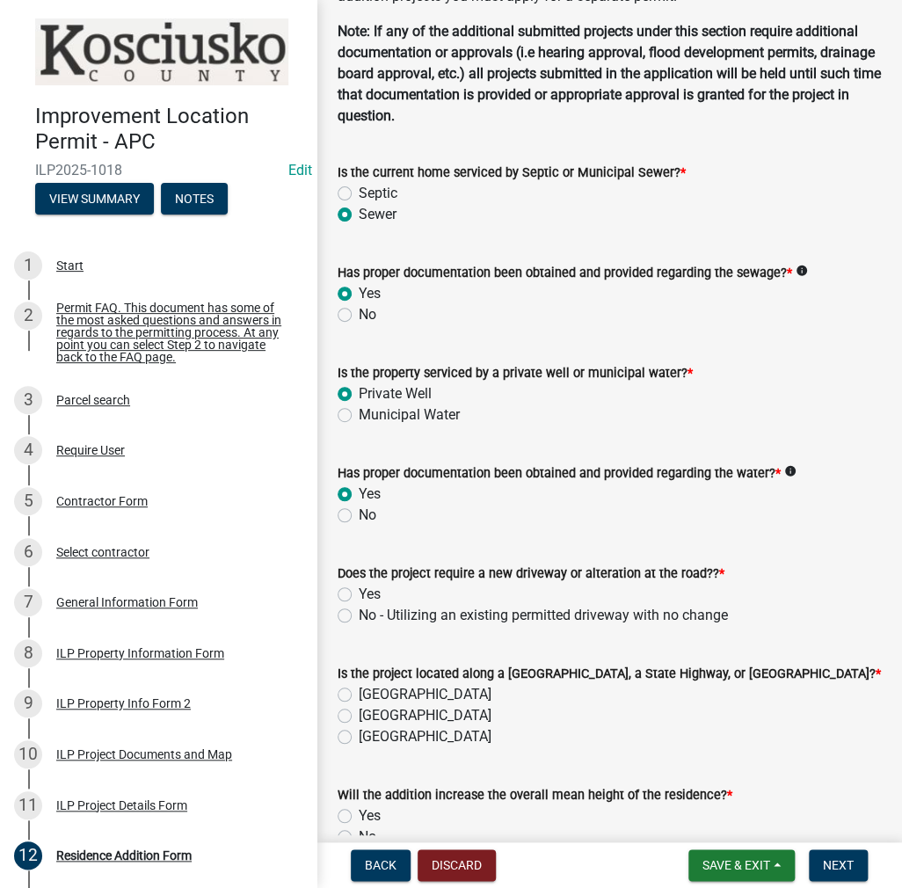
scroll to position [264, 0]
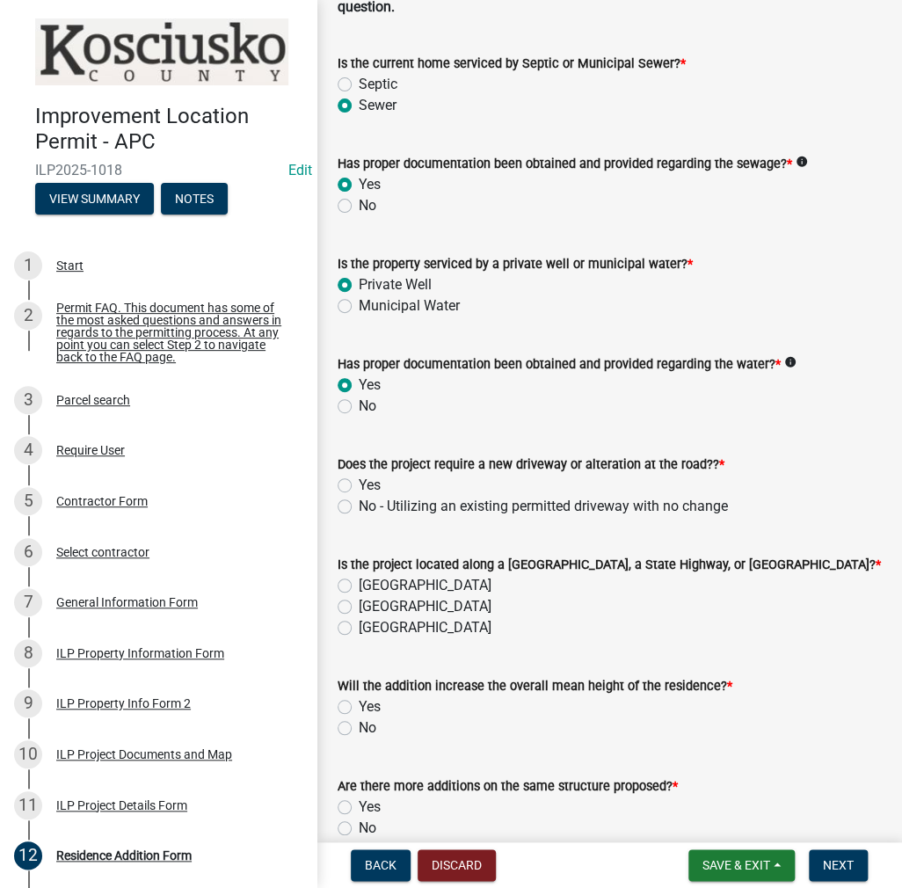
click at [359, 504] on label "No - Utilizing an existing permitted driveway with no change" at bounding box center [543, 506] width 369 height 21
click at [359, 504] on input "No - Utilizing an existing permitted driveway with no change" at bounding box center [364, 501] width 11 height 11
radio input "true"
click at [359, 588] on label "[GEOGRAPHIC_DATA]" at bounding box center [425, 585] width 133 height 21
click at [359, 587] on input "[GEOGRAPHIC_DATA]" at bounding box center [364, 580] width 11 height 11
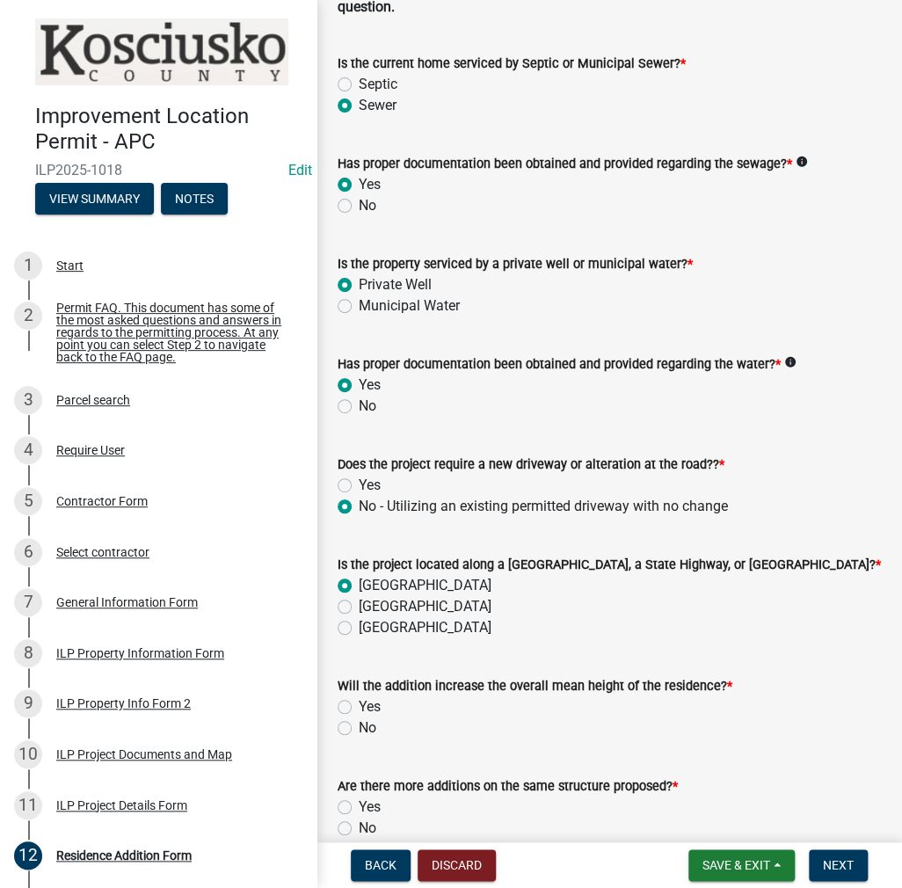
radio input "true"
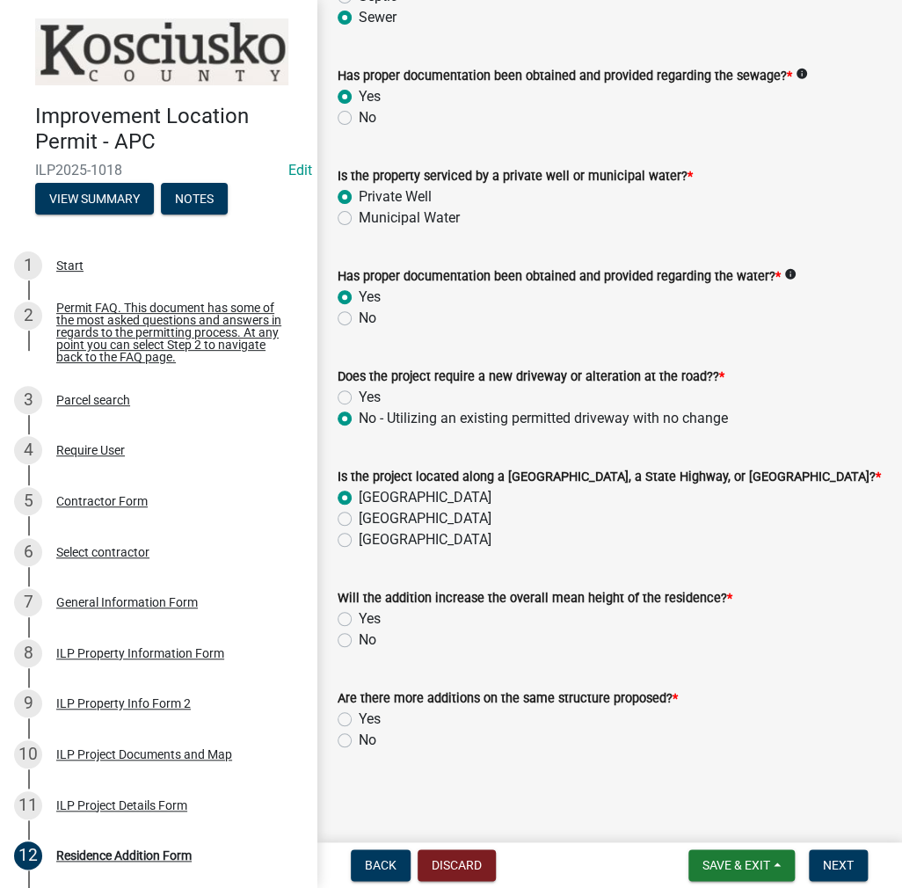
click at [359, 642] on label "No" at bounding box center [368, 640] width 18 height 21
click at [359, 641] on input "No" at bounding box center [364, 635] width 11 height 11
radio input "true"
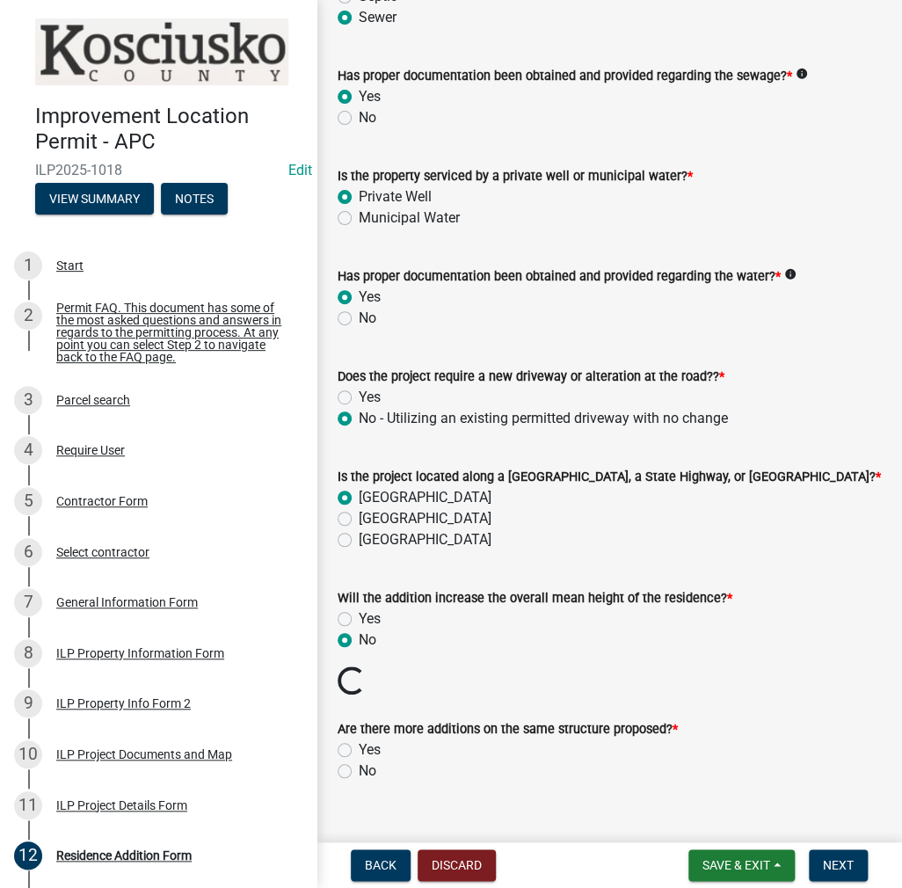
click at [359, 771] on label "No" at bounding box center [368, 771] width 18 height 21
click at [359, 771] on input "No" at bounding box center [364, 766] width 11 height 11
radio input "true"
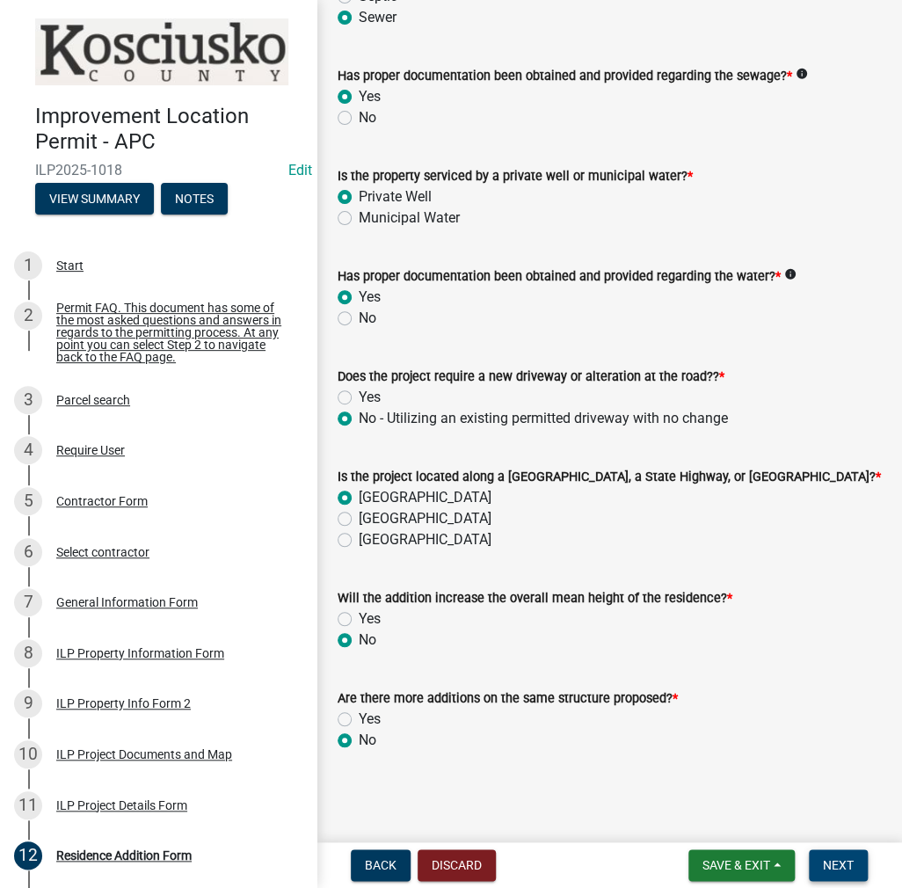
click at [826, 863] on span "Next" at bounding box center [838, 866] width 31 height 14
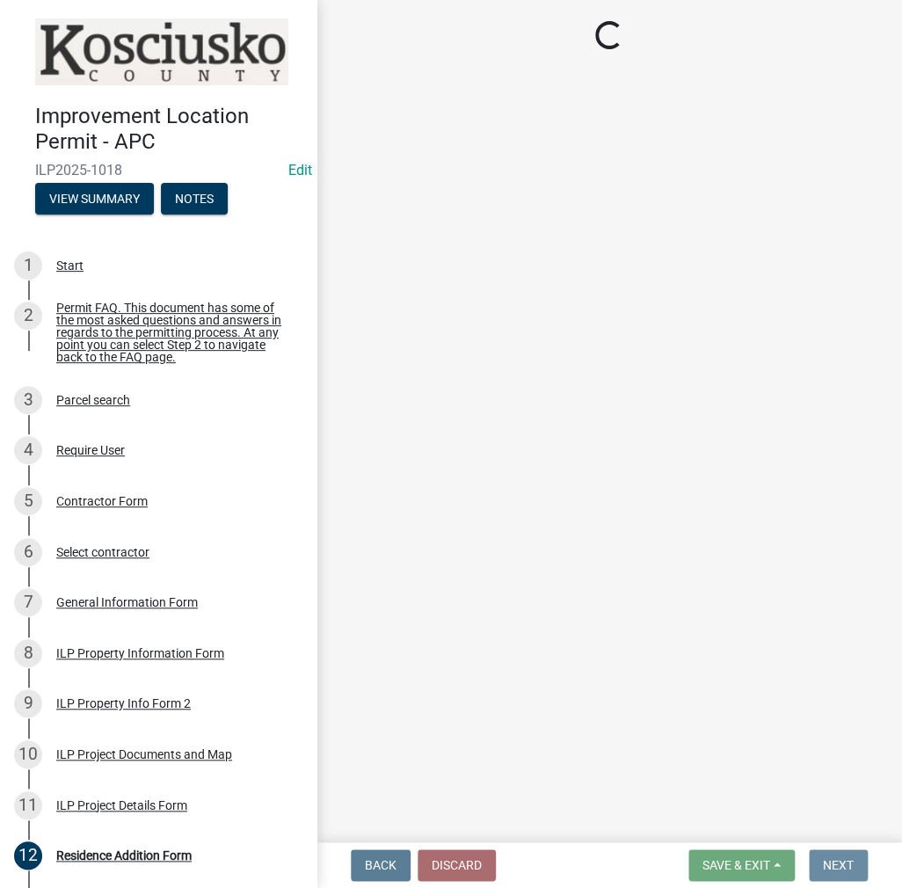
scroll to position [0, 0]
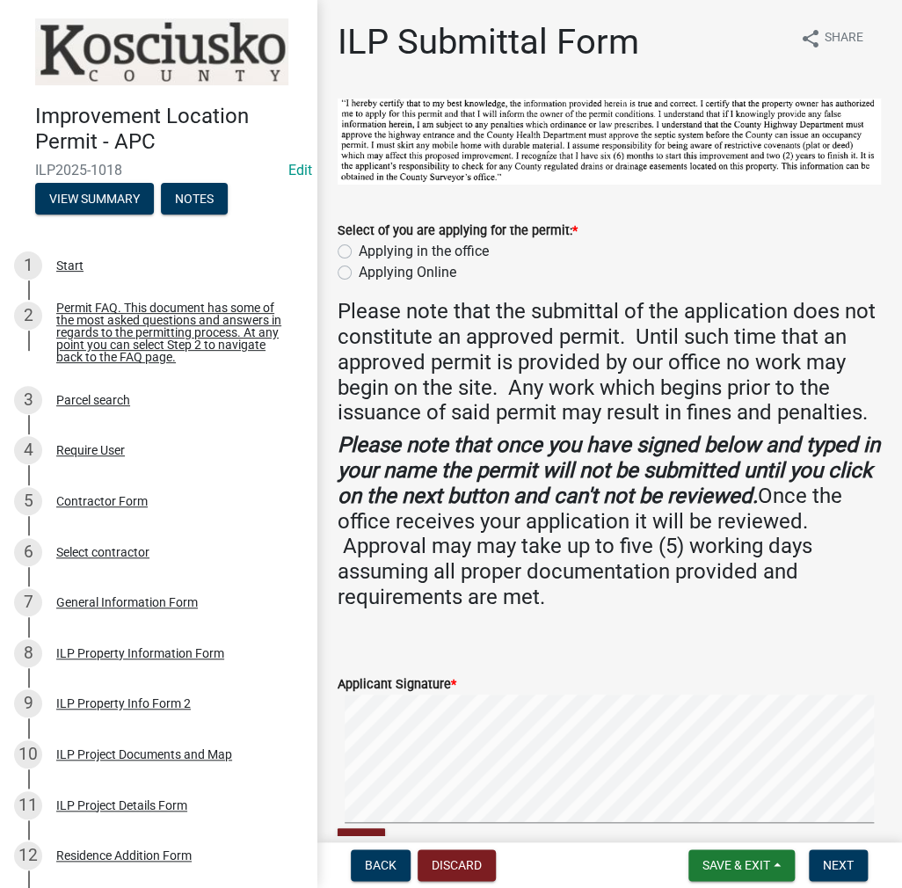
click at [359, 247] on label "Applying in the office" at bounding box center [424, 251] width 130 height 21
click at [359, 247] on input "Applying in the office" at bounding box center [364, 246] width 11 height 11
radio input "true"
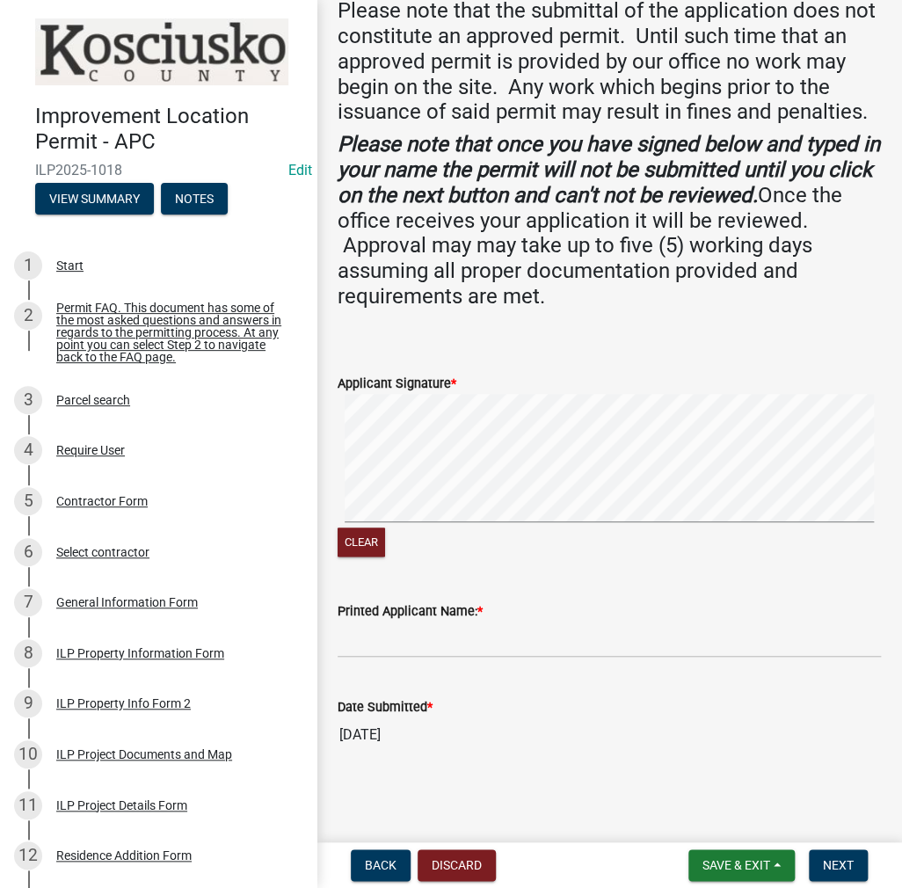
scroll to position [324, 0]
click at [384, 644] on input "Printed Applicant Name: *" at bounding box center [610, 640] width 544 height 36
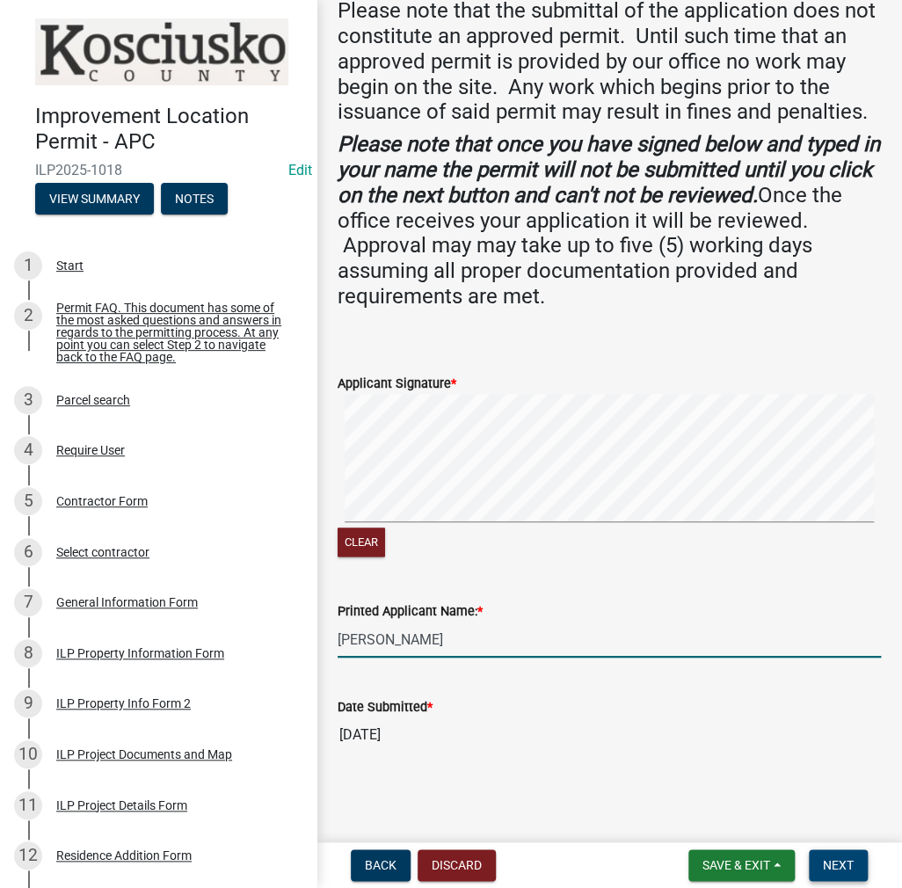
type input "[PERSON_NAME]"
click at [841, 863] on span "Next" at bounding box center [838, 866] width 31 height 14
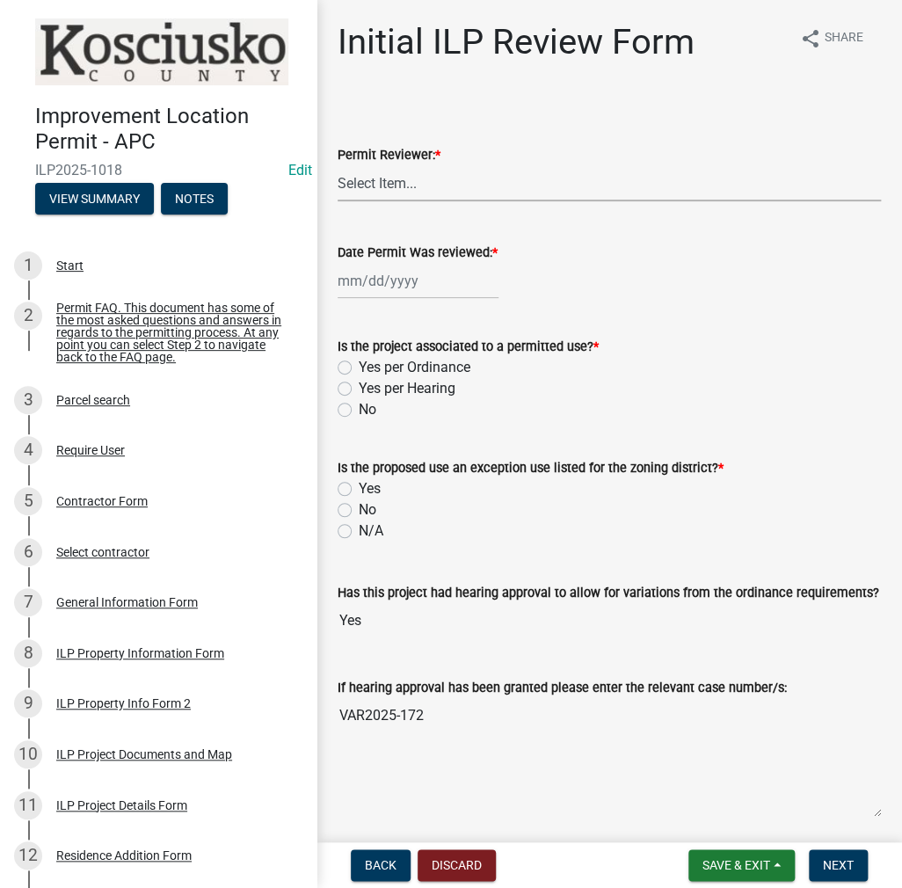
click at [389, 187] on select "Select Item... MMS LT AT CS [PERSON_NAME]" at bounding box center [610, 183] width 544 height 36
click at [338, 165] on select "Select Item... MMS LT AT CS [PERSON_NAME]" at bounding box center [610, 183] width 544 height 36
select select "c872cdc8-ca01-49f1-a213-e4b05fa58cd2"
click at [396, 276] on div at bounding box center [418, 281] width 161 height 36
select select "8"
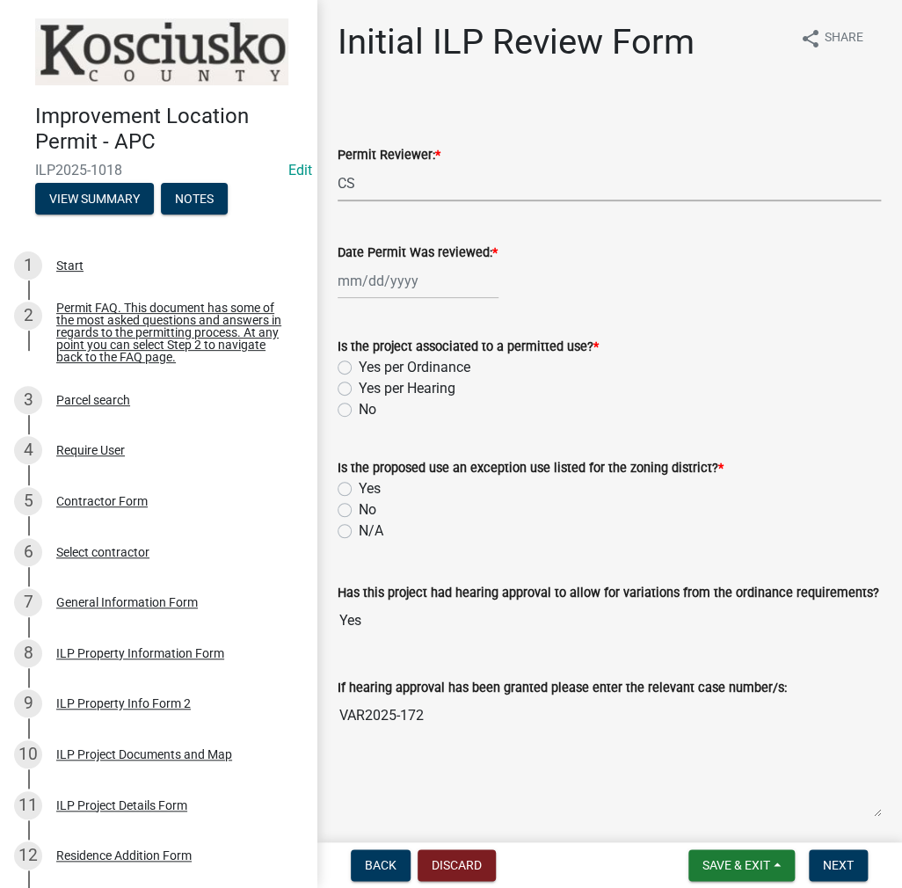
select select "2025"
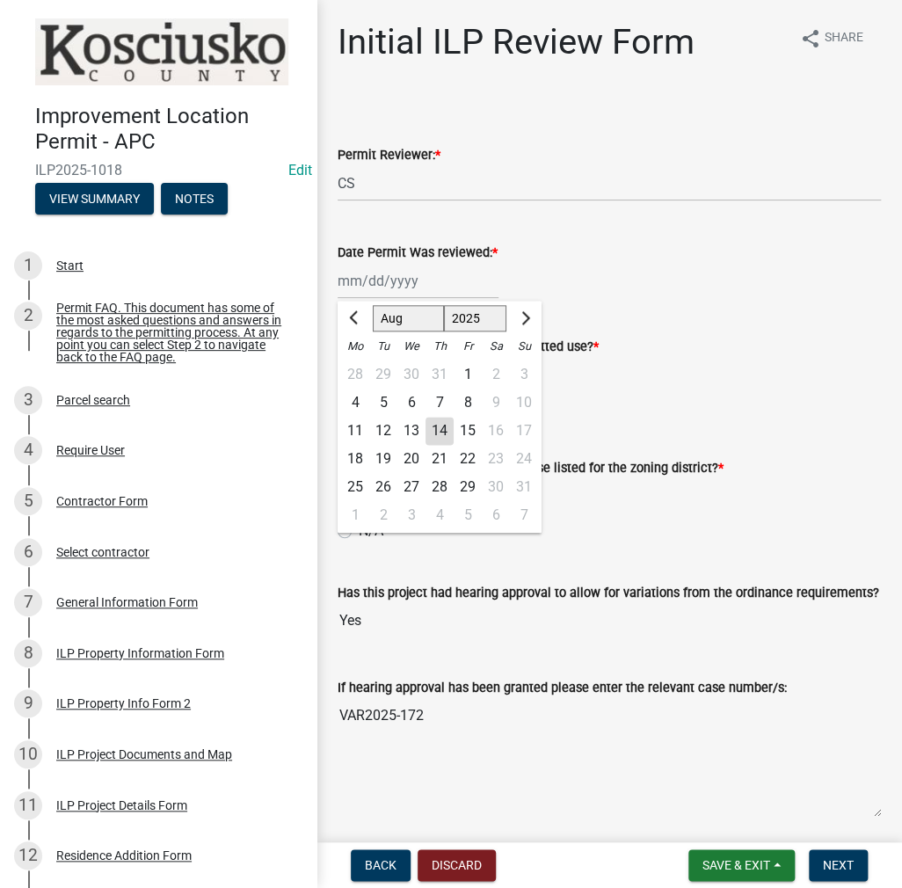
click at [439, 432] on div "14" at bounding box center [440, 431] width 28 height 28
type input "[DATE]"
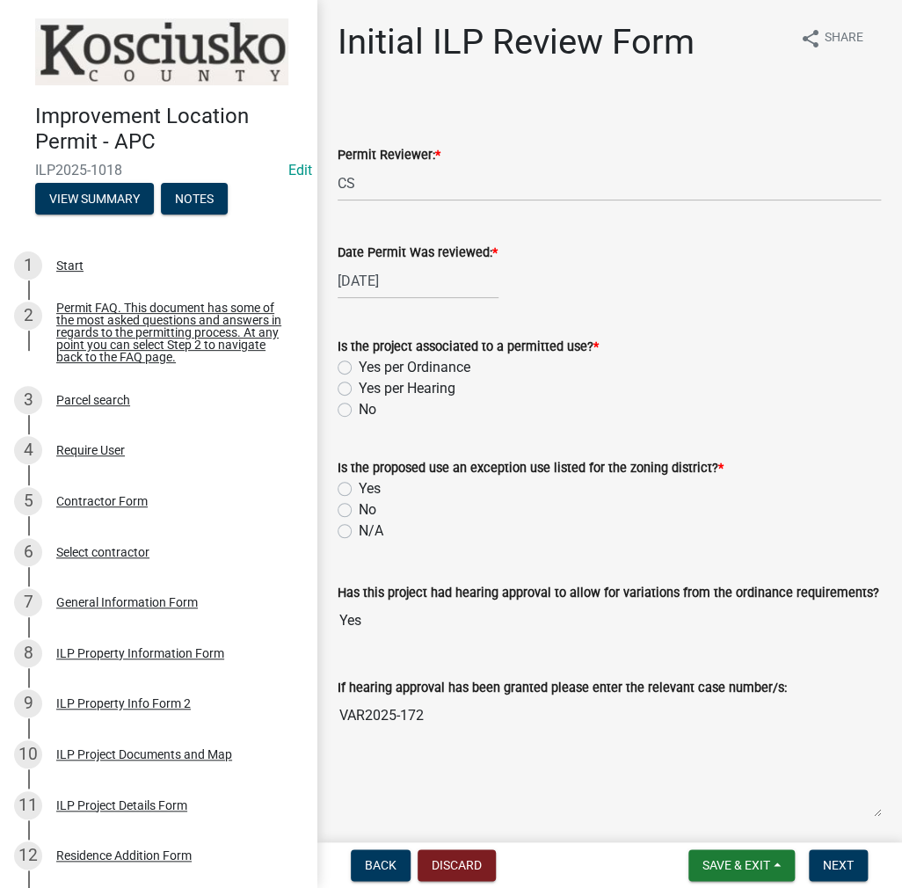
click at [359, 381] on label "Yes per Hearing" at bounding box center [407, 388] width 97 height 21
click at [359, 381] on input "Yes per Hearing" at bounding box center [364, 383] width 11 height 11
radio input "true"
click at [359, 507] on label "No" at bounding box center [368, 510] width 18 height 21
click at [359, 507] on input "No" at bounding box center [364, 505] width 11 height 11
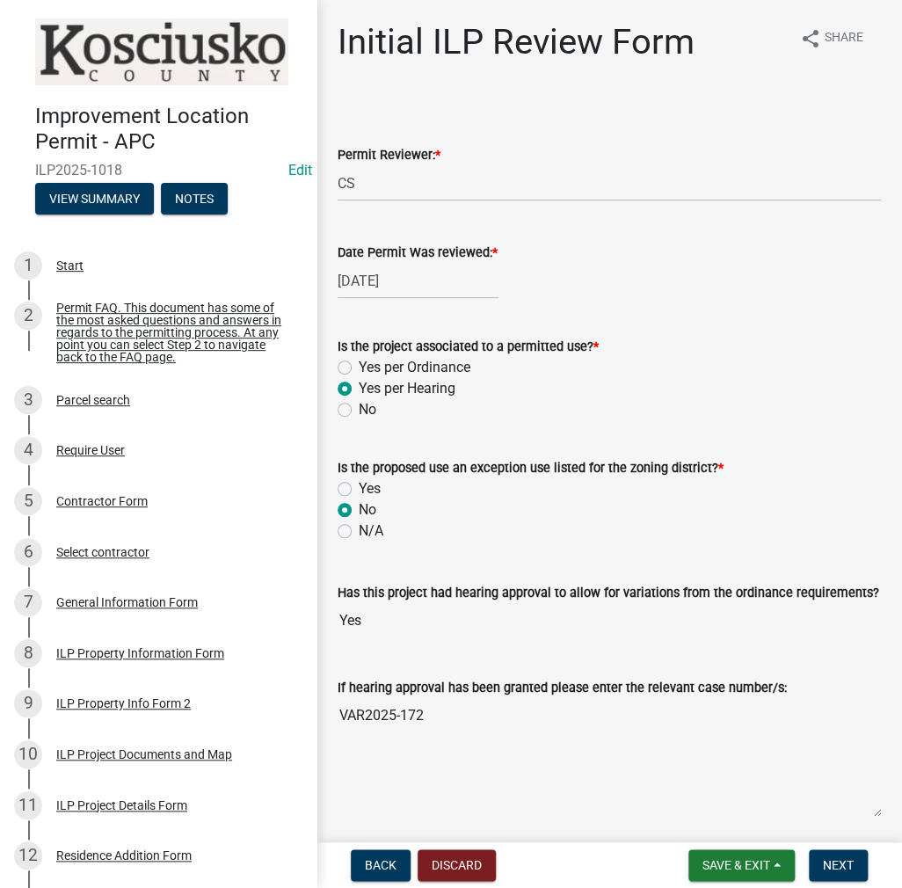
radio input "true"
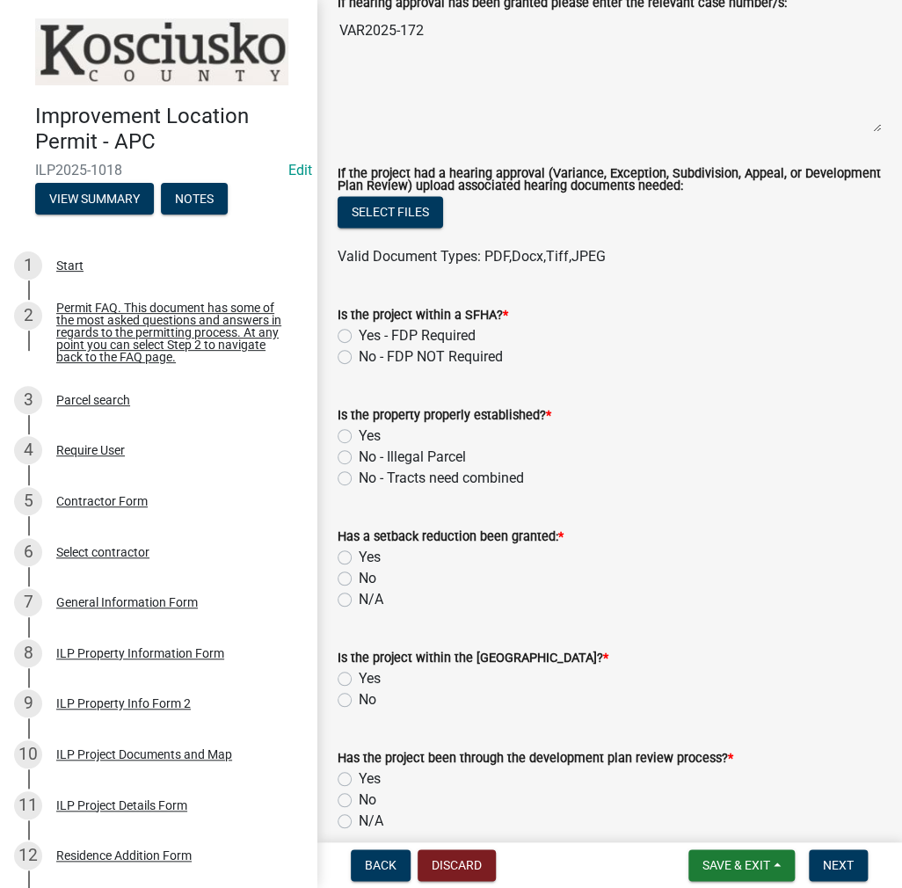
scroll to position [704, 0]
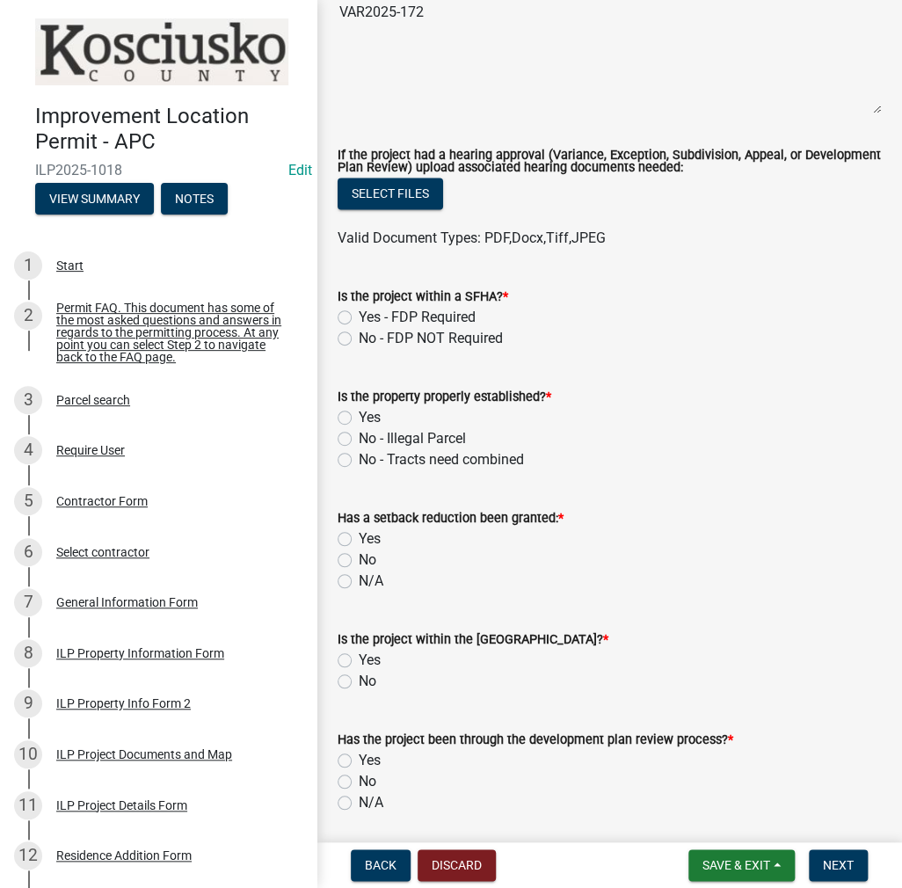
click at [359, 338] on label "No - FDP NOT Required" at bounding box center [431, 338] width 144 height 21
click at [359, 338] on input "No - FDP NOT Required" at bounding box center [364, 333] width 11 height 11
radio input "true"
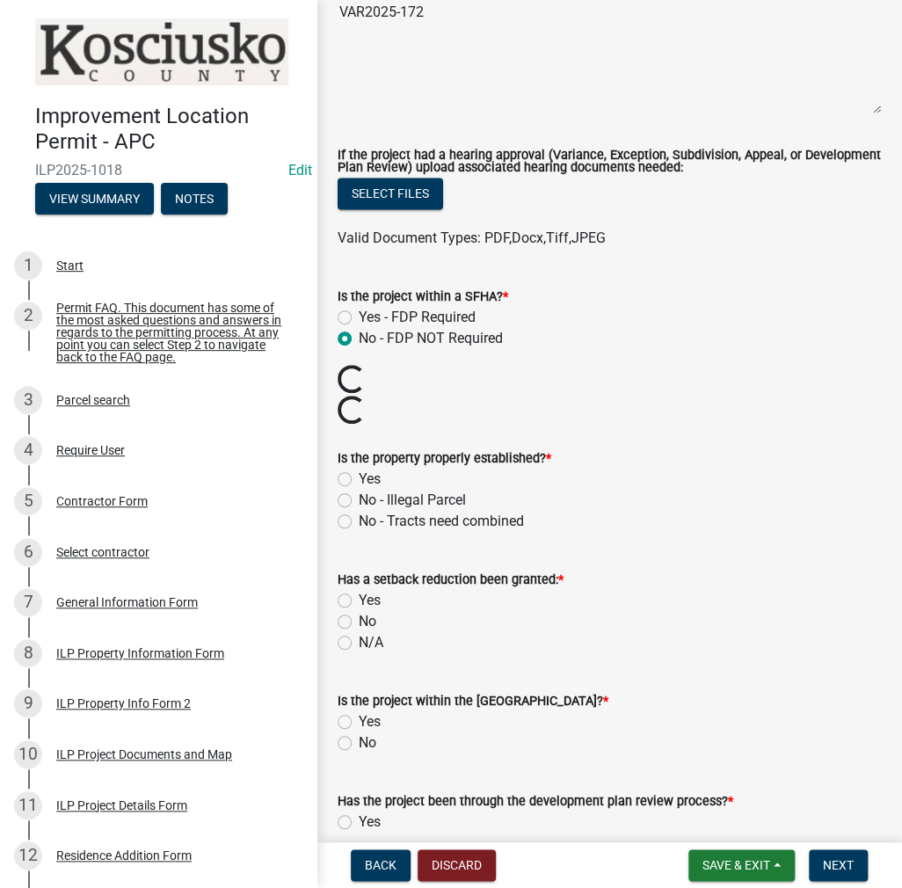
click at [359, 476] on label "Yes" at bounding box center [370, 479] width 22 height 21
click at [359, 476] on input "Yes" at bounding box center [364, 474] width 11 height 11
radio input "true"
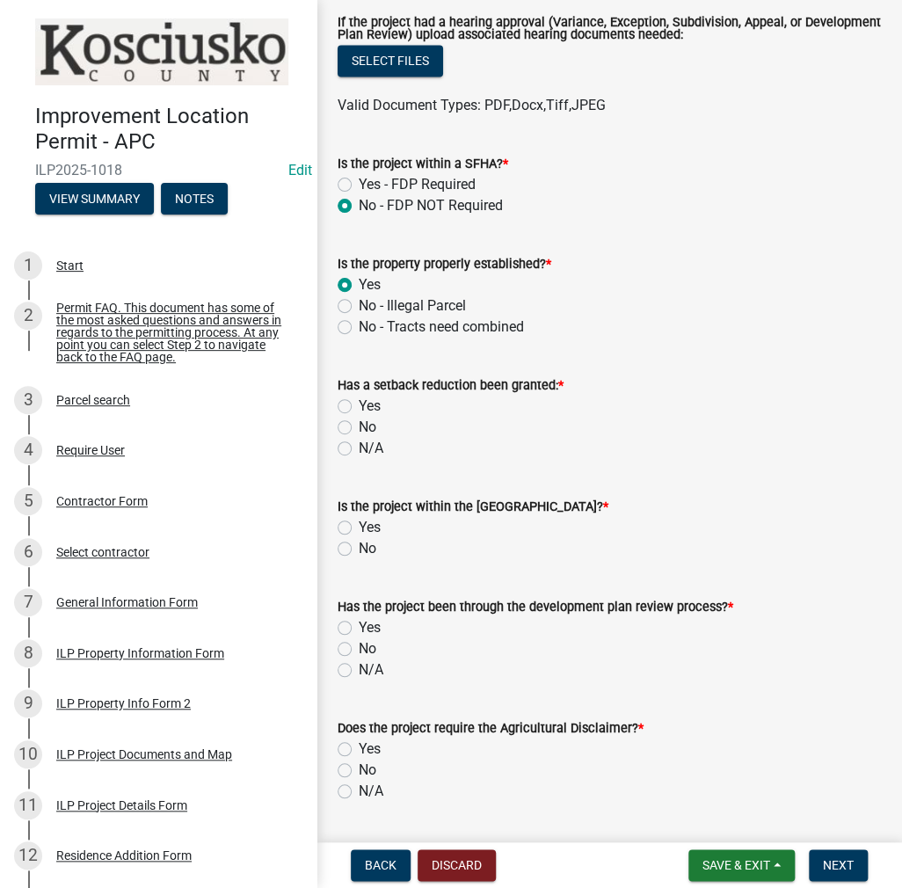
scroll to position [880, 0]
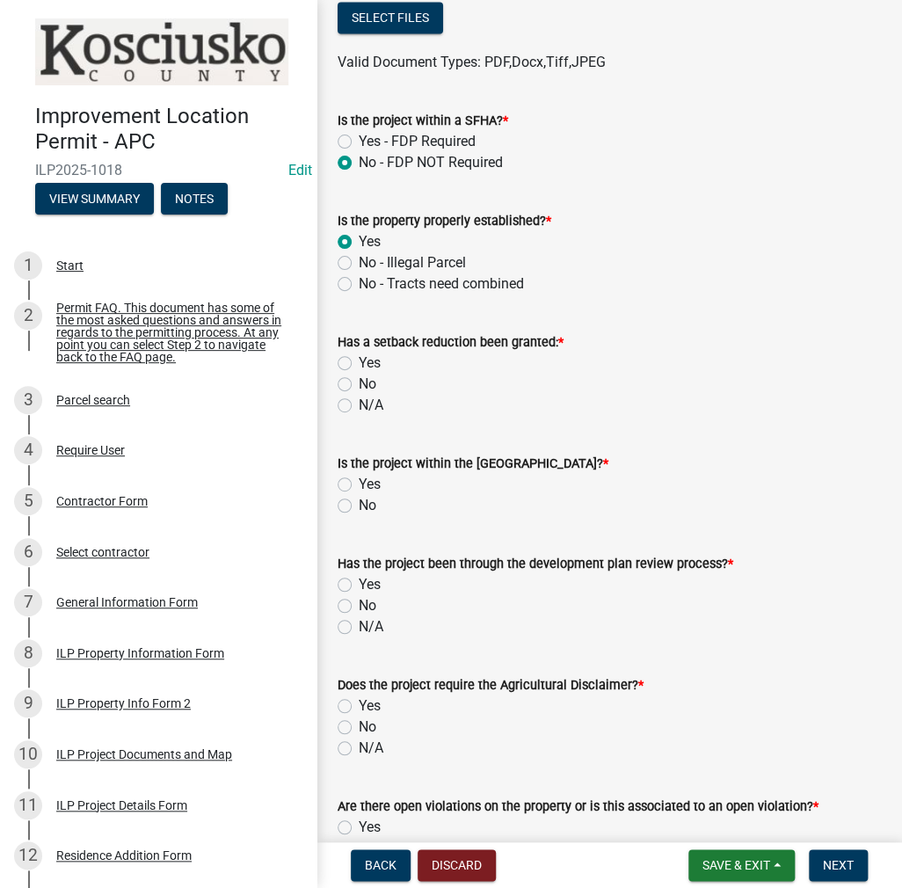
click at [359, 381] on label "No" at bounding box center [368, 384] width 18 height 21
click at [359, 381] on input "No" at bounding box center [364, 379] width 11 height 11
radio input "true"
click at [359, 504] on label "No" at bounding box center [368, 505] width 18 height 21
click at [359, 504] on input "No" at bounding box center [364, 500] width 11 height 11
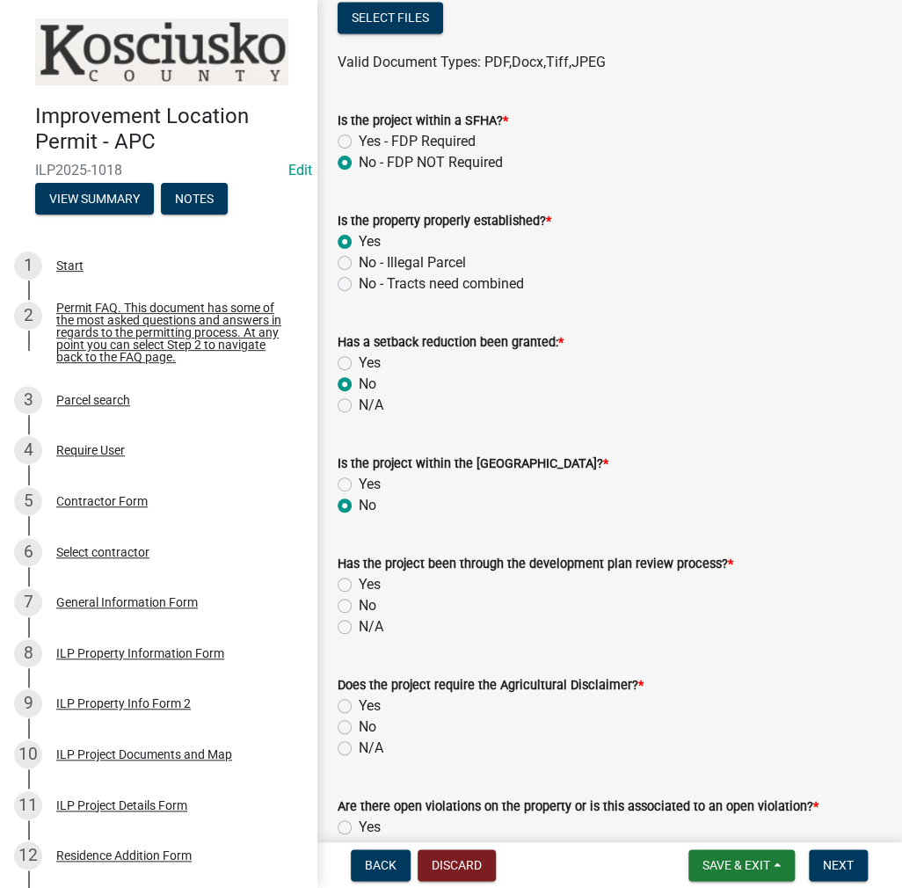
radio input "true"
click at [359, 599] on label "No" at bounding box center [368, 606] width 18 height 21
click at [359, 599] on input "No" at bounding box center [364, 601] width 11 height 11
radio input "true"
click at [359, 727] on label "No" at bounding box center [368, 727] width 18 height 21
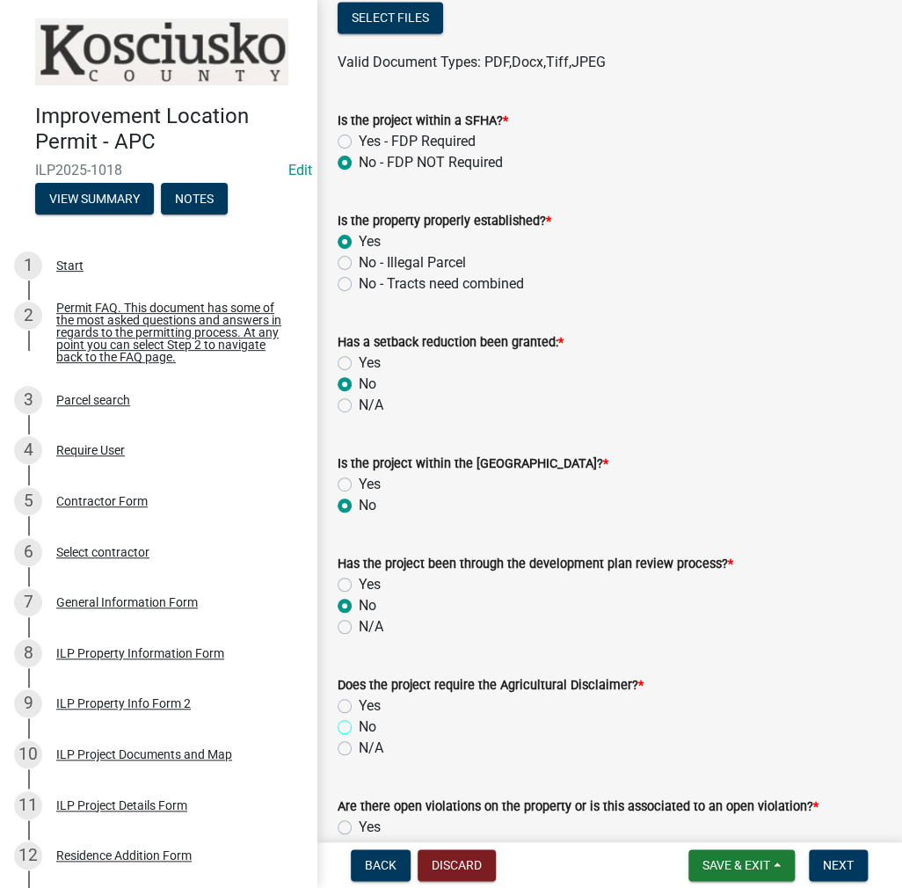
click at [359, 727] on input "No" at bounding box center [364, 722] width 11 height 11
radio input "true"
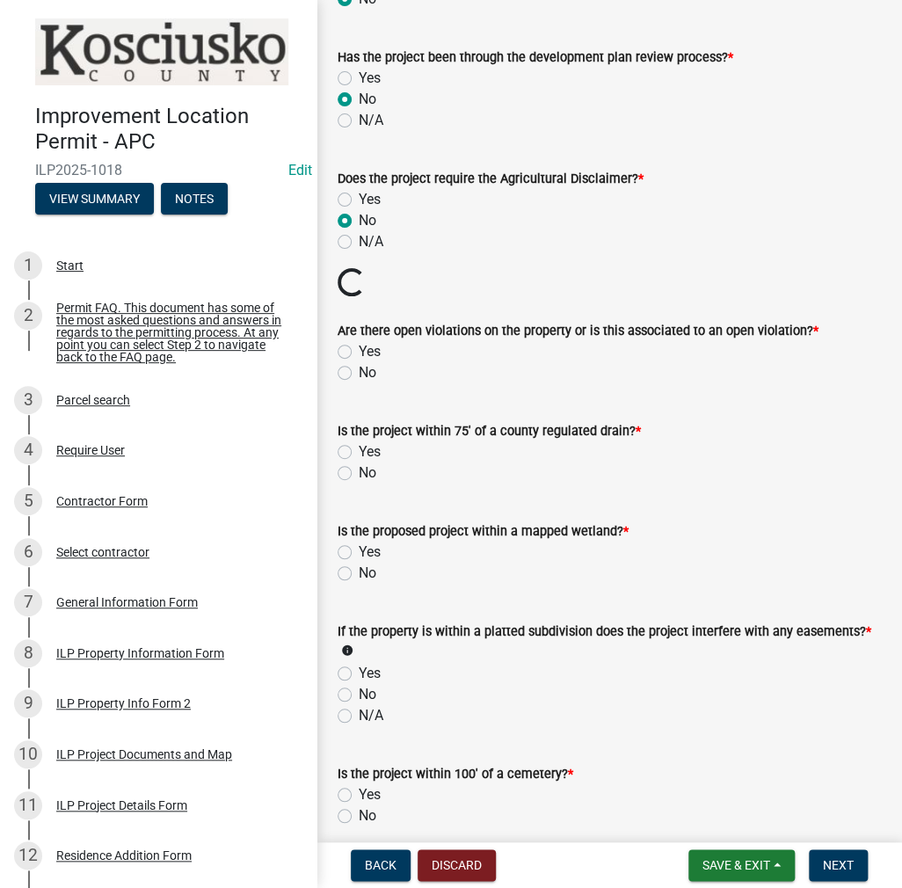
scroll to position [1495, 0]
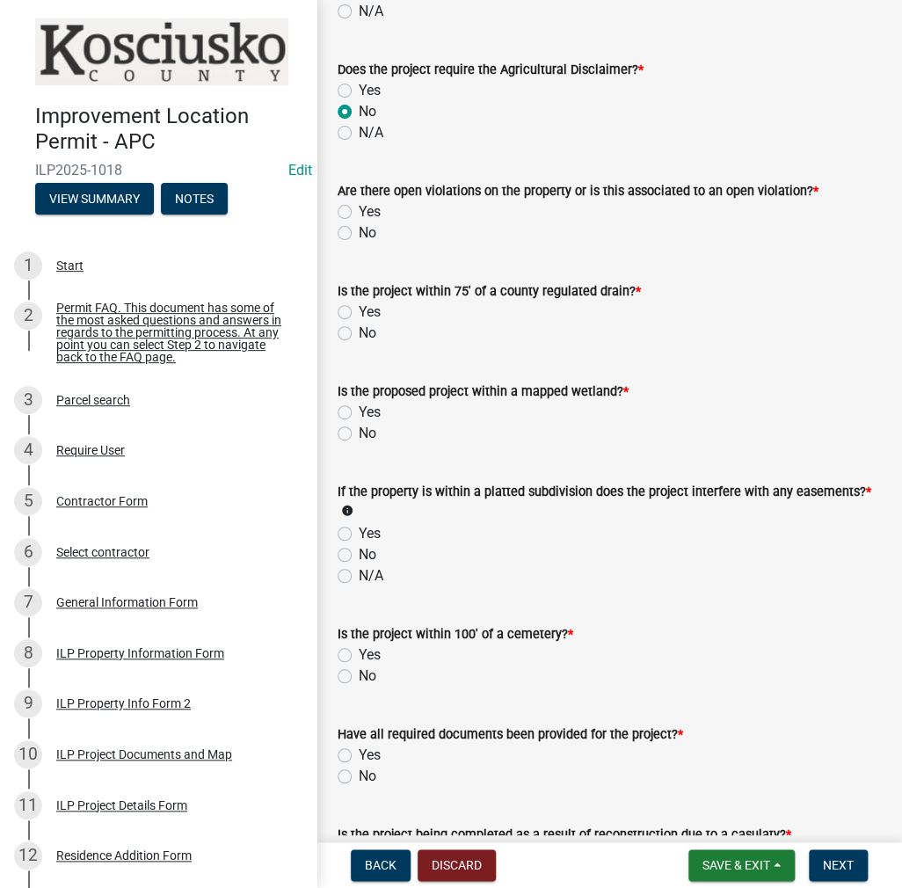
click at [344, 267] on form "Is the project within 75' of a county regulated drain? * Yes No" at bounding box center [610, 301] width 544 height 84
click at [353, 232] on div "No" at bounding box center [610, 233] width 544 height 21
click at [359, 233] on label "No" at bounding box center [368, 233] width 18 height 21
click at [359, 233] on input "No" at bounding box center [364, 228] width 11 height 11
radio input "true"
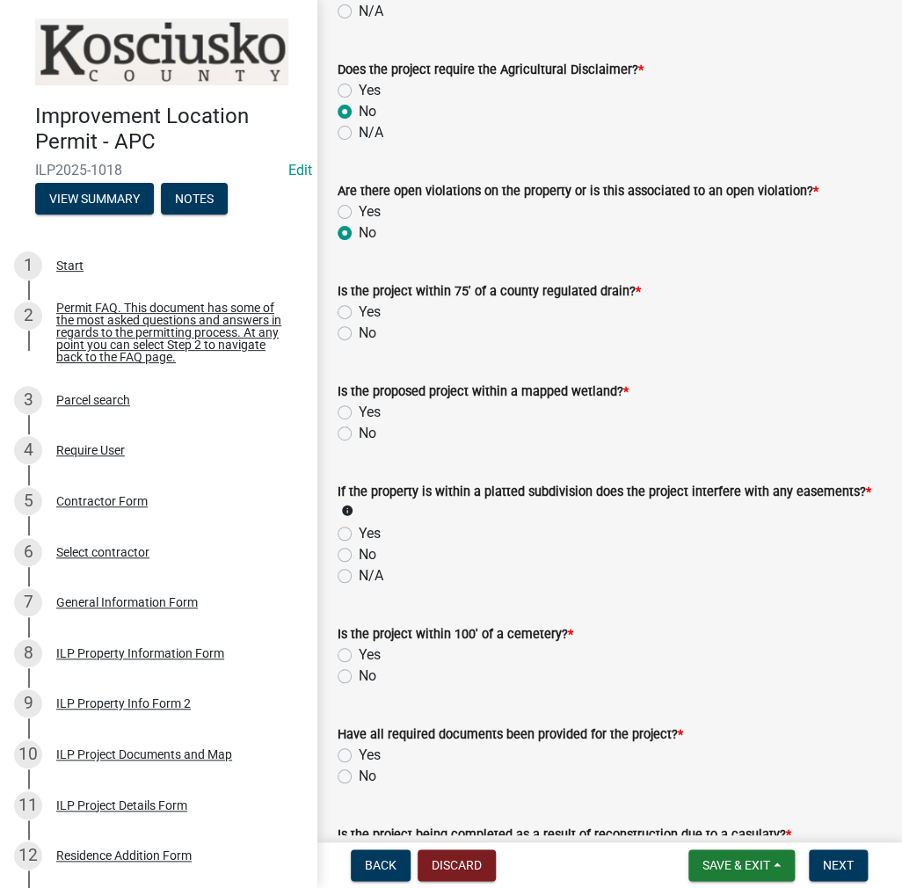
click at [359, 430] on label "No" at bounding box center [368, 433] width 18 height 21
click at [359, 430] on input "No" at bounding box center [364, 428] width 11 height 11
radio input "true"
click at [359, 330] on label "No" at bounding box center [368, 333] width 18 height 21
click at [359, 330] on input "No" at bounding box center [364, 328] width 11 height 11
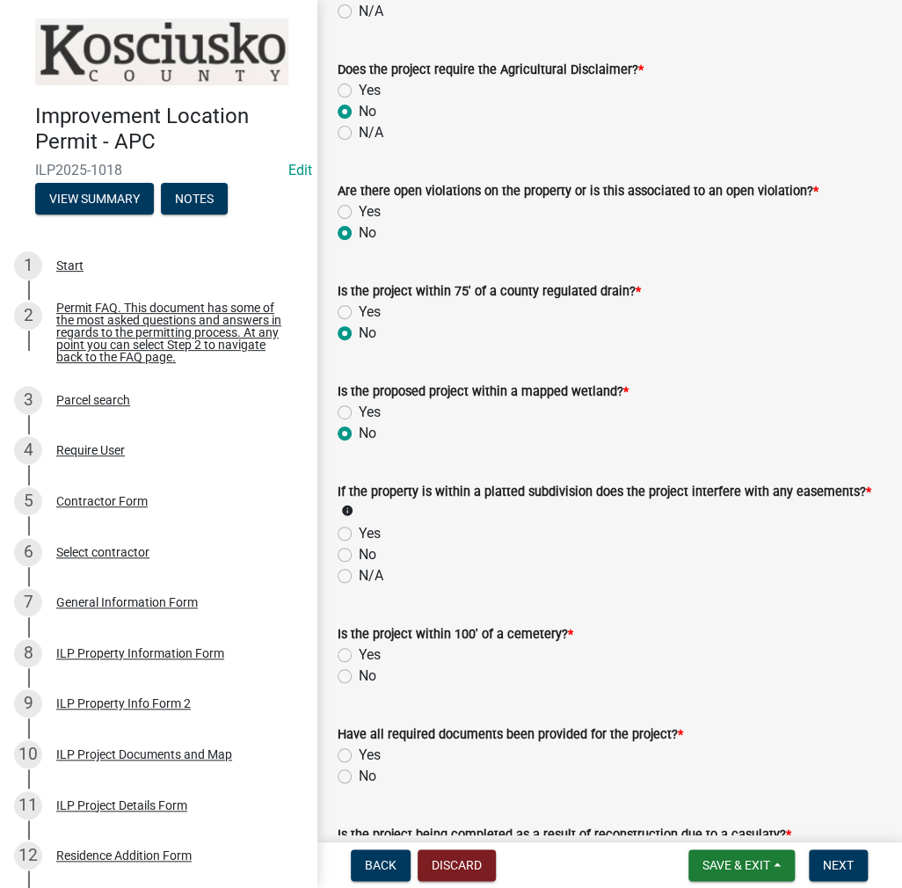
radio input "true"
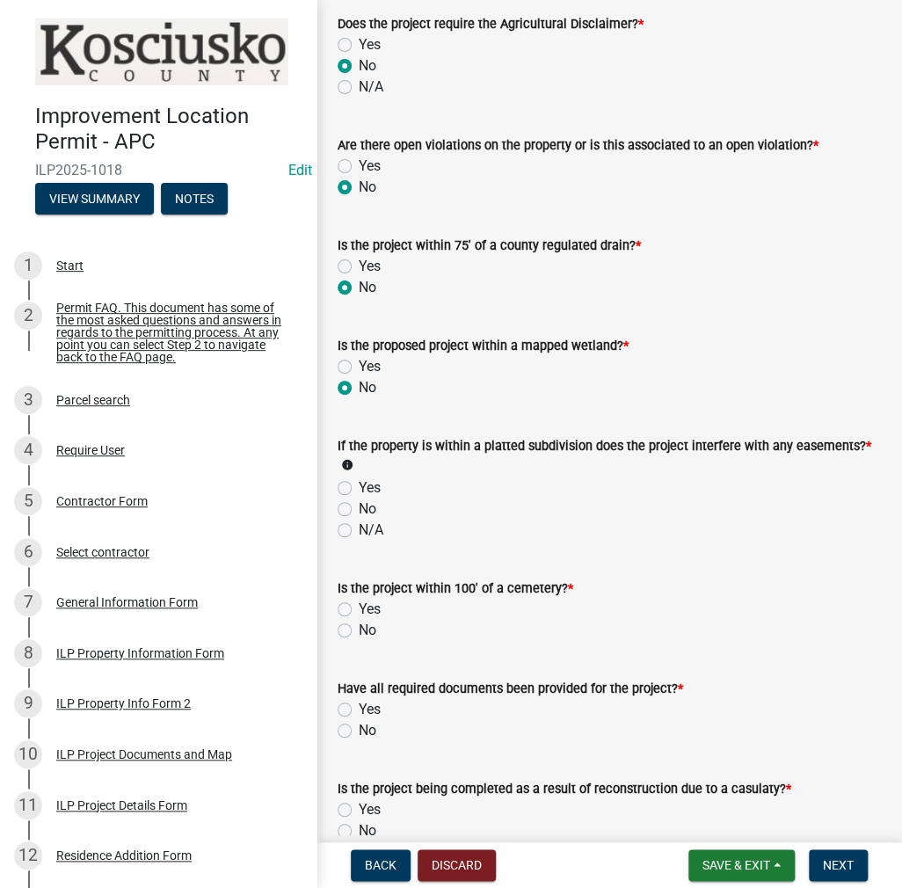
scroll to position [1583, 0]
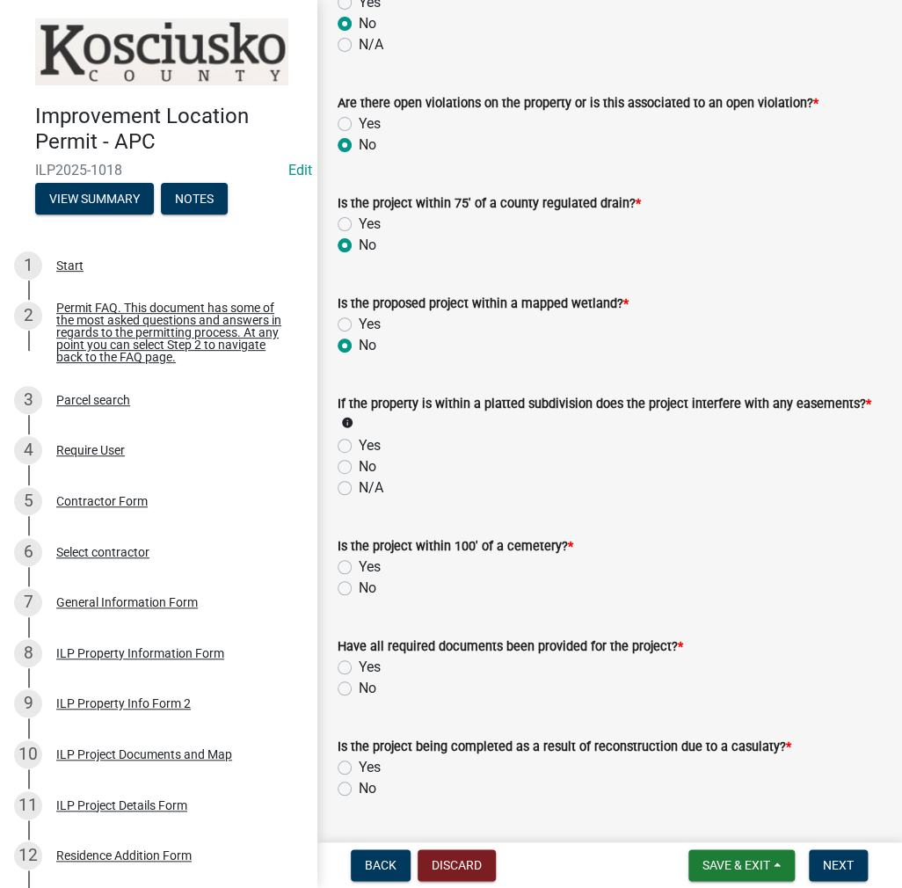
click at [359, 464] on label "No" at bounding box center [368, 467] width 18 height 21
click at [359, 464] on input "No" at bounding box center [364, 462] width 11 height 11
radio input "true"
click at [359, 590] on label "No" at bounding box center [368, 588] width 18 height 21
click at [359, 589] on input "No" at bounding box center [364, 583] width 11 height 11
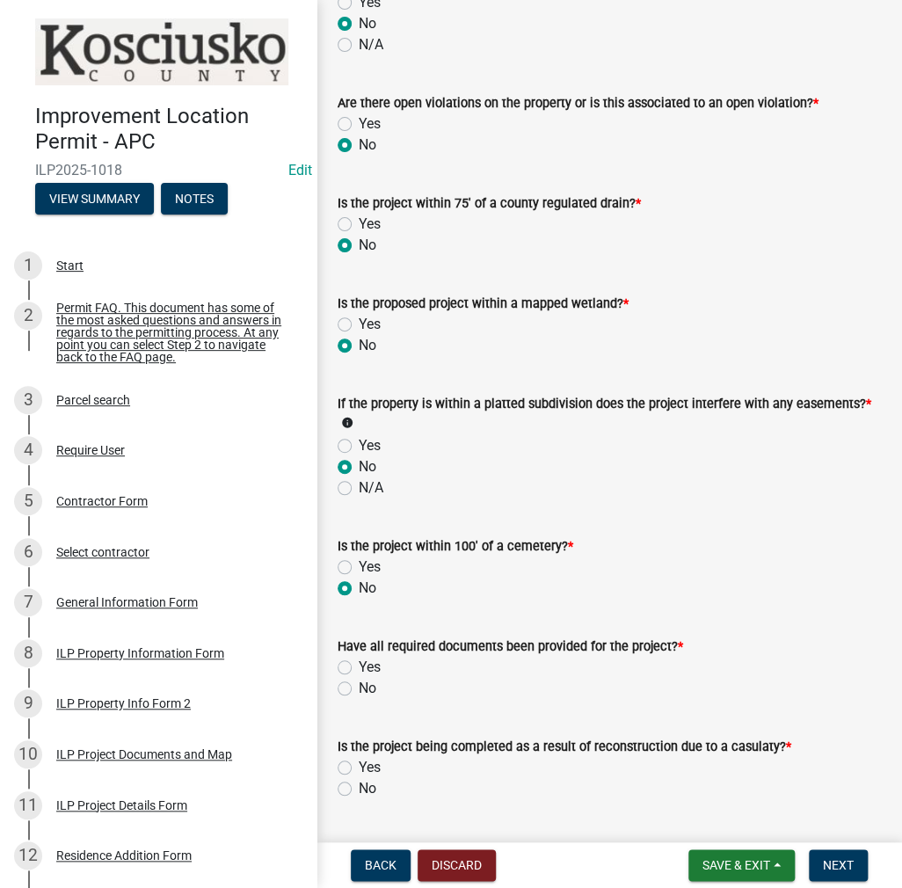
radio input "true"
click at [359, 668] on label "Yes" at bounding box center [370, 667] width 22 height 21
click at [359, 668] on input "Yes" at bounding box center [364, 662] width 11 height 11
radio input "true"
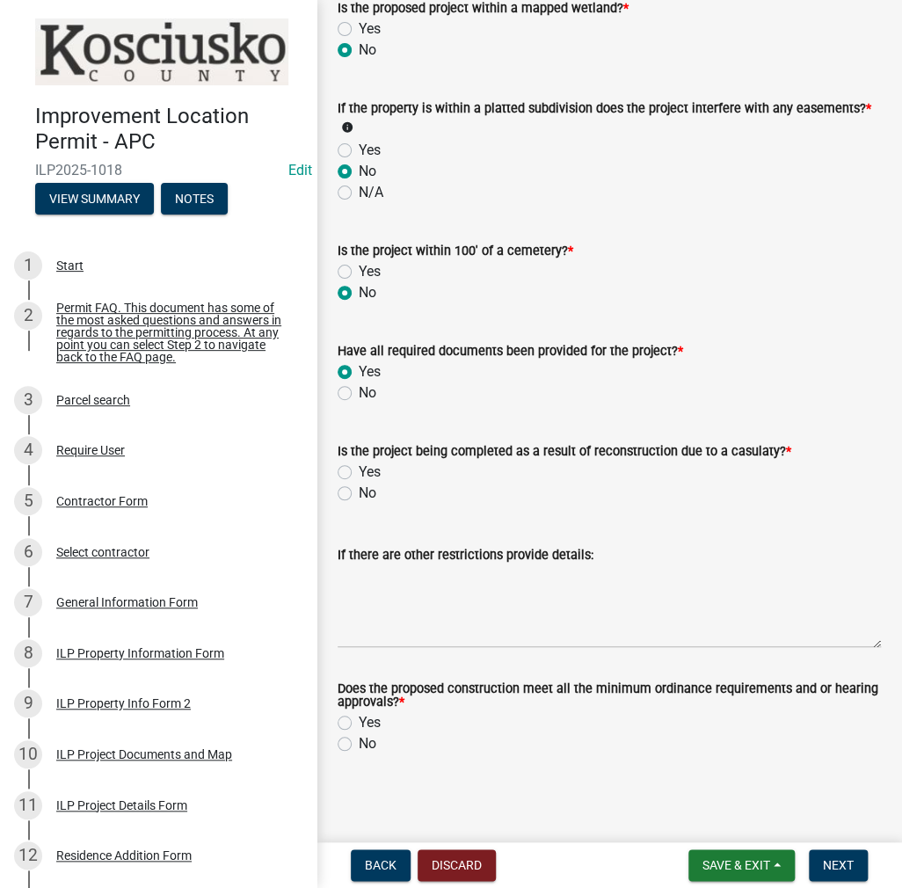
scroll to position [1882, 0]
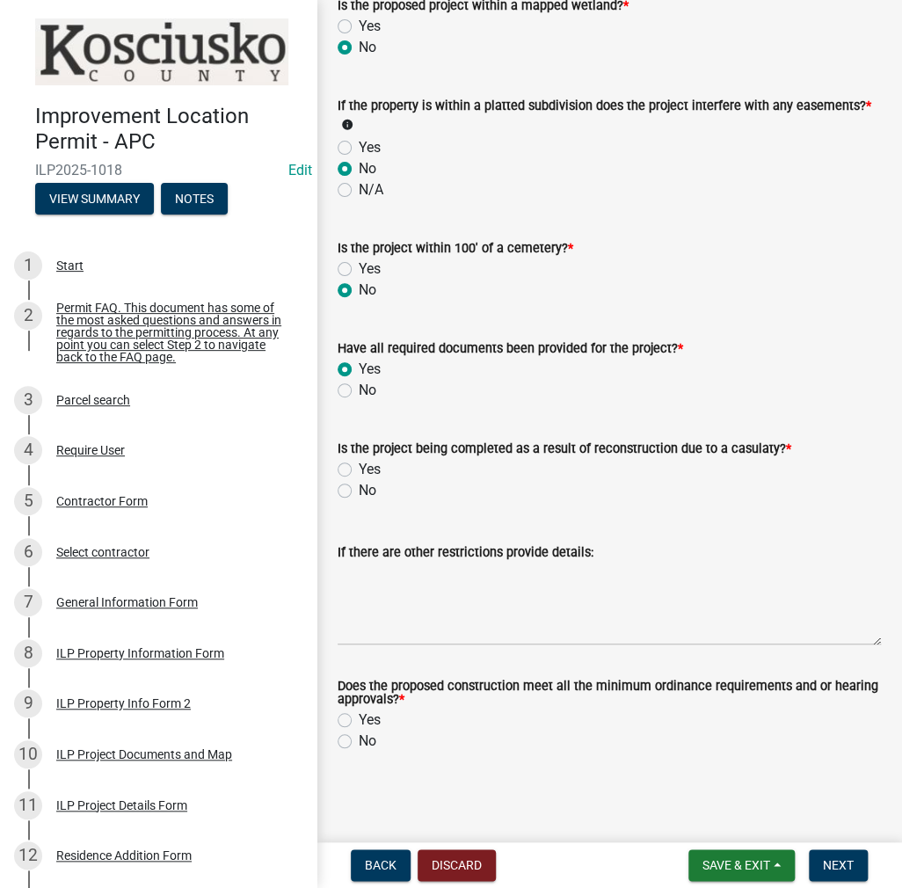
click at [359, 492] on label "No" at bounding box center [368, 490] width 18 height 21
click at [359, 492] on input "No" at bounding box center [364, 485] width 11 height 11
radio input "true"
click at [359, 722] on label "Yes" at bounding box center [370, 720] width 22 height 21
click at [359, 721] on input "Yes" at bounding box center [364, 715] width 11 height 11
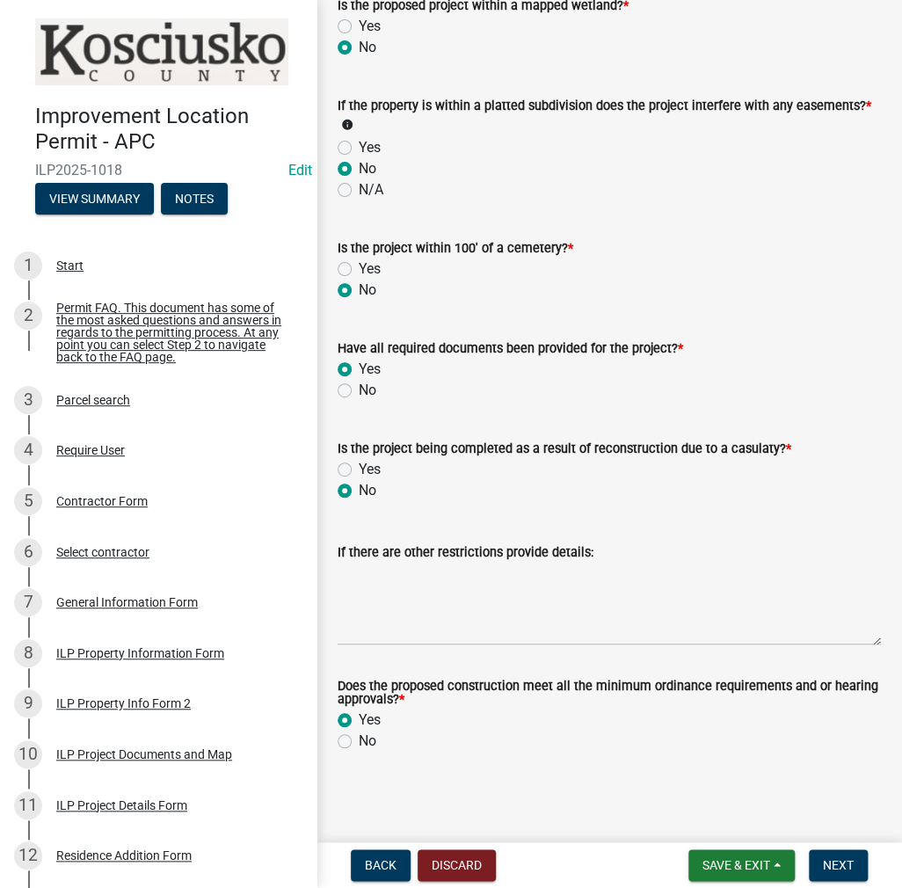
radio input "true"
click at [836, 874] on button "Next" at bounding box center [838, 866] width 59 height 32
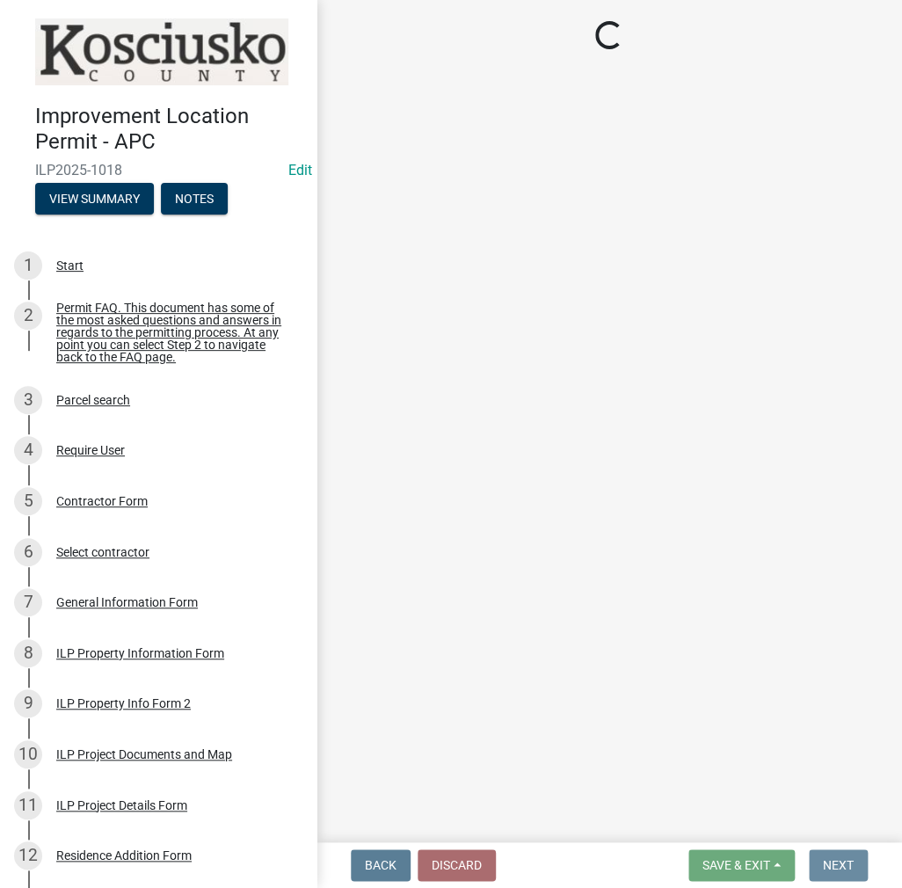
scroll to position [0, 0]
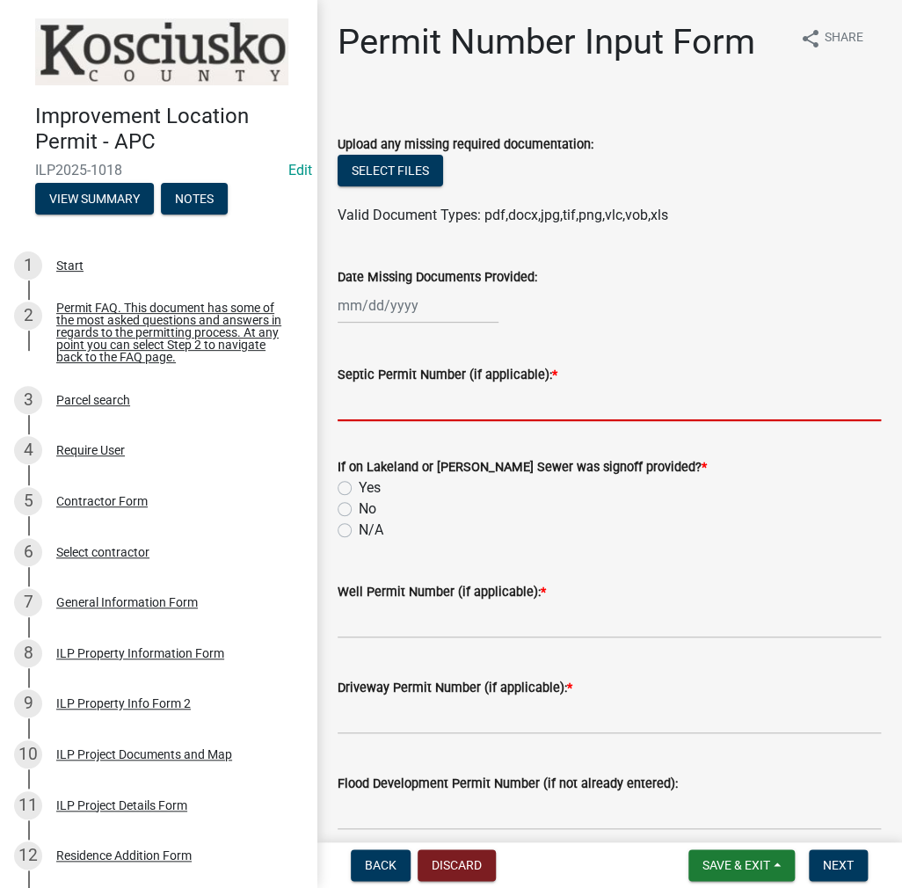
click at [371, 409] on input "Septic Permit Number (if applicable): *" at bounding box center [610, 403] width 544 height 36
type input "LONO"
click at [359, 508] on label "No" at bounding box center [368, 509] width 18 height 21
click at [359, 508] on input "No" at bounding box center [364, 504] width 11 height 11
radio input "true"
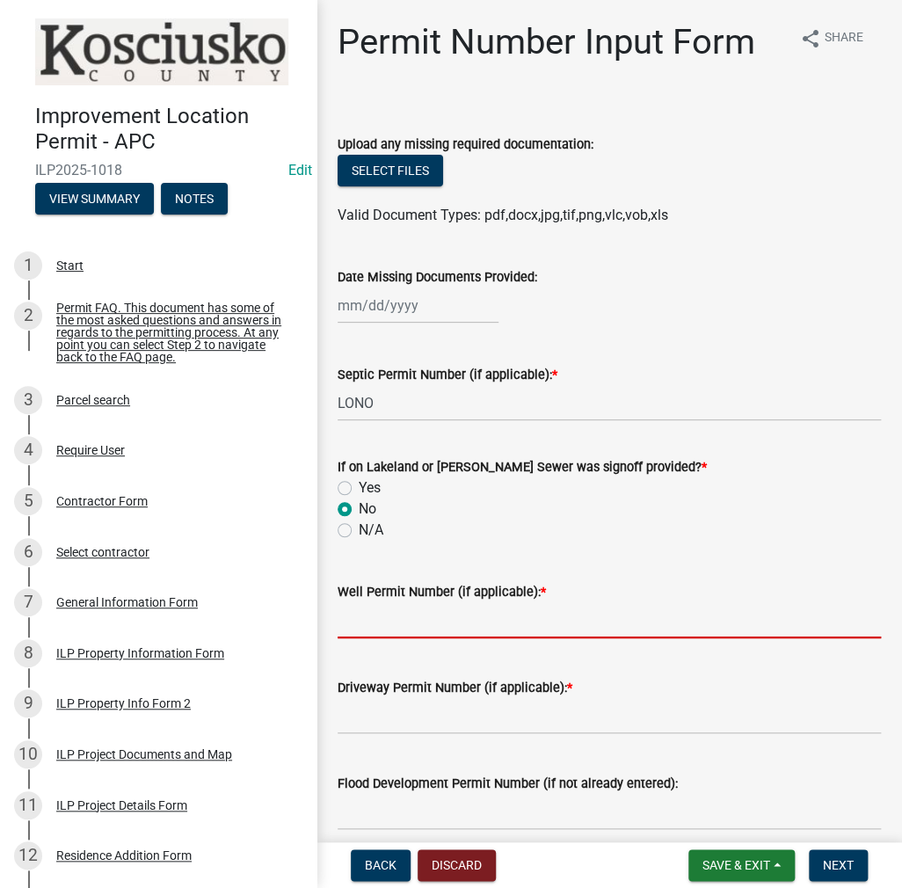
click at [382, 633] on input "Well Permit Number (if applicable): *" at bounding box center [610, 621] width 544 height 36
type input "LONO"
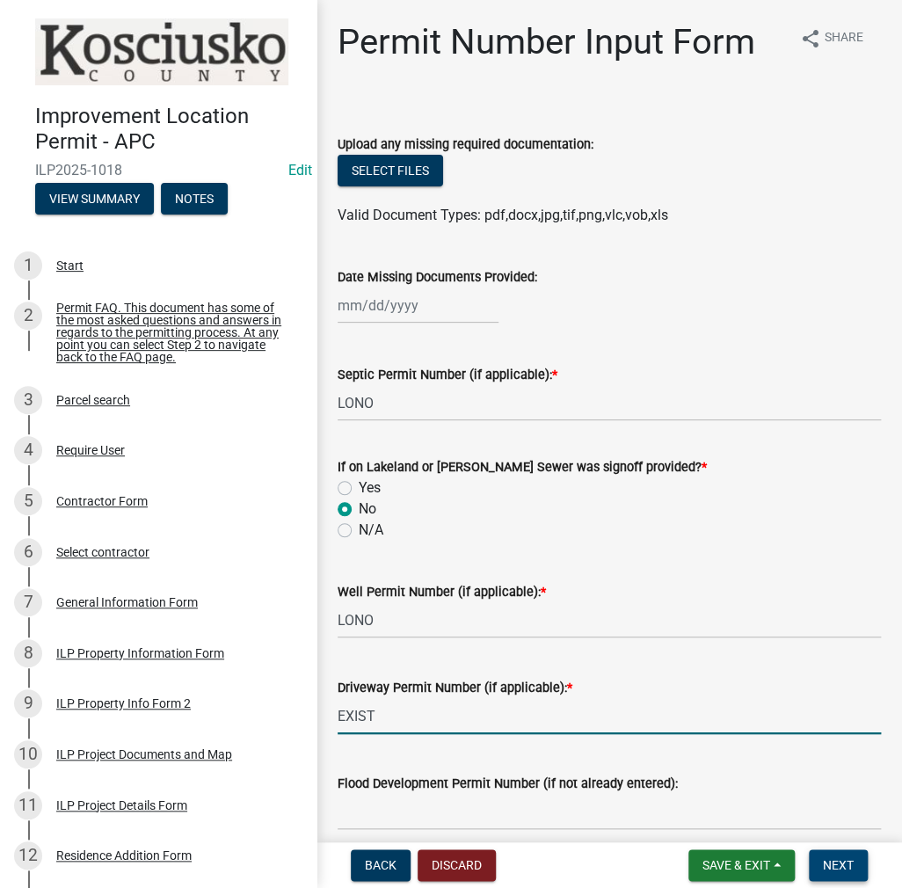
type input "EXIST"
click at [817, 852] on button "Next" at bounding box center [838, 866] width 59 height 32
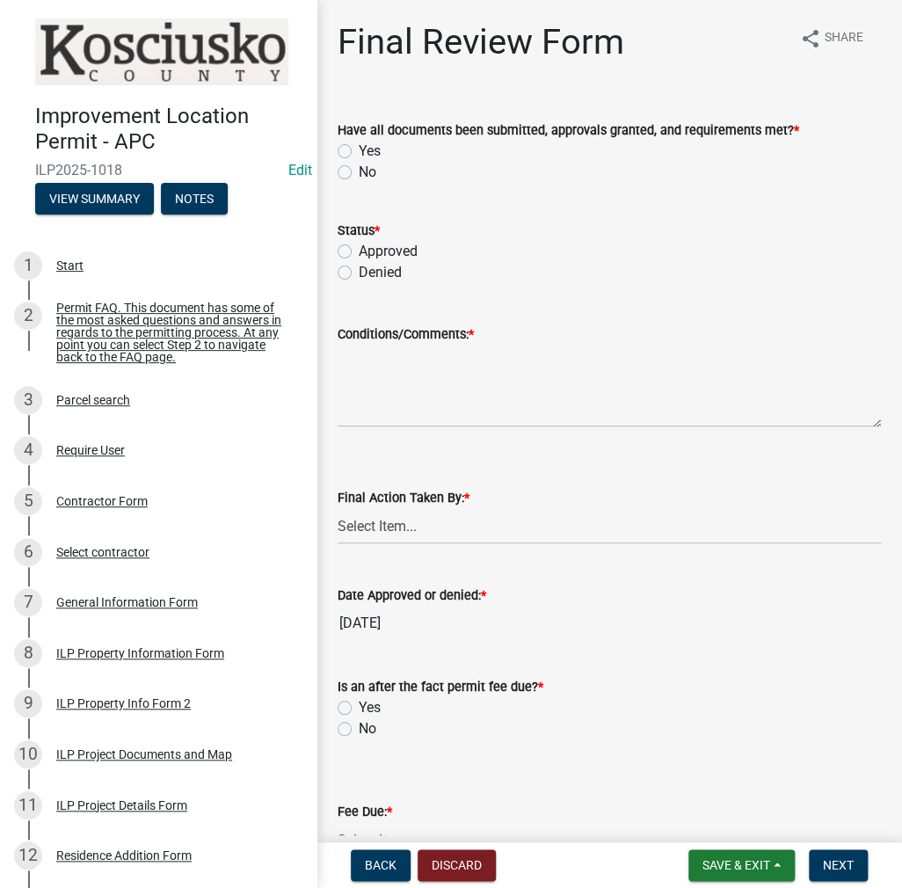
click at [359, 150] on label "Yes" at bounding box center [370, 151] width 22 height 21
click at [359, 150] on input "Yes" at bounding box center [364, 146] width 11 height 11
radio input "true"
click at [347, 242] on div "Approved" at bounding box center [610, 251] width 544 height 21
click at [359, 251] on label "Approved" at bounding box center [388, 251] width 59 height 21
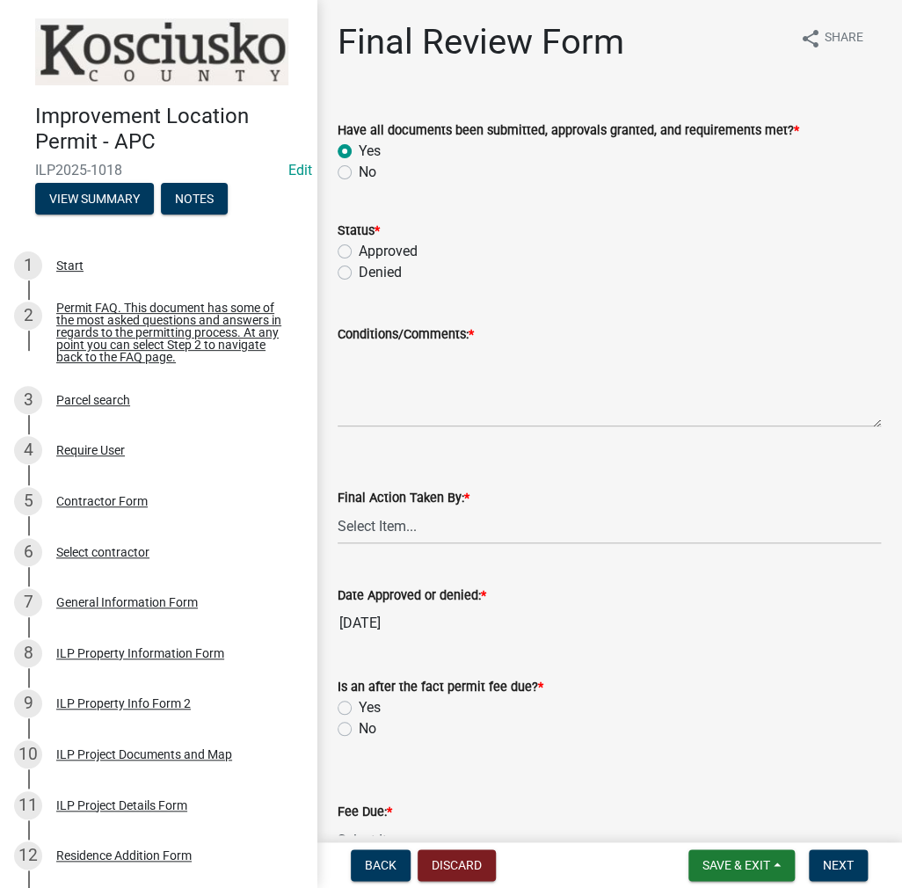
click at [359, 251] on input "Approved" at bounding box center [364, 246] width 11 height 11
radio input "true"
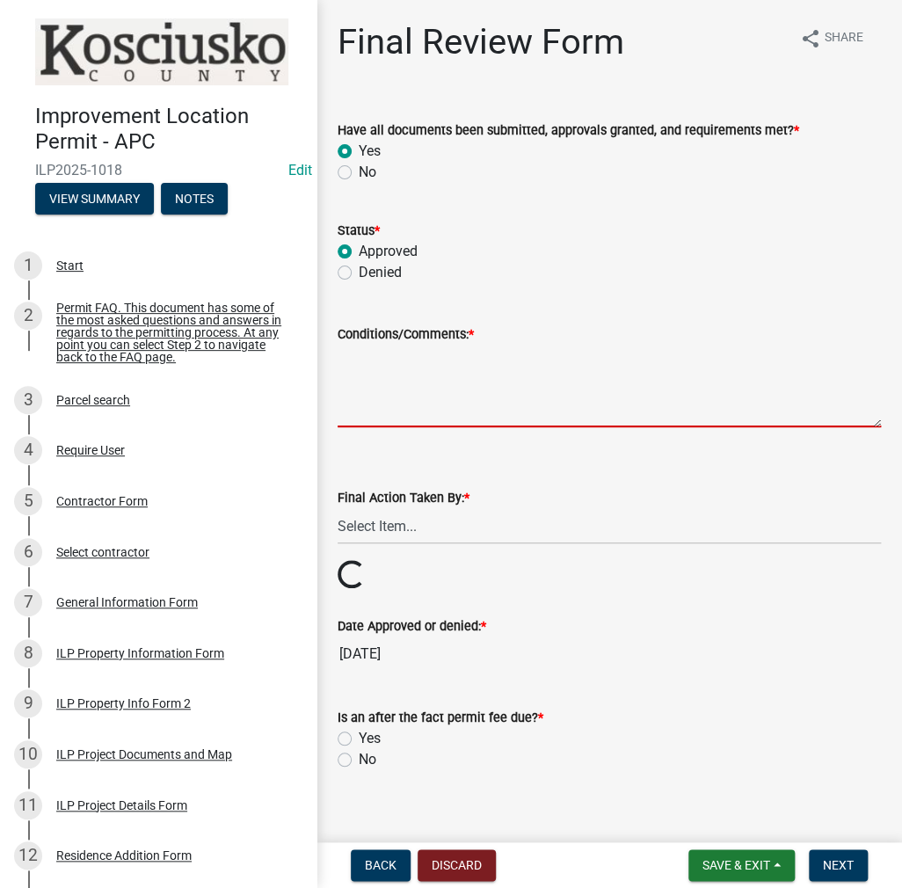
click at [394, 370] on textarea "Conditions/Comments: *" at bounding box center [610, 386] width 544 height 83
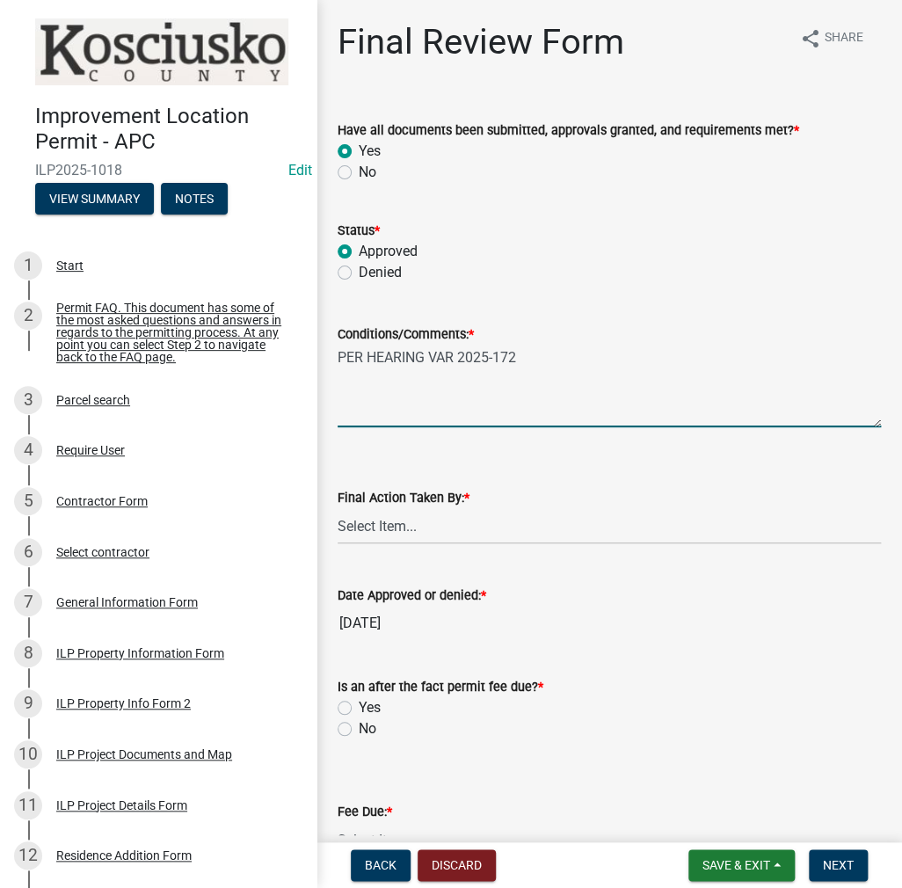
type textarea "PER HEARING VAR 2025-172"
drag, startPoint x: 387, startPoint y: 525, endPoint x: 389, endPoint y: 542, distance: 16.8
click at [387, 525] on select "Select Item... MMS LT AT CS [PERSON_NAME]" at bounding box center [610, 526] width 544 height 36
click at [338, 508] on select "Select Item... MMS LT AT CS [PERSON_NAME]" at bounding box center [610, 526] width 544 height 36
select select "c872cdc8-ca01-49f1-a213-e4b05fa58cd2"
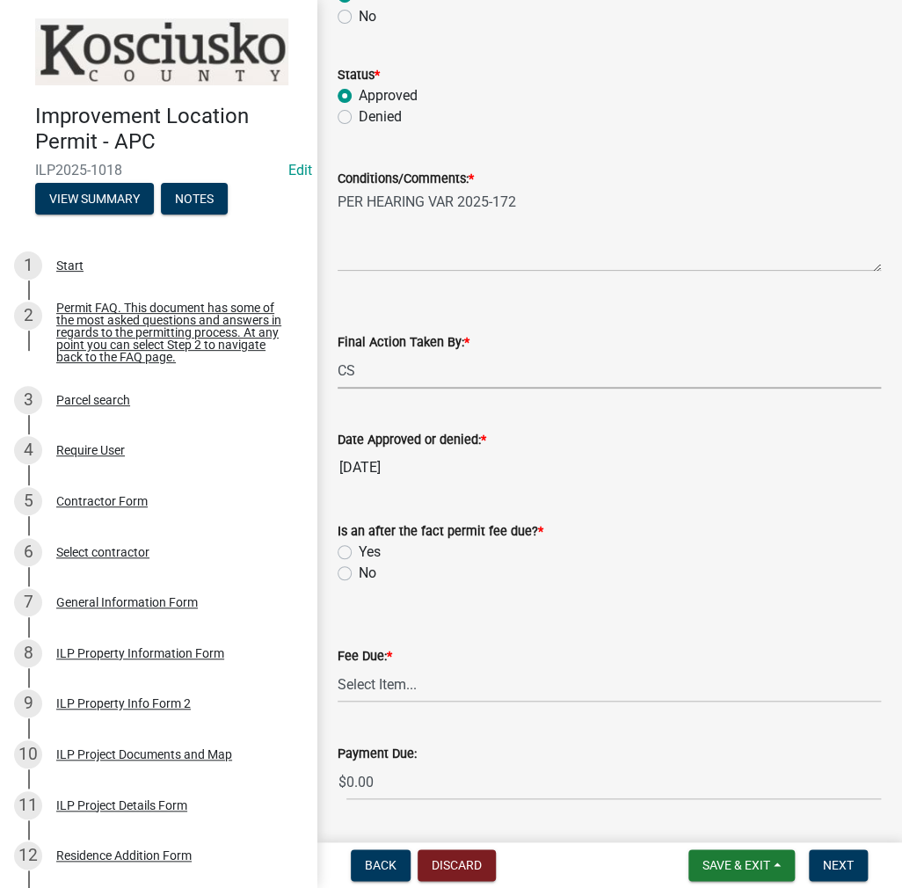
scroll to position [264, 0]
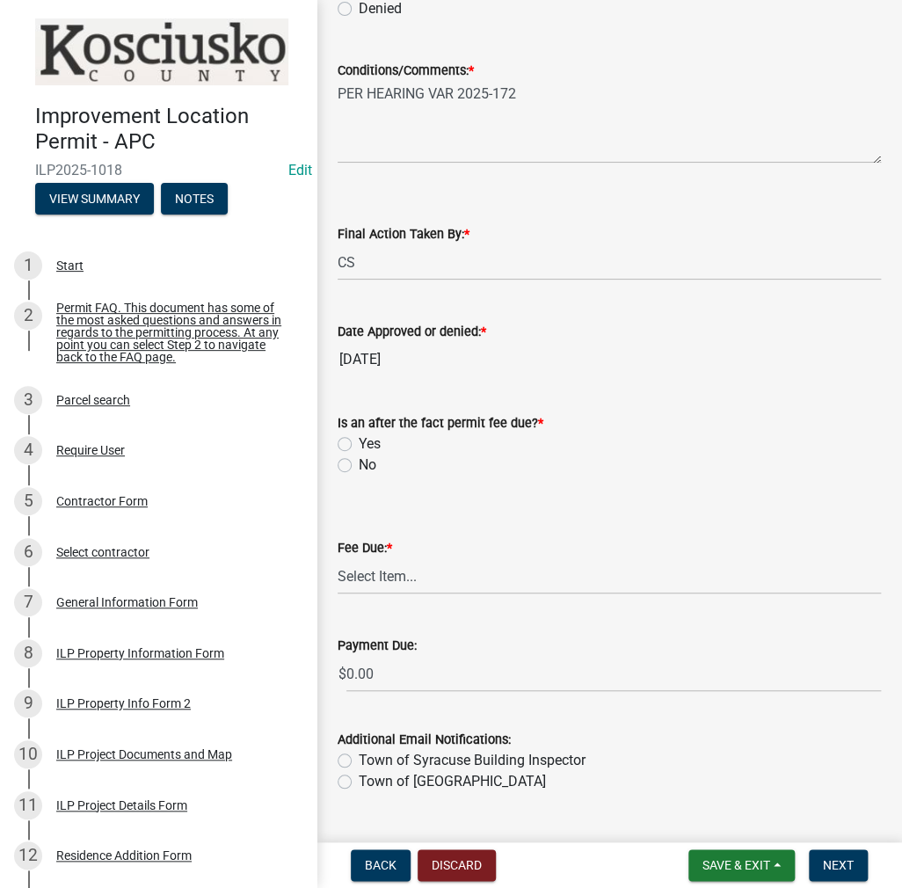
click at [359, 460] on label "No" at bounding box center [368, 465] width 18 height 21
click at [359, 460] on input "No" at bounding box center [364, 460] width 11 height 11
radio input "true"
drag, startPoint x: 366, startPoint y: 571, endPoint x: 370, endPoint y: 589, distance: 19.0
click at [366, 571] on select "Select Item... N/A $10.00 $25.00 $125.00 $250 $500 $500 + $10.00 for every 10 s…" at bounding box center [610, 577] width 544 height 36
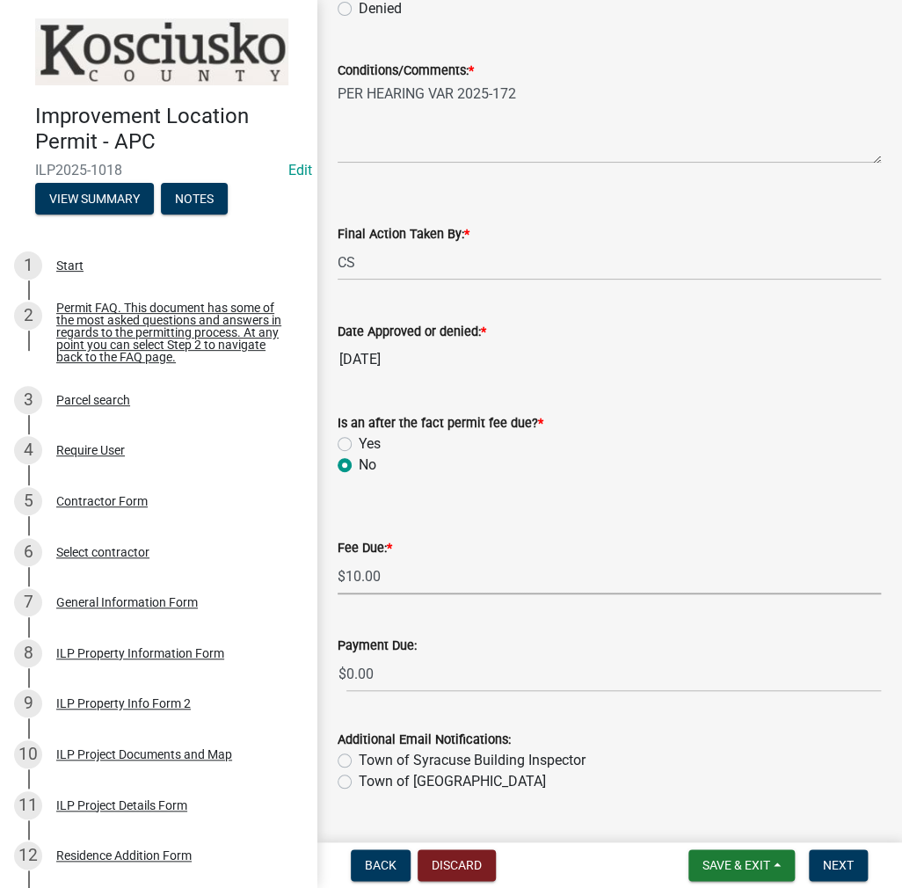
click at [338, 595] on select "Select Item... N/A $10.00 $25.00 $125.00 $250 $500 $500 + $10.00 for every 10 s…" at bounding box center [610, 577] width 544 height 36
select select "6f482d1d-eb35-47e6-92b0-143404755581"
click at [830, 855] on button "Next" at bounding box center [838, 866] width 59 height 32
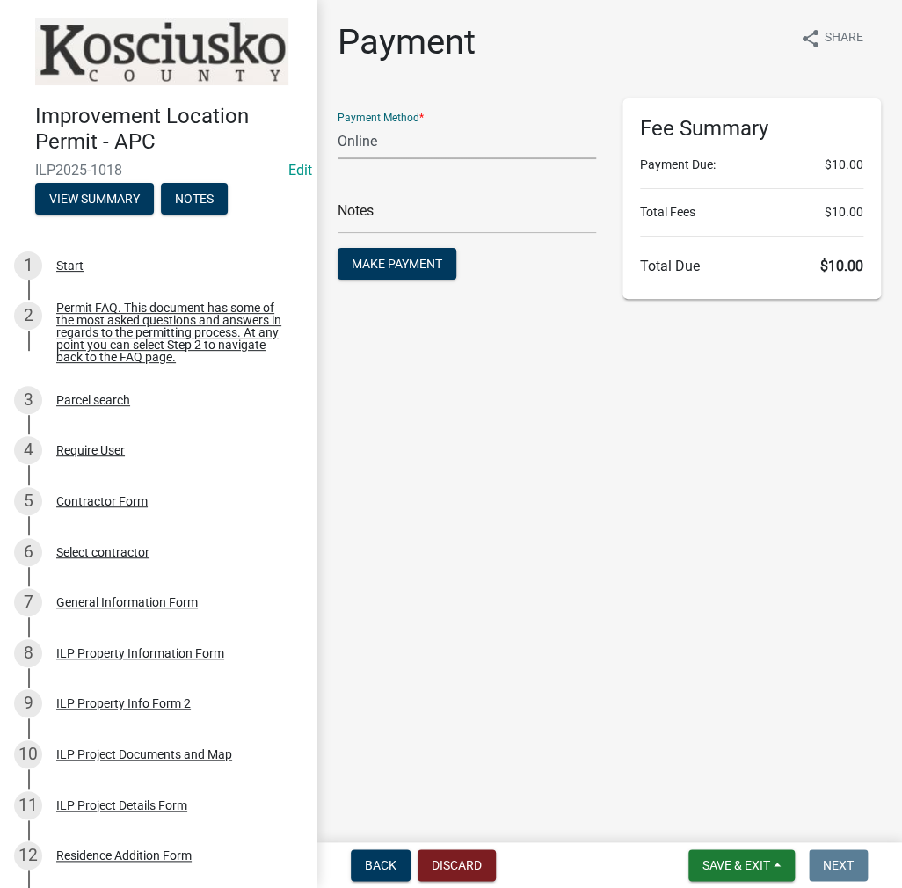
click at [415, 142] on select "Credit Card POS Check Cash Online" at bounding box center [467, 141] width 259 height 36
select select "0: 2"
click at [338, 123] on select "Credit Card POS Check Cash Online" at bounding box center [467, 141] width 259 height 36
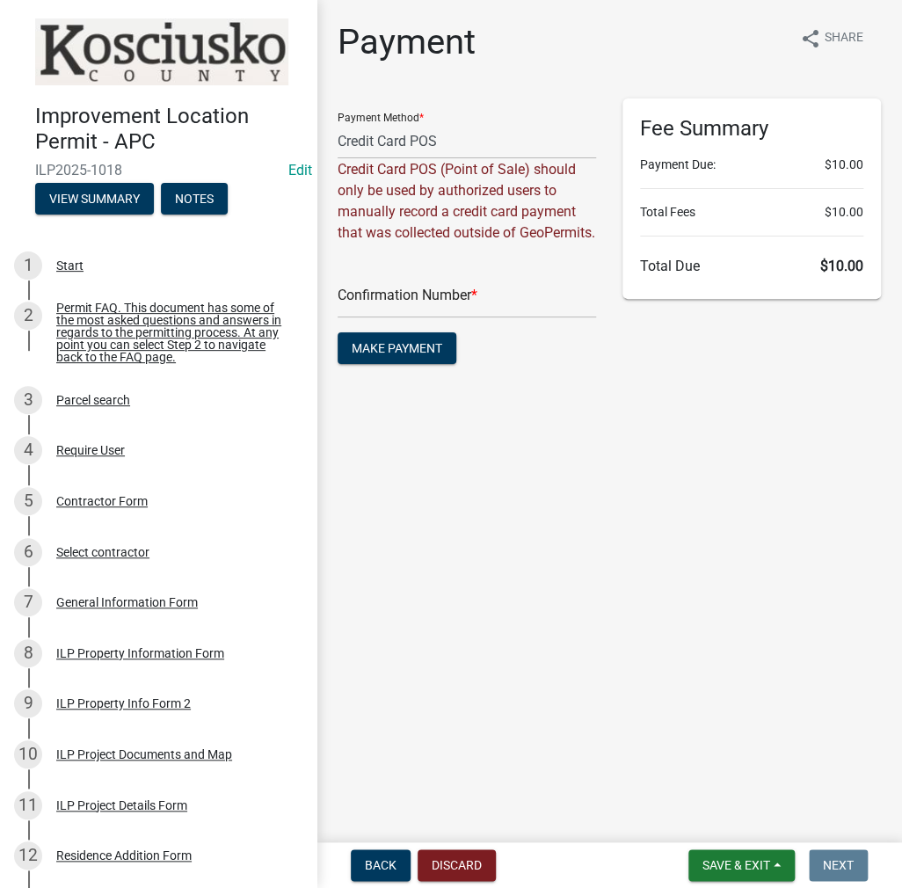
click at [381, 296] on div "Confirmation Number *" at bounding box center [467, 288] width 259 height 61
click at [377, 306] on input "text" at bounding box center [467, 300] width 259 height 36
paste input "14816008"
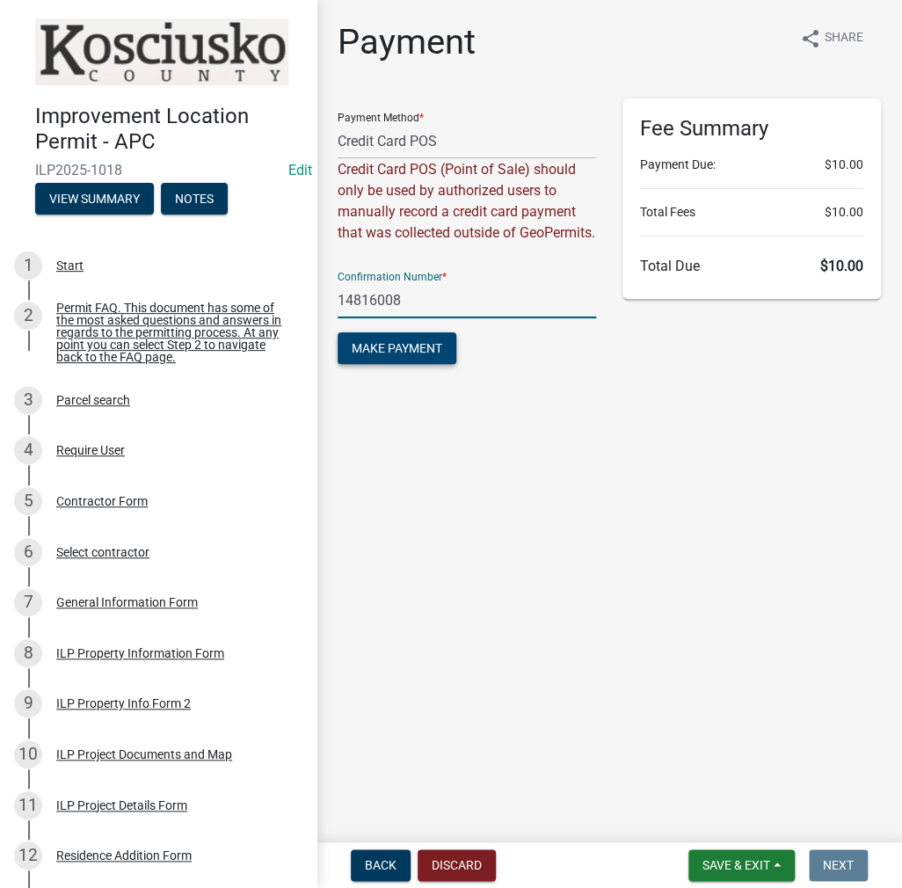
type input "14816008"
click at [413, 355] on span "Make Payment" at bounding box center [397, 348] width 91 height 14
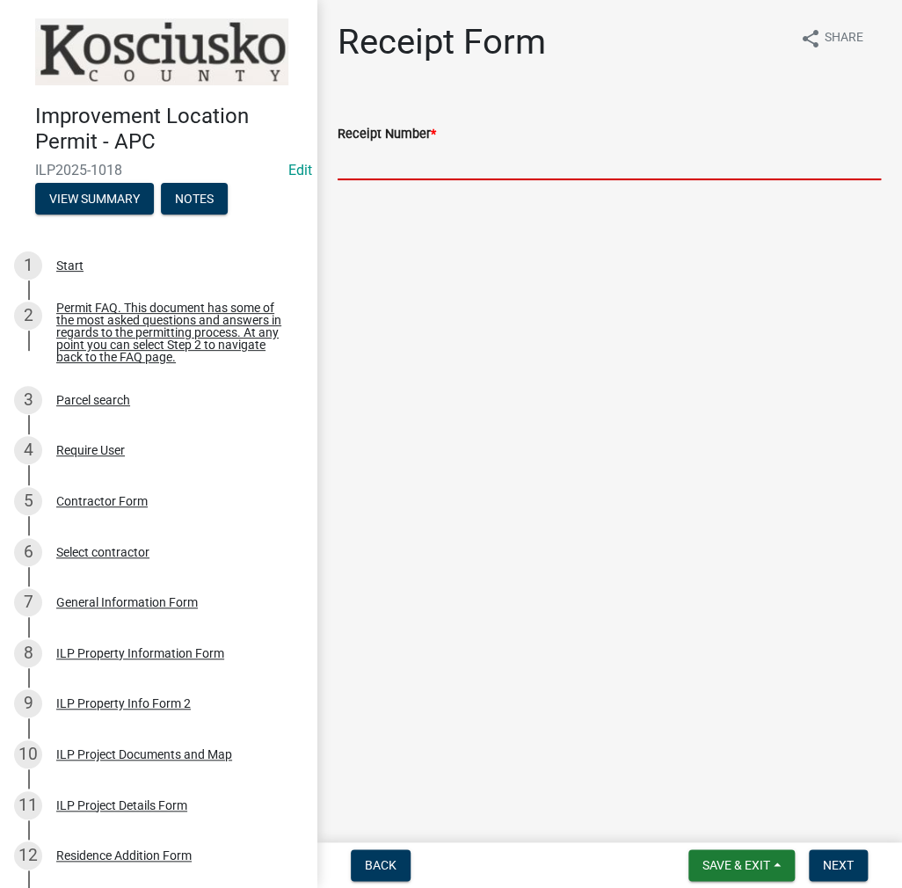
click at [391, 164] on input "Receipt Number *" at bounding box center [610, 162] width 544 height 36
paste input "14816008"
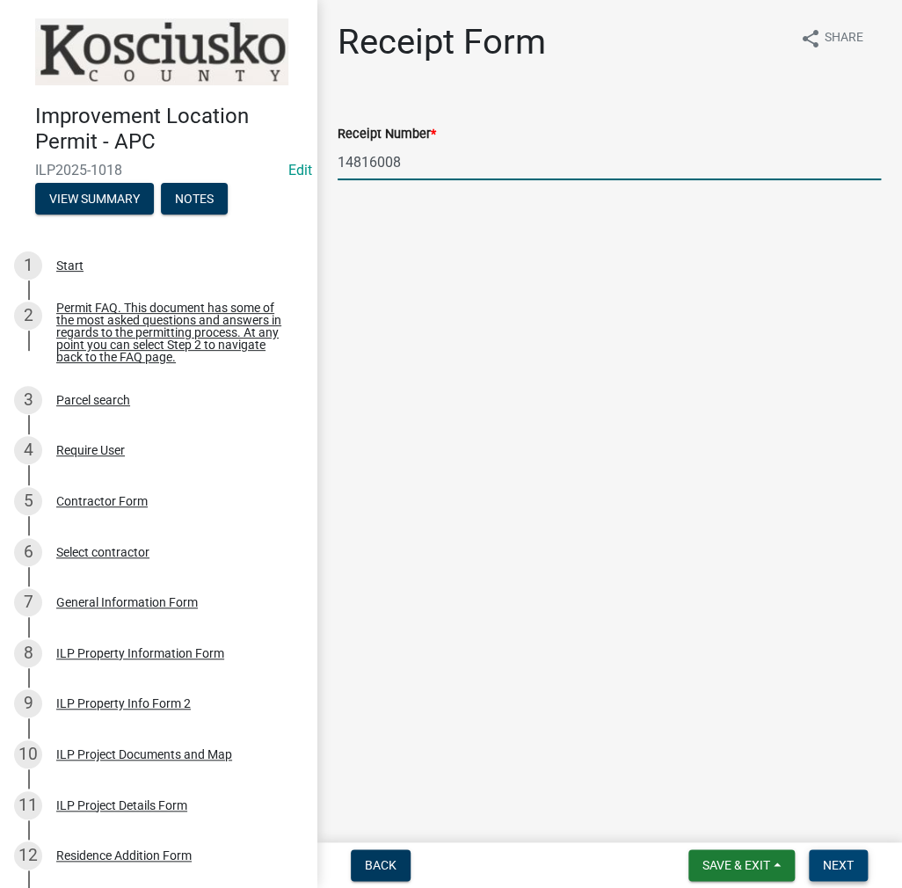
type input "14816008"
click at [837, 864] on span "Next" at bounding box center [838, 866] width 31 height 14
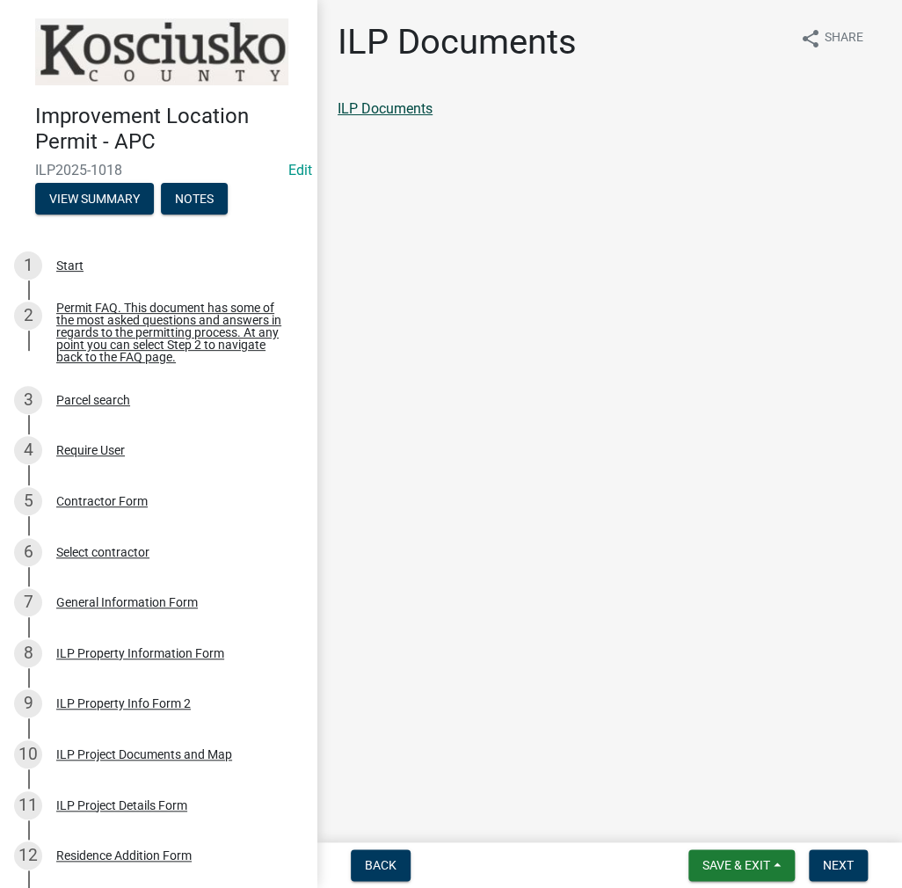
click at [406, 113] on link "ILP Documents" at bounding box center [385, 108] width 95 height 17
click at [834, 872] on span "Next" at bounding box center [838, 866] width 31 height 14
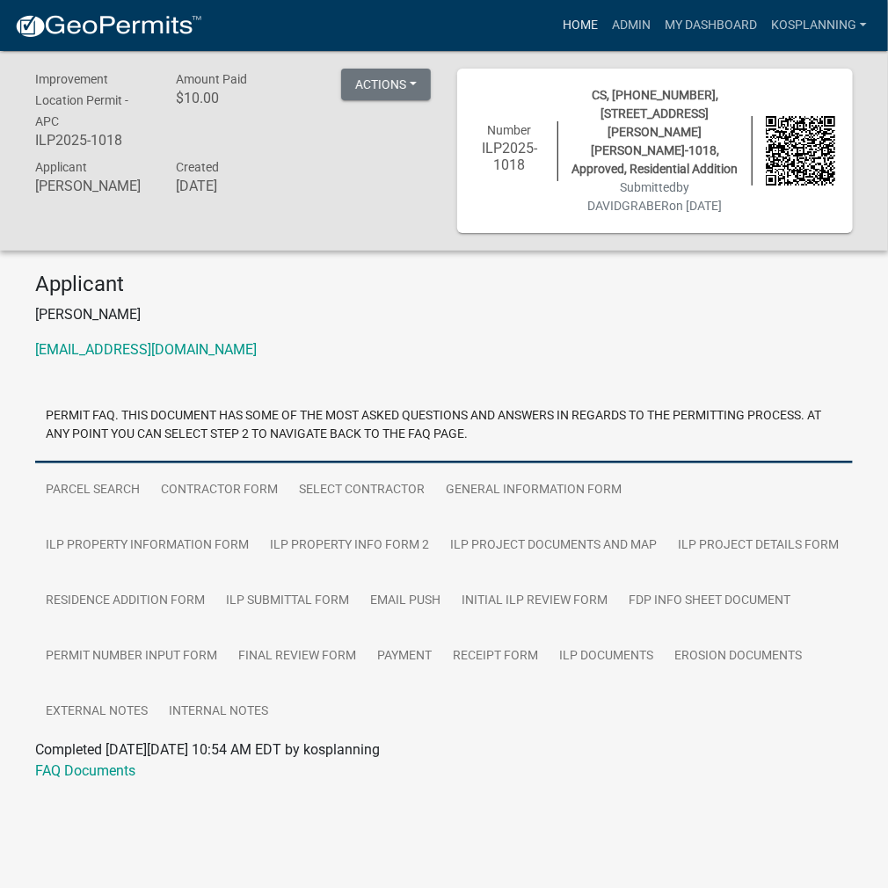
click at [581, 26] on link "Home" at bounding box center [580, 25] width 49 height 33
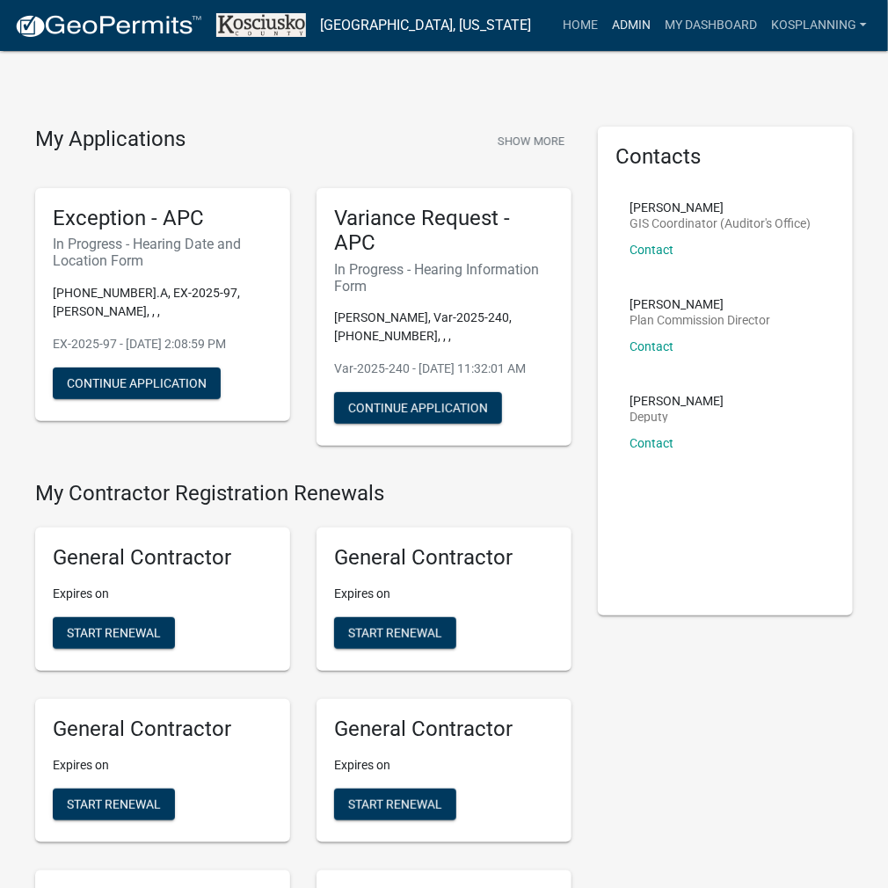
click at [651, 22] on link "Admin" at bounding box center [631, 25] width 53 height 33
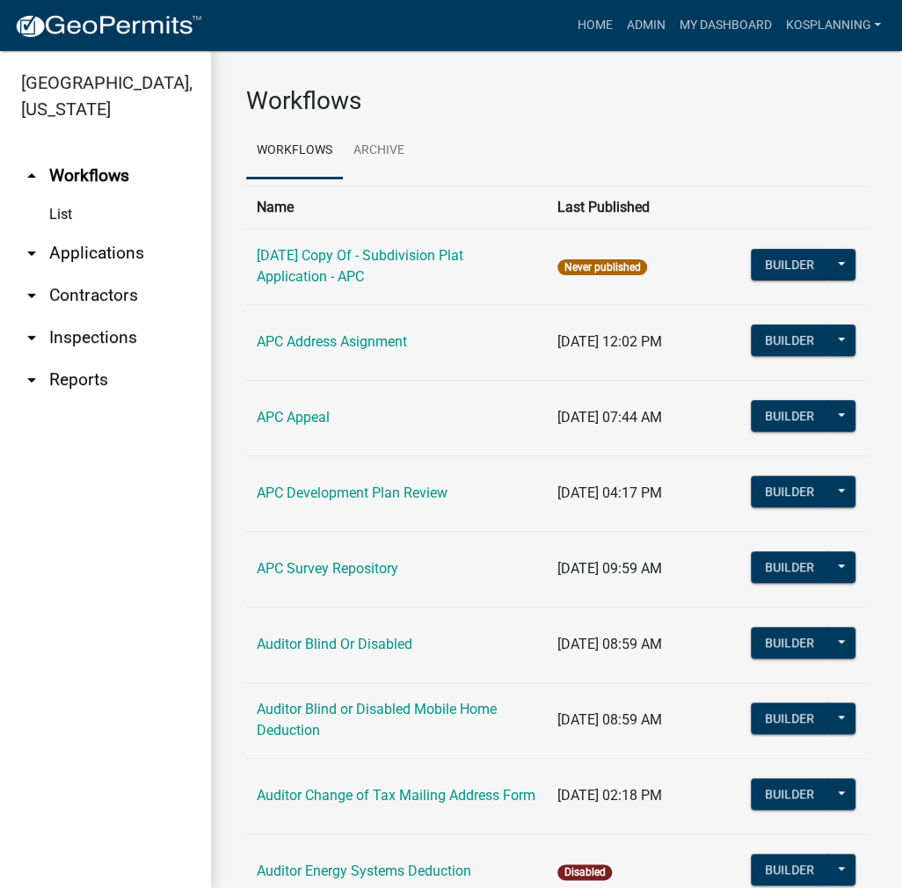
click at [92, 251] on link "arrow_drop_down Applications" at bounding box center [105, 253] width 211 height 42
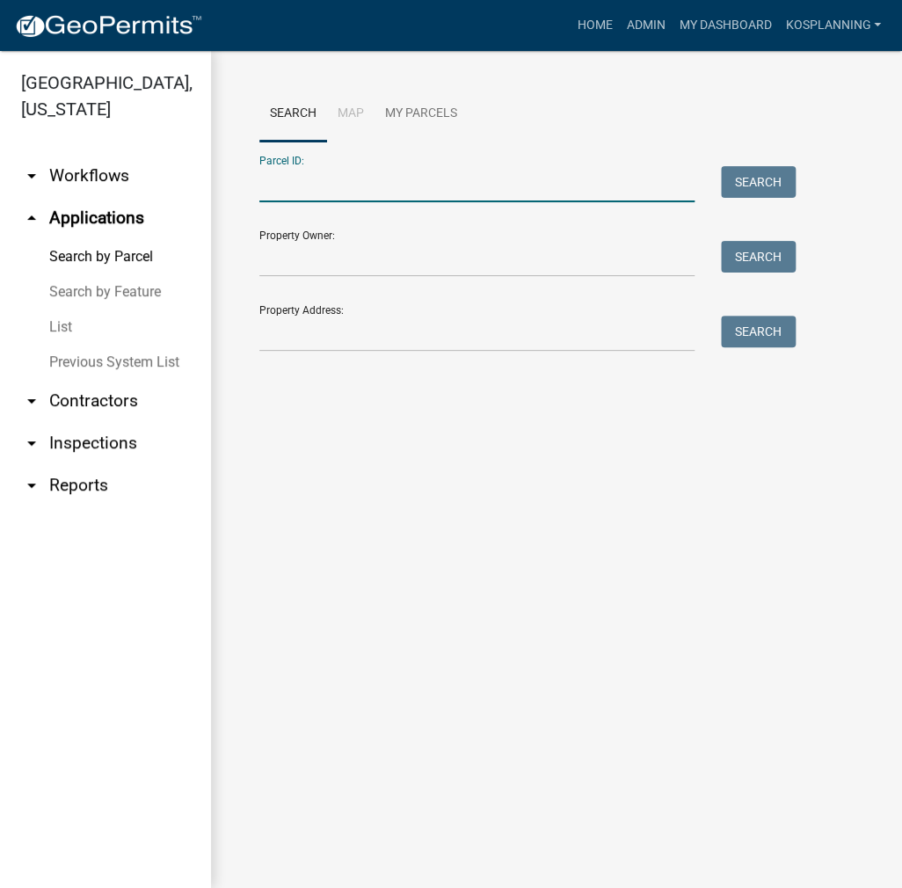
click at [274, 188] on input "Parcel ID:" at bounding box center [476, 184] width 435 height 36
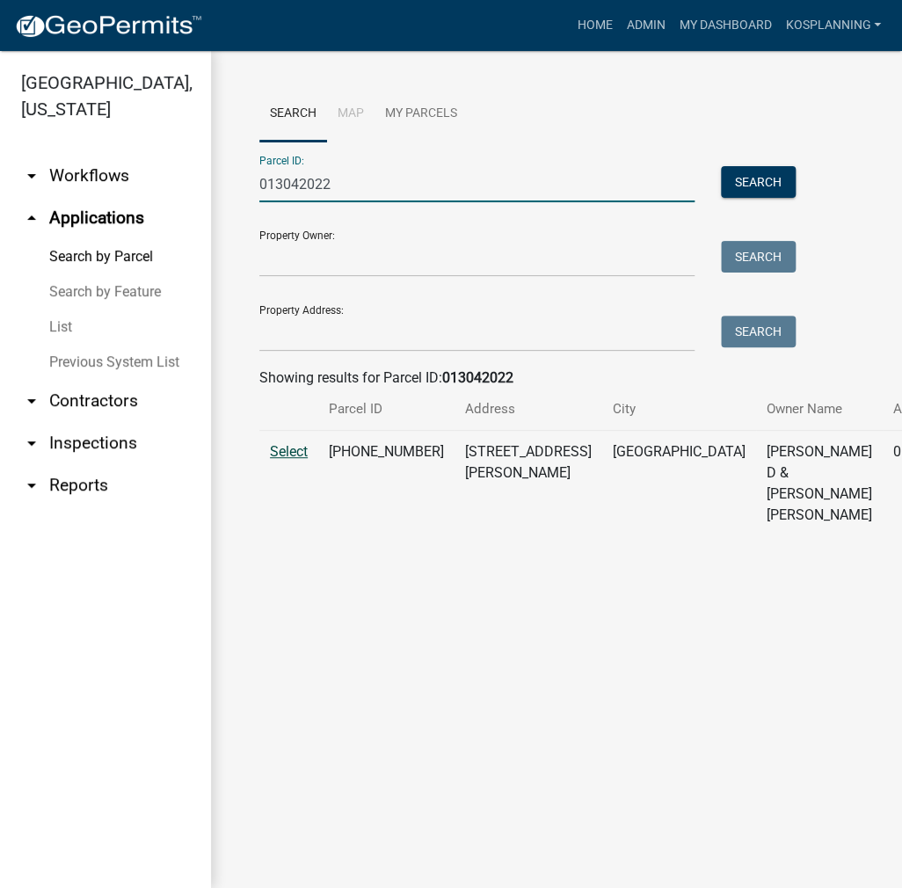
type input "013042022"
click at [293, 460] on span "Select" at bounding box center [289, 451] width 38 height 17
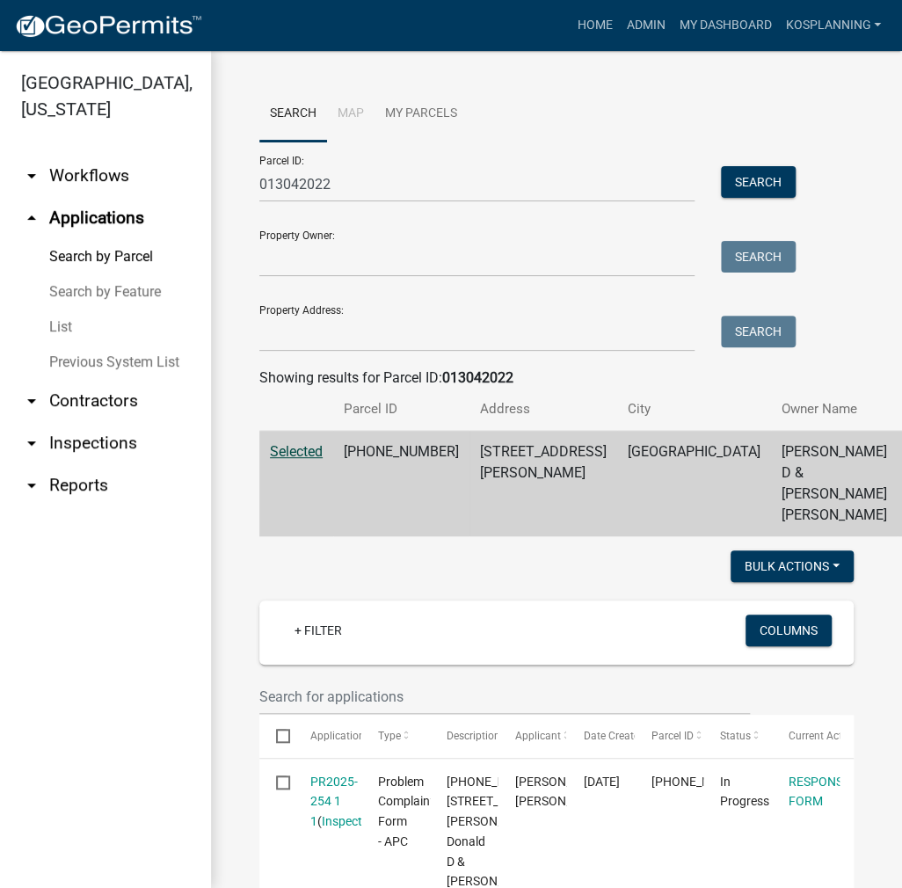
click at [826, 248] on div "Parcel ID: 013042022 Search Property Owner: Search Property Address: Search" at bounding box center [556, 247] width 595 height 210
click at [845, 22] on link "kosplanning" at bounding box center [833, 25] width 110 height 33
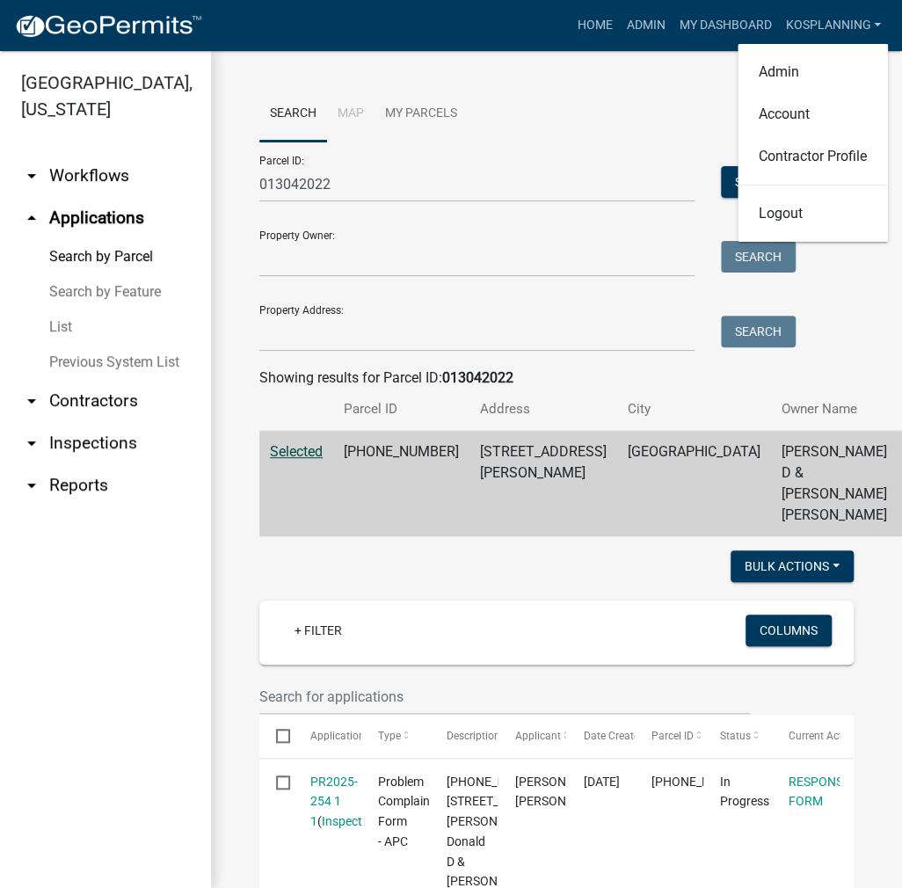
click at [843, 351] on div "Search Map My Parcels Parcel ID: 013042022 Search Property Owner: Search Proper…" at bounding box center [556, 318] width 621 height 464
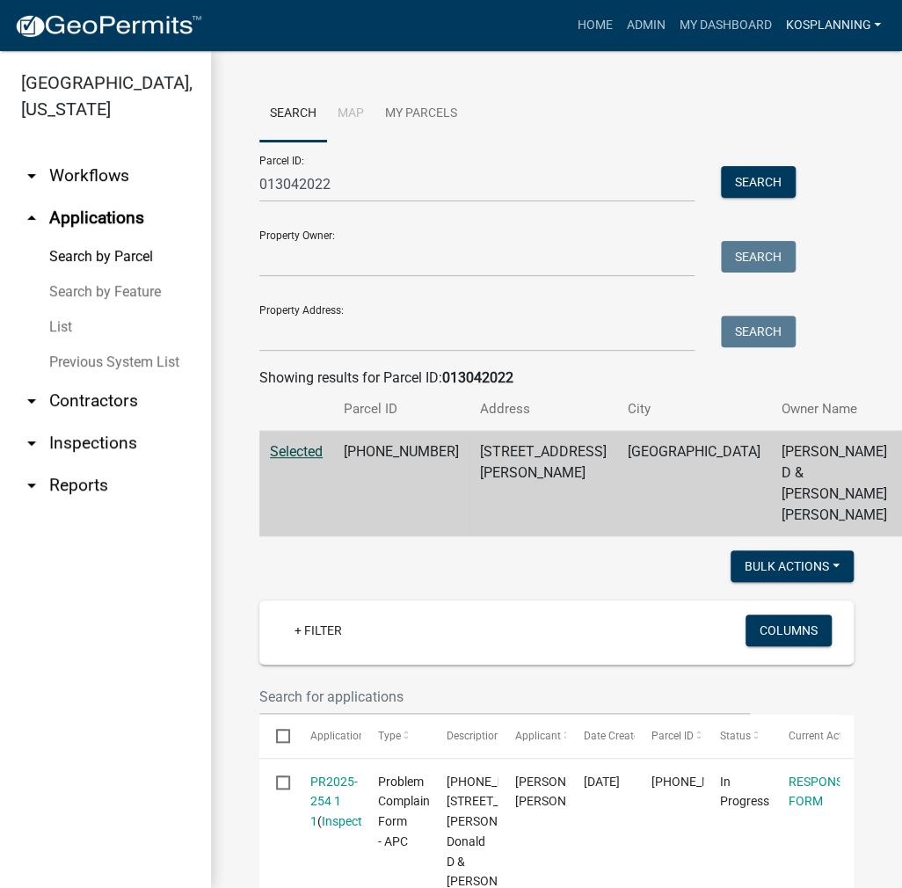
click at [825, 18] on link "kosplanning" at bounding box center [833, 25] width 110 height 33
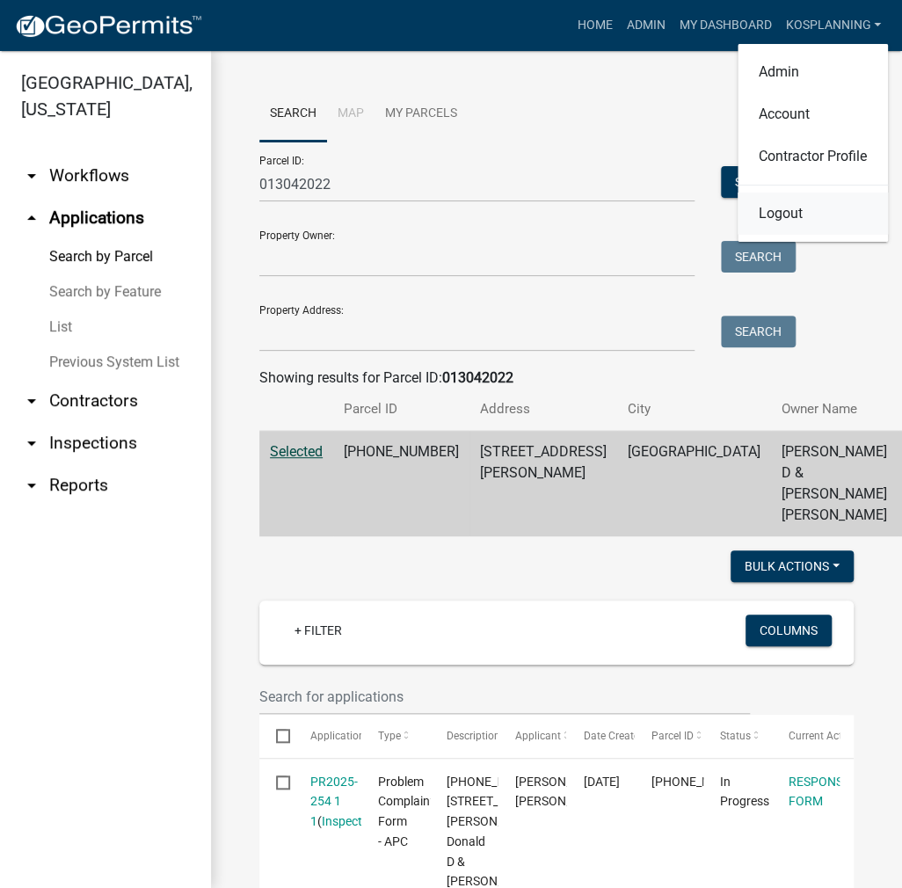
click at [791, 209] on link "Logout" at bounding box center [813, 214] width 150 height 42
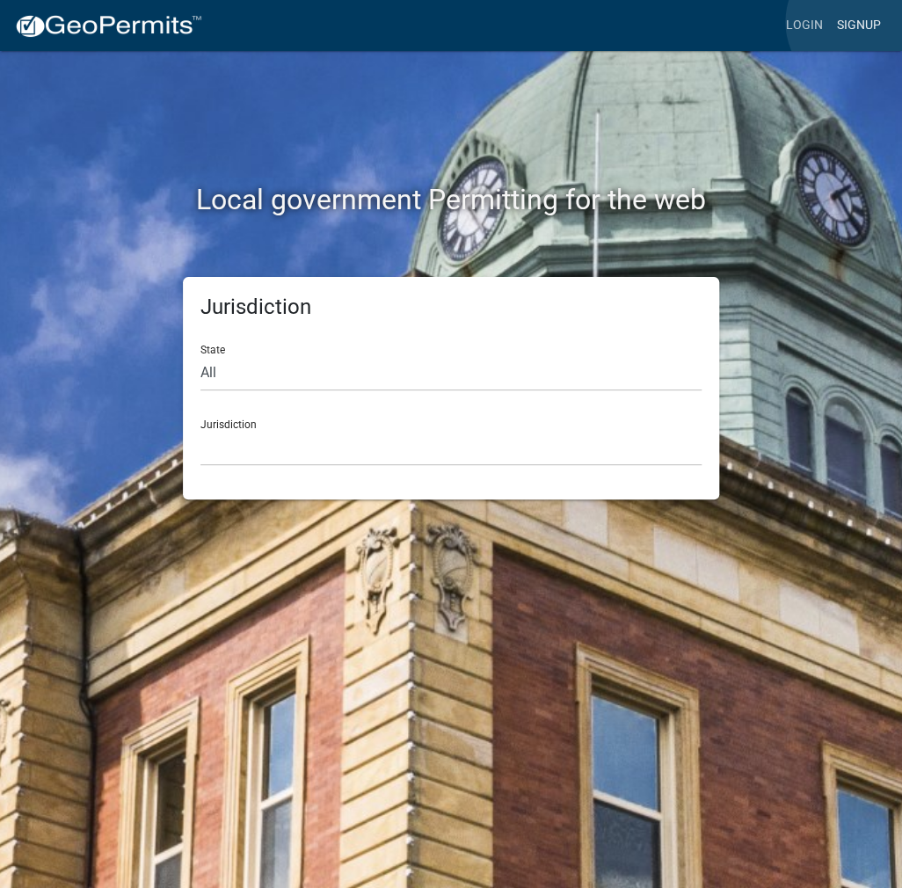
click at [858, 22] on link "Signup" at bounding box center [859, 25] width 58 height 33
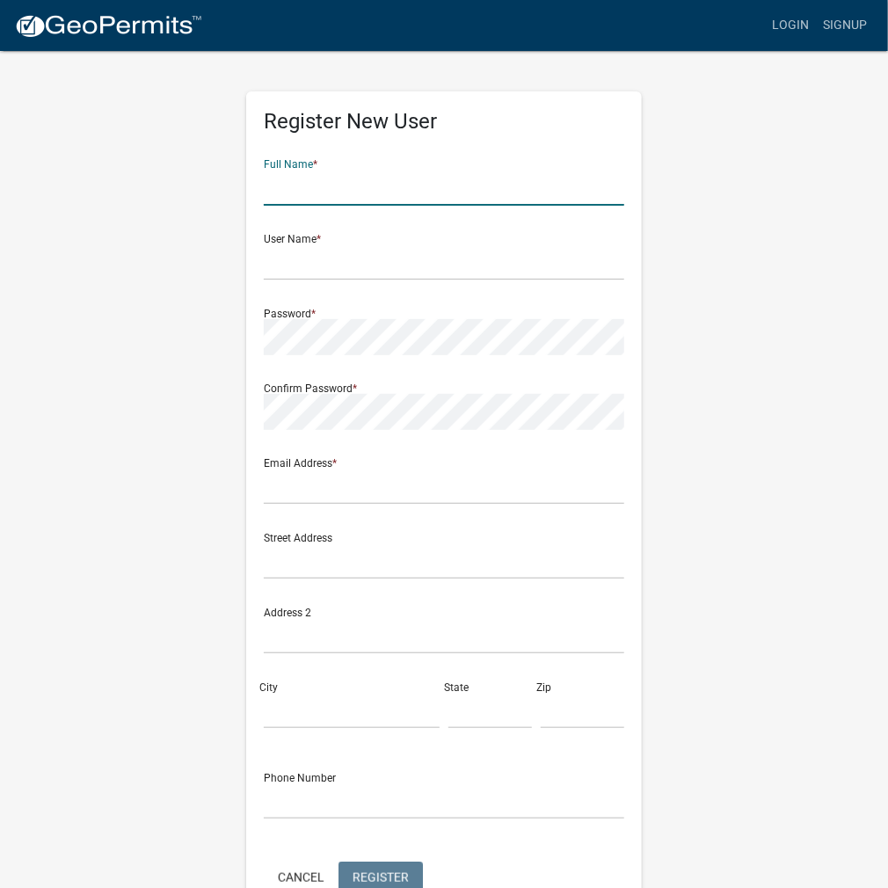
click at [354, 175] on input "text" at bounding box center [444, 188] width 361 height 36
type input "[PERSON_NAME]"
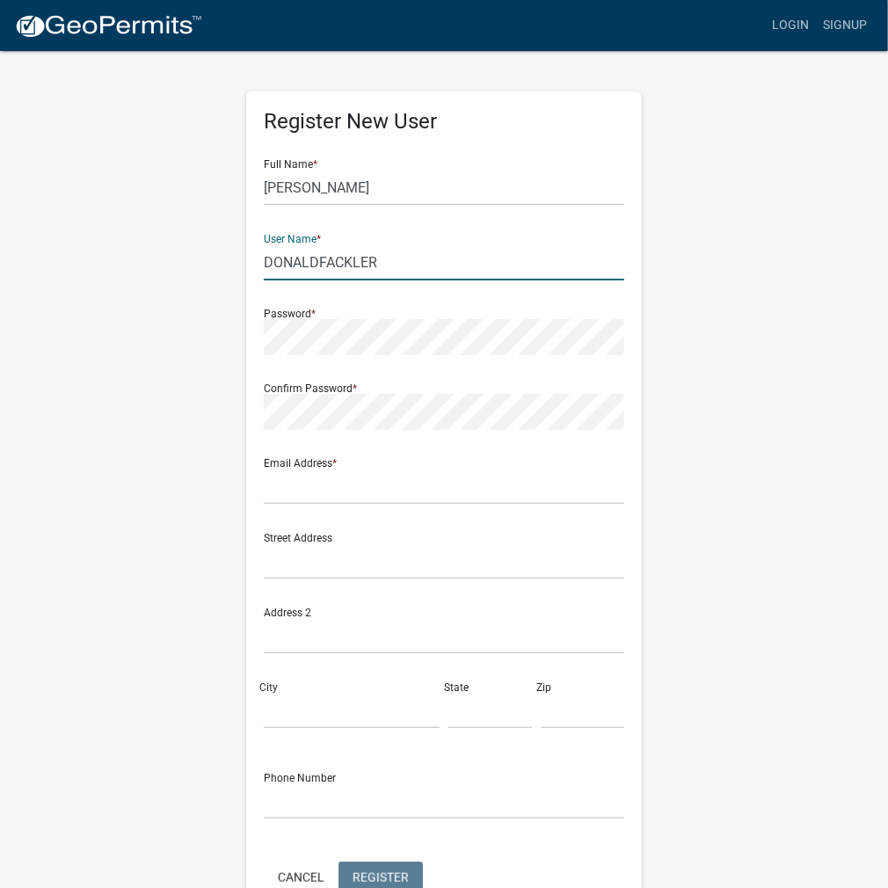
drag, startPoint x: 369, startPoint y: 264, endPoint x: 207, endPoint y: 264, distance: 162.7
click at [201, 265] on div "Register New User Full Name * [PERSON_NAME] User Name * DONALDFACKLER Password …" at bounding box center [444, 519] width 844 height 941
type input "DONALDFACKLER"
click at [285, 476] on input "text" at bounding box center [444, 487] width 361 height 36
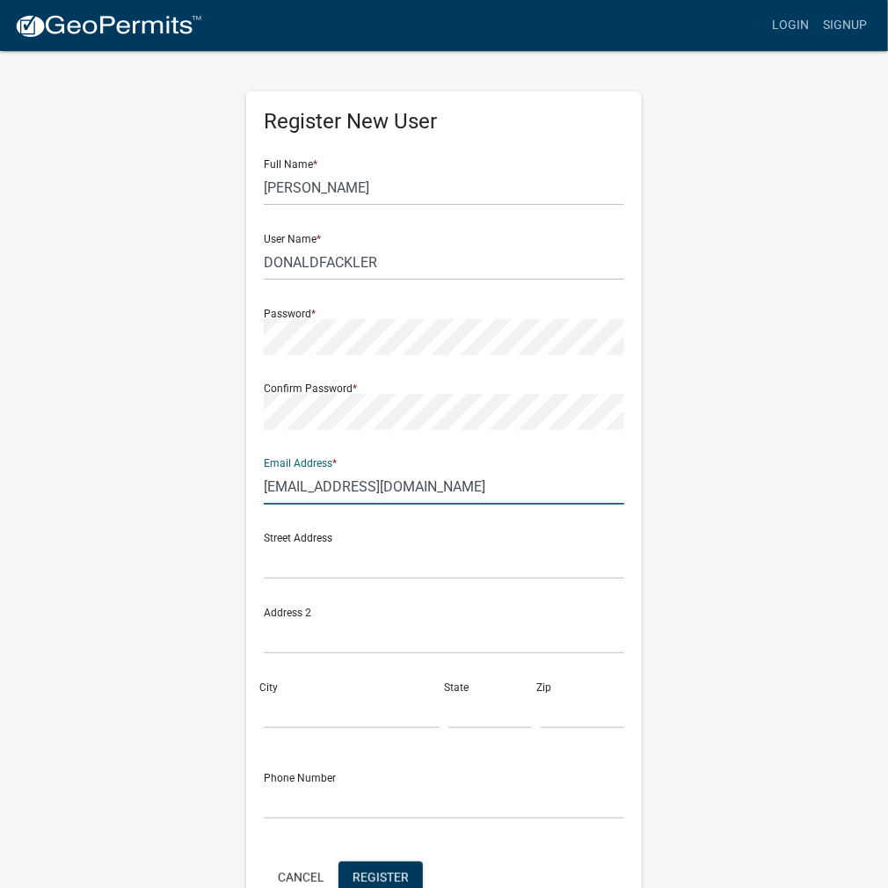
type input "[EMAIL_ADDRESS][DOMAIN_NAME]"
click at [672, 543] on div "Register New User Full Name * [PERSON_NAME] User Name * DONALDFACKLER Password …" at bounding box center [444, 519] width 844 height 941
click at [401, 876] on span "Register" at bounding box center [381, 877] width 56 height 14
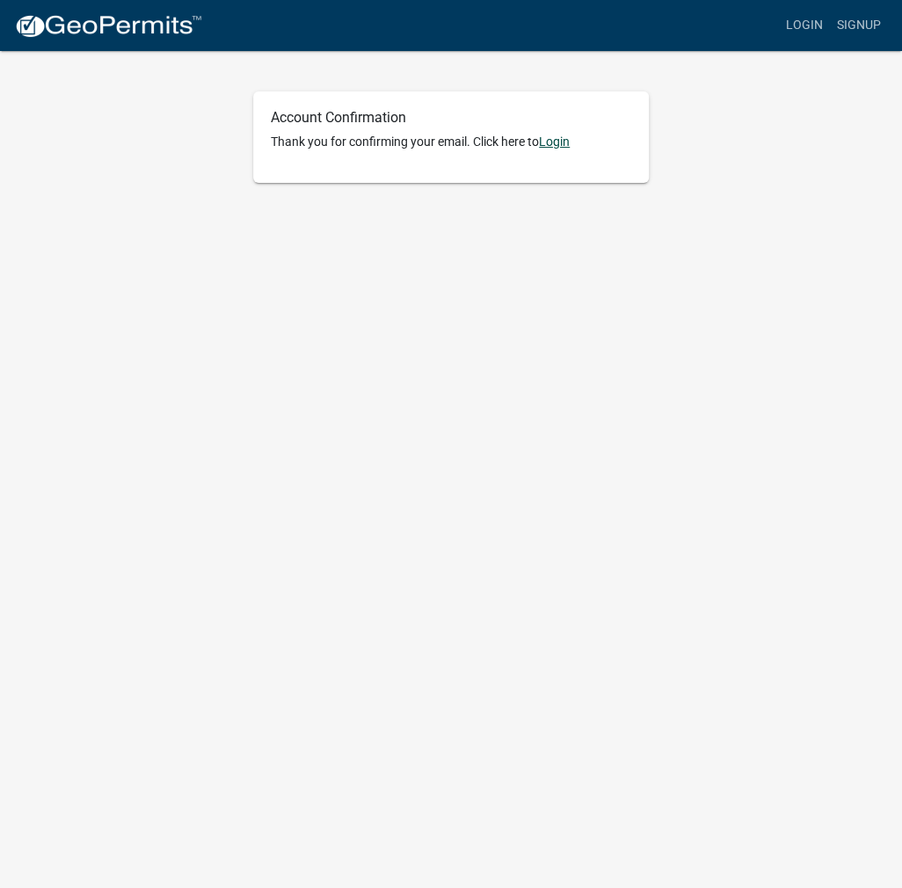
click at [559, 142] on link "Login" at bounding box center [554, 142] width 31 height 14
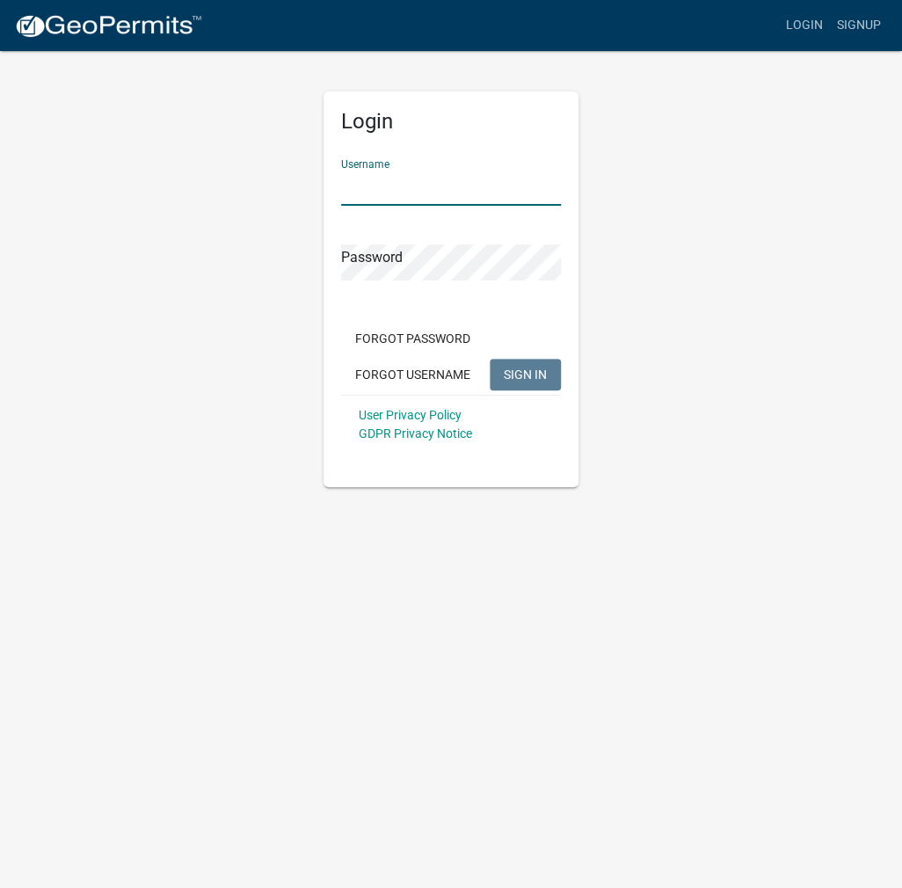
click at [384, 186] on input "Username" at bounding box center [451, 188] width 220 height 36
paste input "DONALDFACKLER"
type input "DONALDFACKLER"
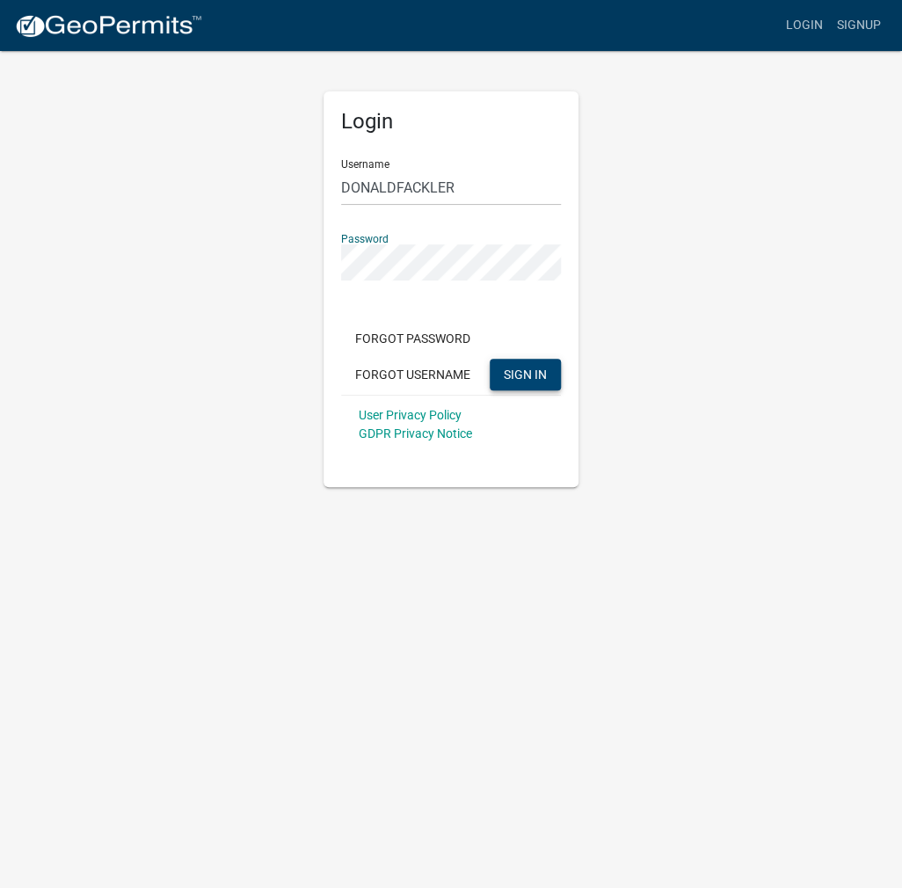
click at [516, 380] on span "SIGN IN" at bounding box center [525, 374] width 43 height 14
